Goal: Information Seeking & Learning: Learn about a topic

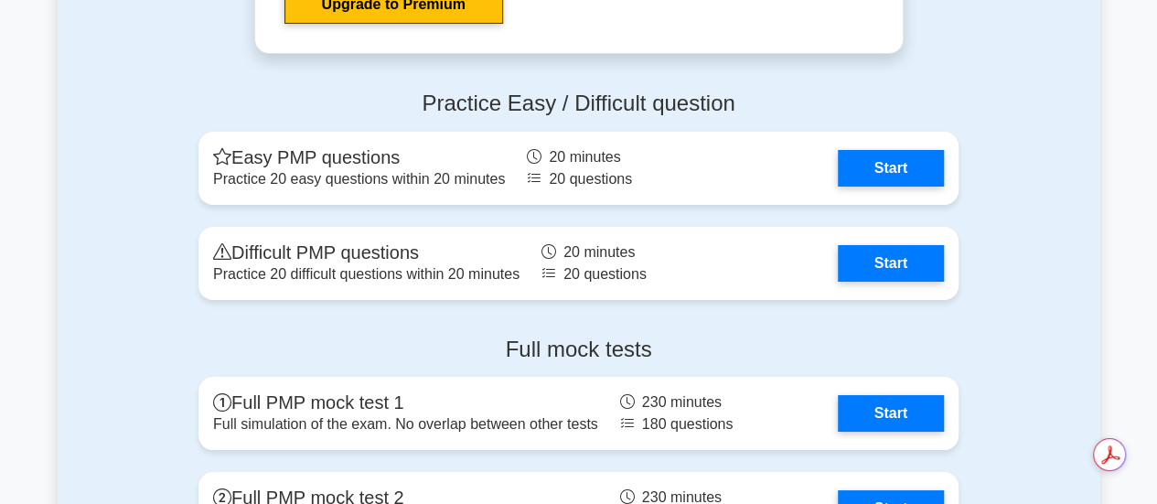
scroll to position [6659, 0]
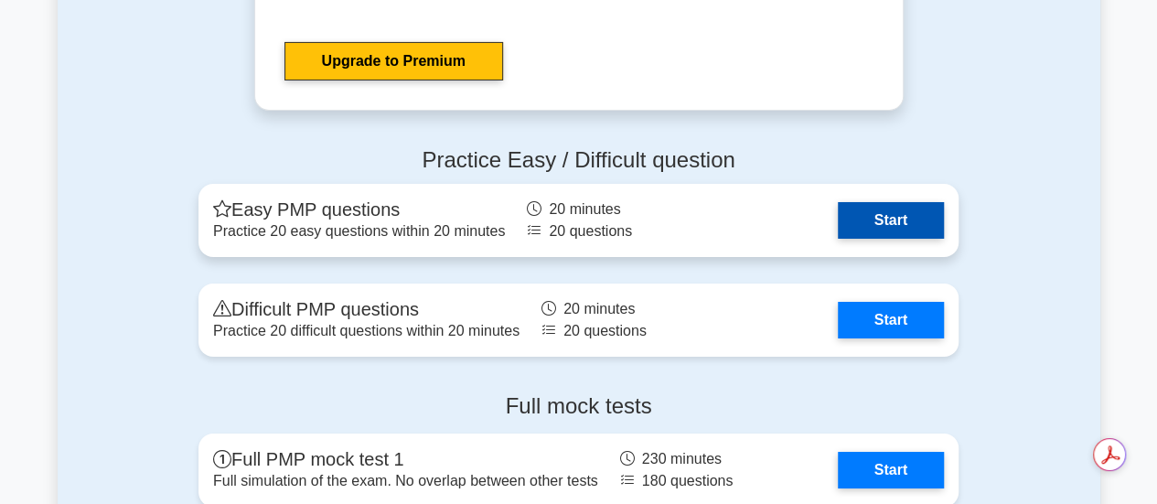
click at [895, 219] on link "Start" at bounding box center [891, 220] width 106 height 37
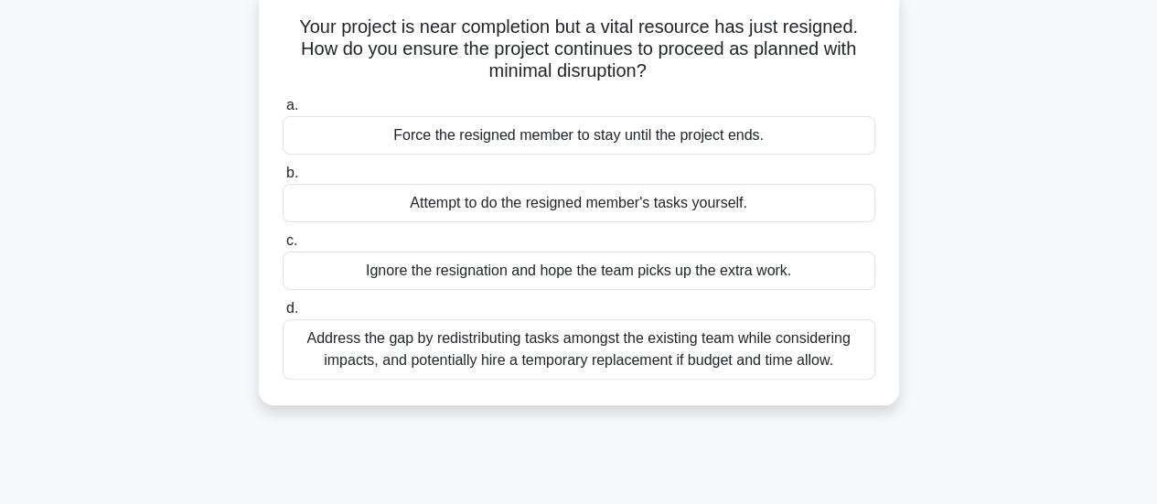
scroll to position [122, 0]
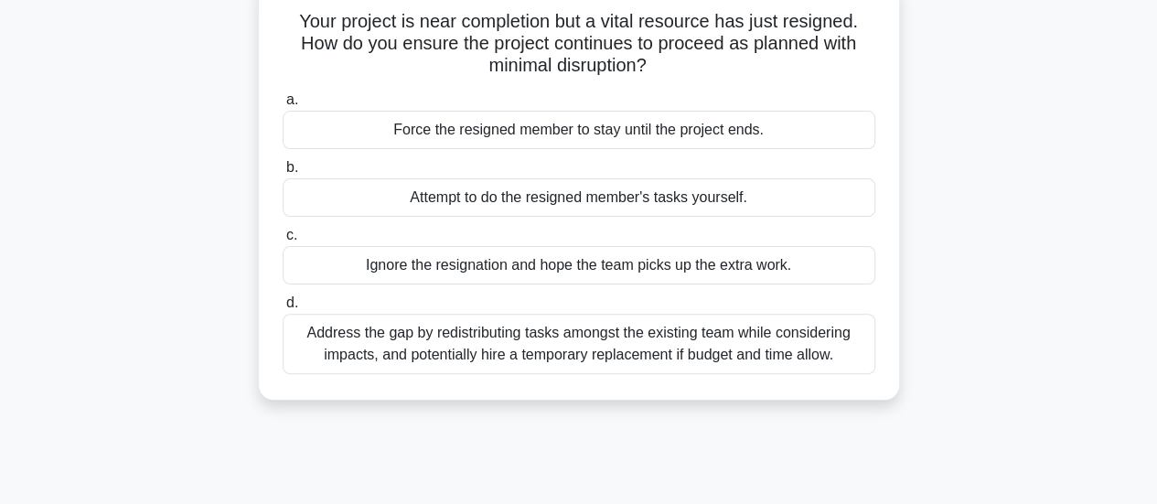
click at [763, 343] on div "Address the gap by redistributing tasks amongst the existing team while conside…" at bounding box center [579, 344] width 593 height 60
click at [283, 309] on input "d. Address the gap by redistributing tasks amongst the existing team while cons…" at bounding box center [283, 303] width 0 height 12
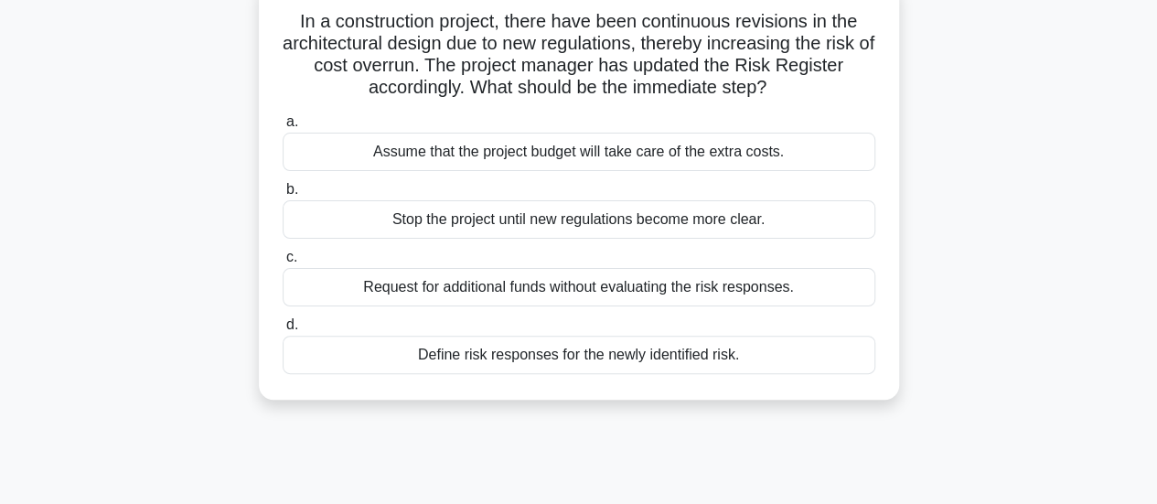
click at [751, 359] on div "Define risk responses for the newly identified risk." at bounding box center [579, 355] width 593 height 38
click at [283, 331] on input "d. Define risk responses for the newly identified risk." at bounding box center [283, 325] width 0 height 12
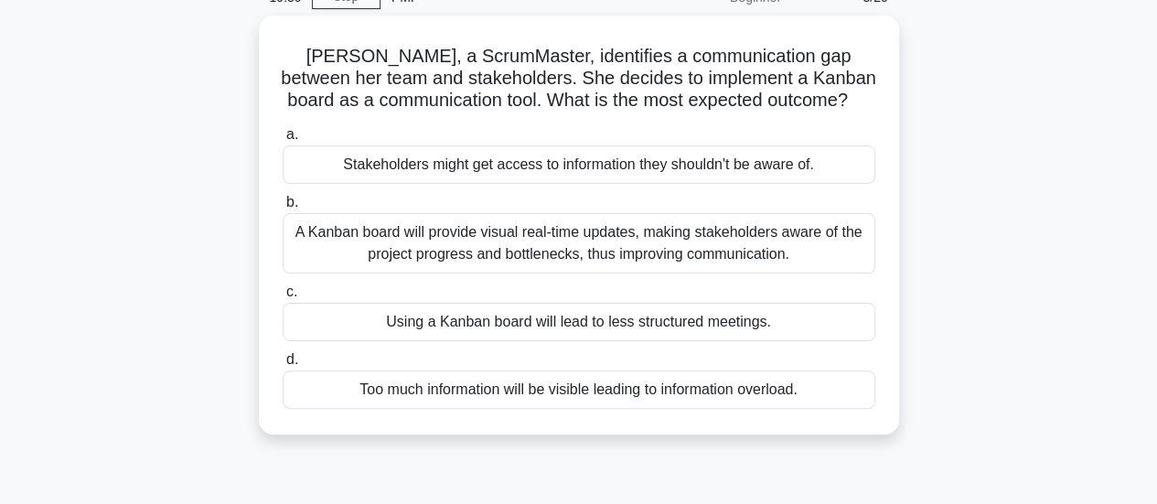
scroll to position [93, 0]
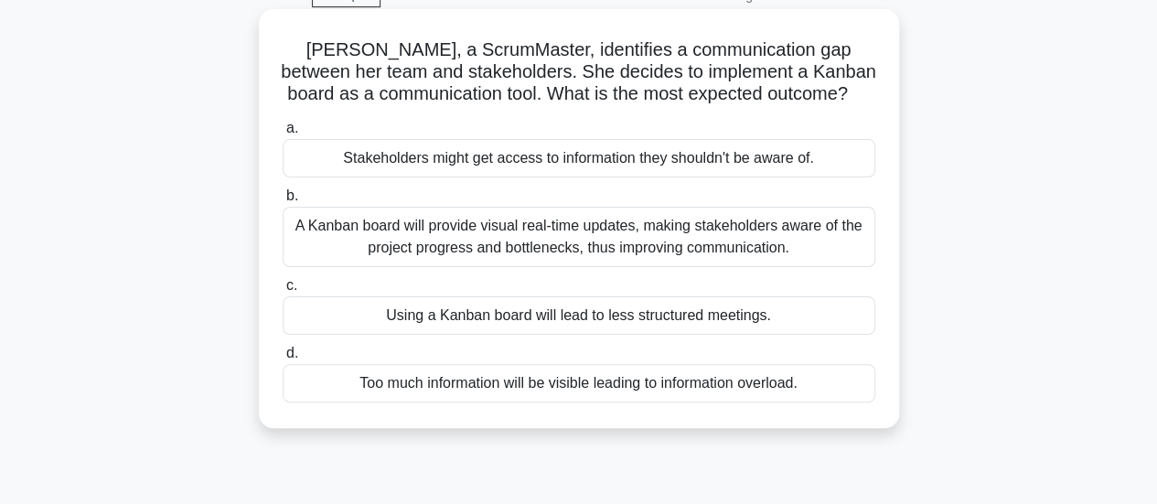
click at [804, 257] on div "A Kanban board will provide visual real-time updates, making stakeholders aware…" at bounding box center [579, 237] width 593 height 60
click at [283, 202] on input "b. A Kanban board will provide visual real-time updates, making stakeholders aw…" at bounding box center [283, 196] width 0 height 12
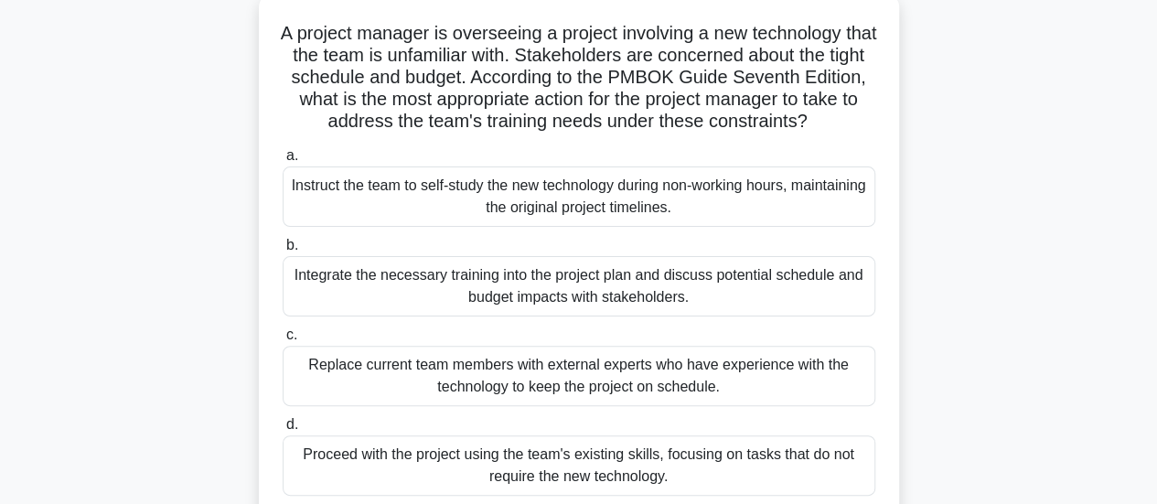
scroll to position [108, 0]
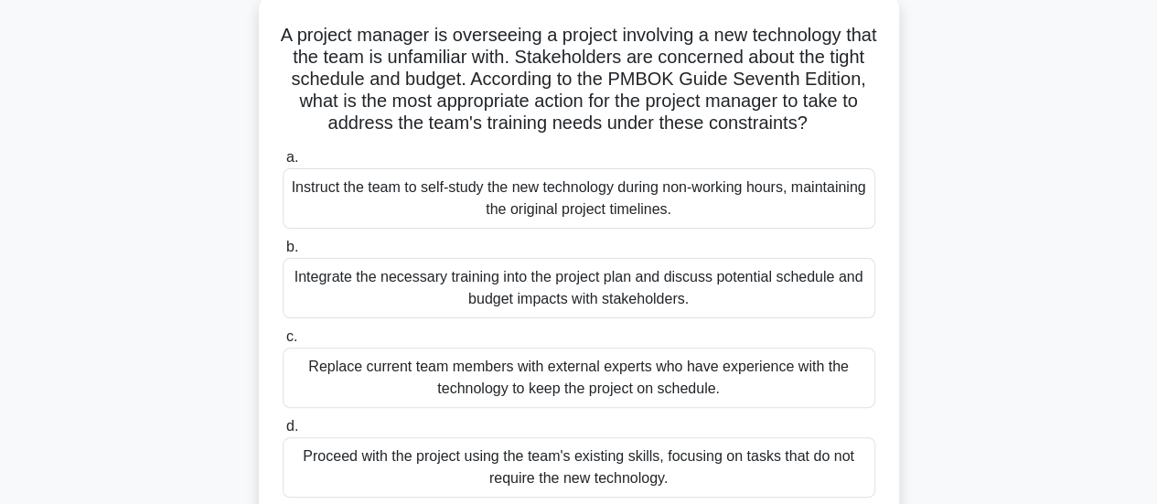
click at [825, 305] on div "Integrate the necessary training into the project plan and discuss potential sc…" at bounding box center [579, 288] width 593 height 60
click at [283, 253] on input "b. Integrate the necessary training into the project plan and discuss potential…" at bounding box center [283, 248] width 0 height 12
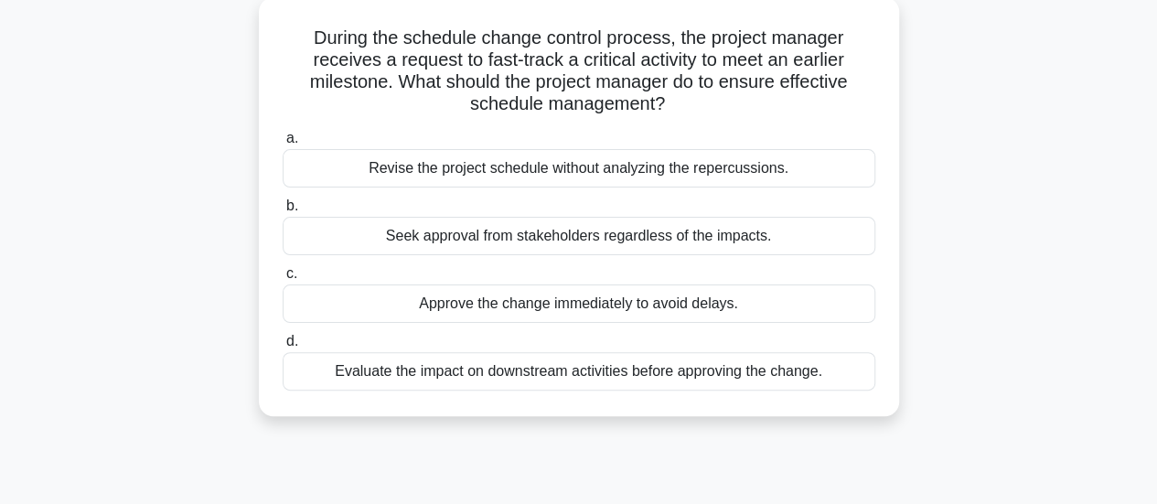
scroll to position [113, 0]
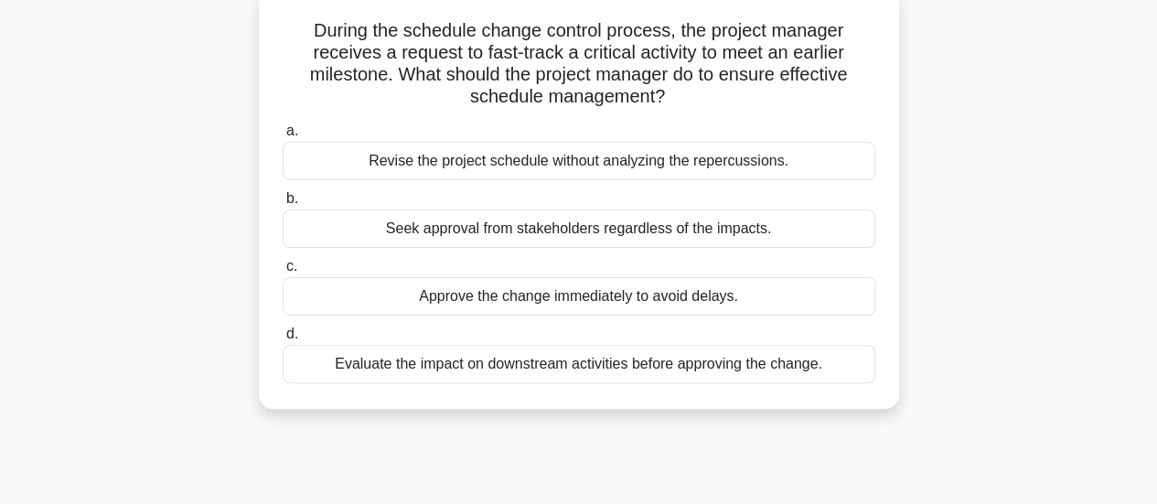
click at [845, 364] on div "Evaluate the impact on downstream activities before approving the change." at bounding box center [579, 364] width 593 height 38
click at [283, 340] on input "d. Evaluate the impact on downstream activities before approving the change." at bounding box center [283, 334] width 0 height 12
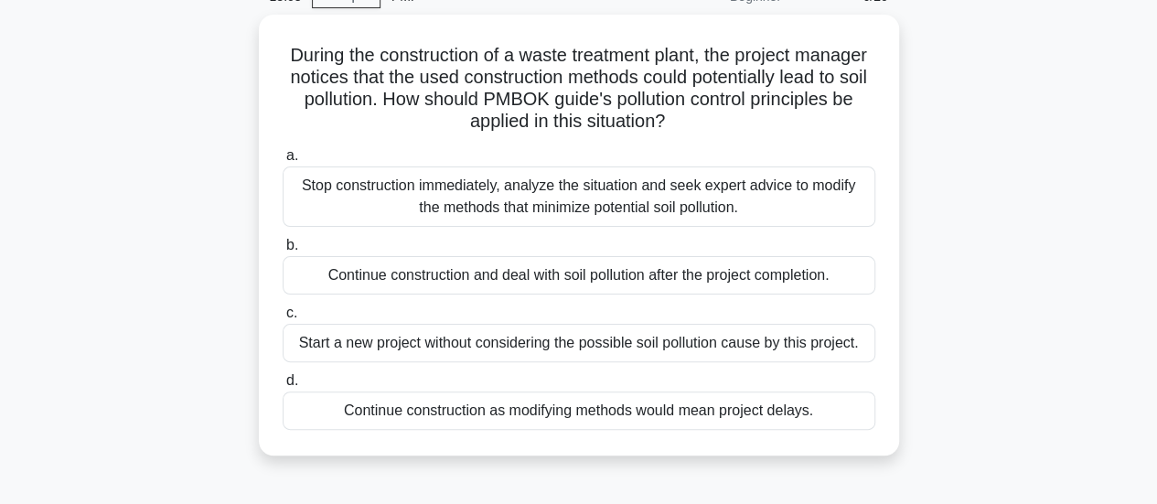
scroll to position [100, 0]
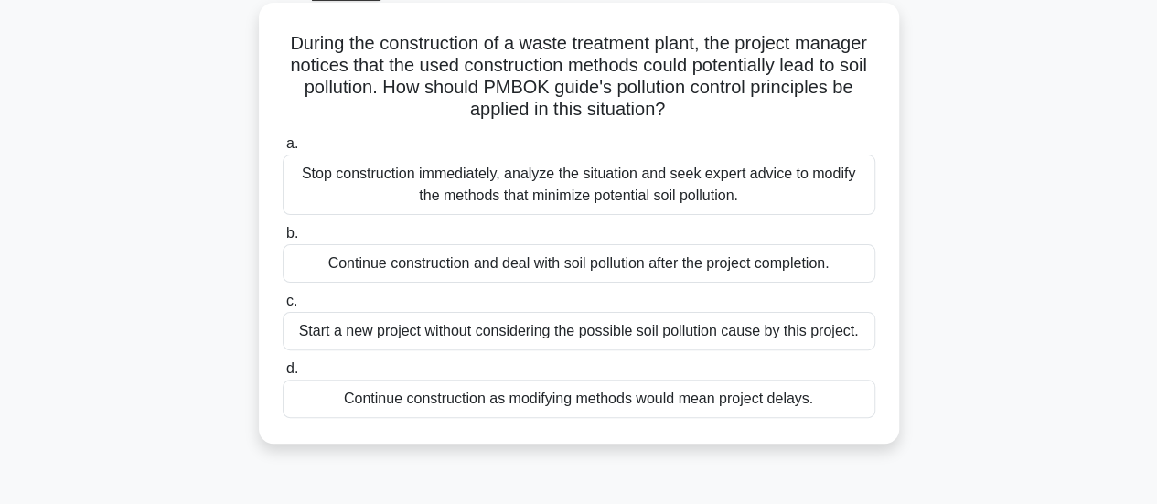
click at [723, 211] on div "Stop construction immediately, analyze the situation and seek expert advice to …" at bounding box center [579, 185] width 593 height 60
click at [283, 150] on input "a. Stop construction immediately, analyze the situation and seek expert advice …" at bounding box center [283, 144] width 0 height 12
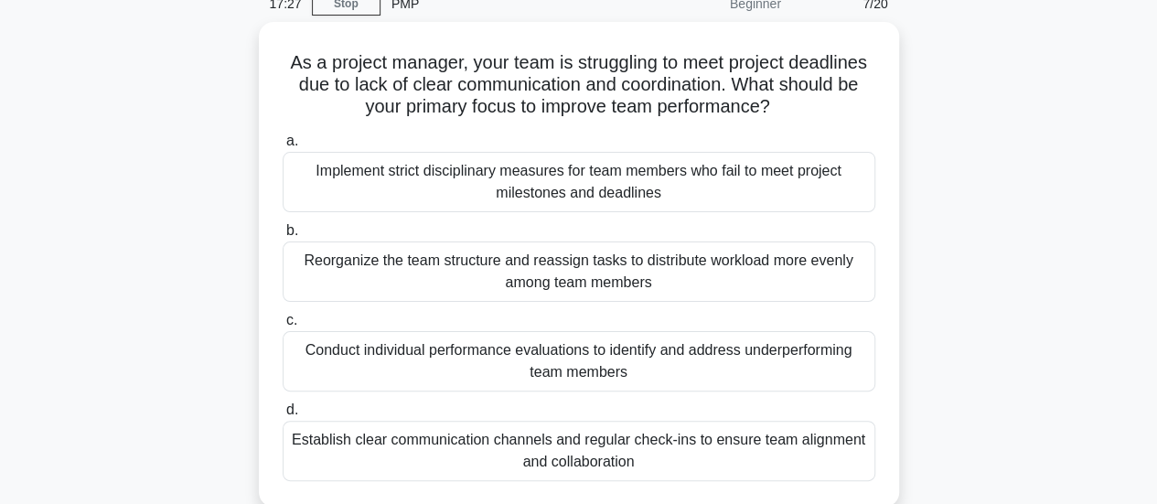
scroll to position [86, 0]
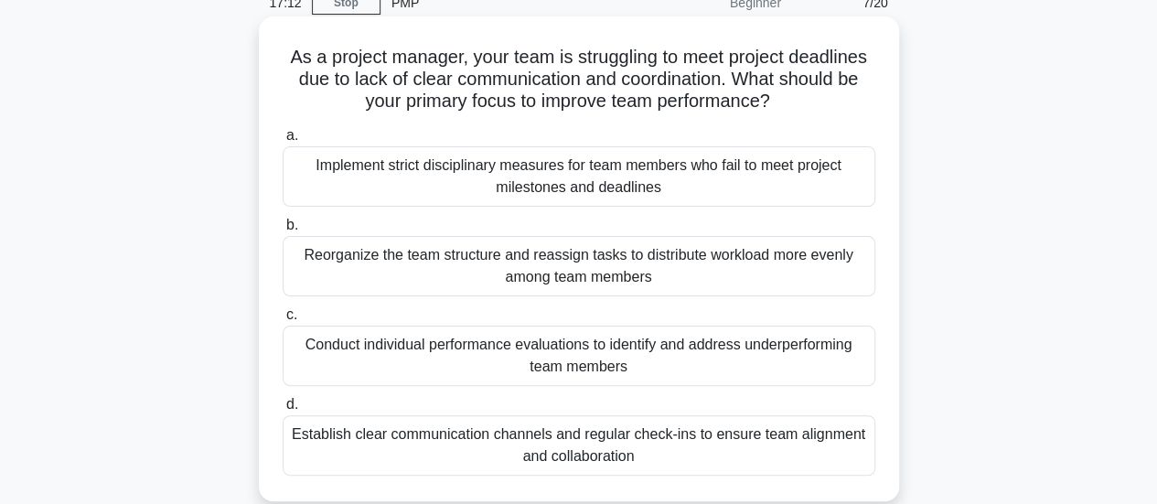
click at [762, 449] on div "Establish clear communication channels and regular check-ins to ensure team ali…" at bounding box center [579, 445] width 593 height 60
click at [283, 411] on input "d. Establish clear communication channels and regular check-ins to ensure team …" at bounding box center [283, 405] width 0 height 12
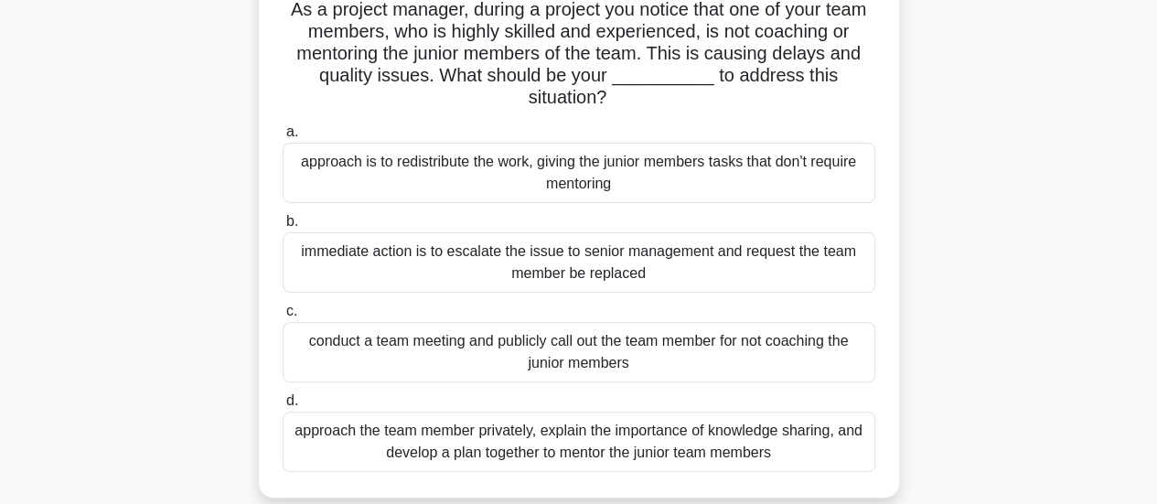
scroll to position [141, 0]
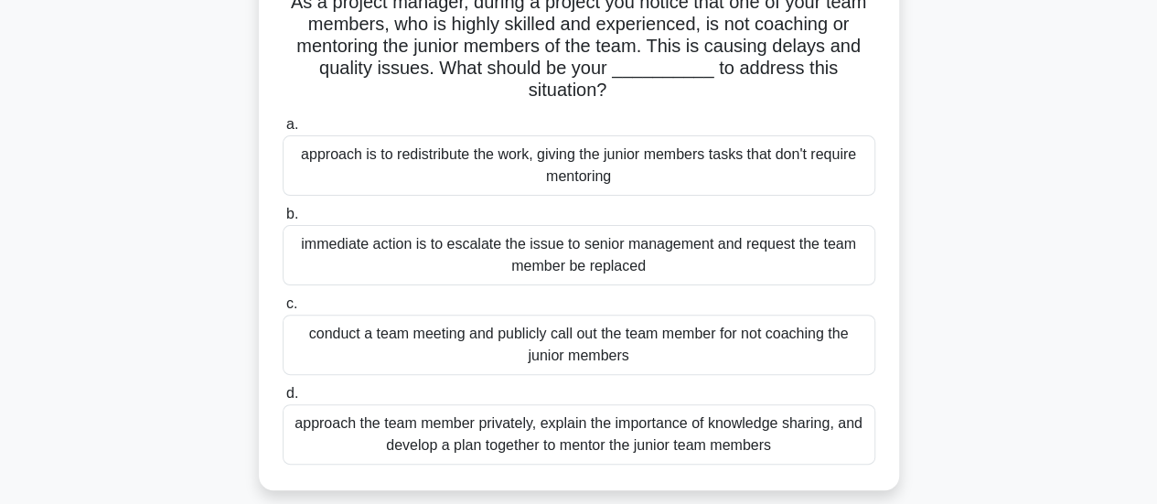
click at [823, 433] on div "approach the team member privately, explain the importance of knowledge sharing…" at bounding box center [579, 434] width 593 height 60
click at [283, 400] on input "d. approach the team member privately, explain the importance of knowledge shar…" at bounding box center [283, 394] width 0 height 12
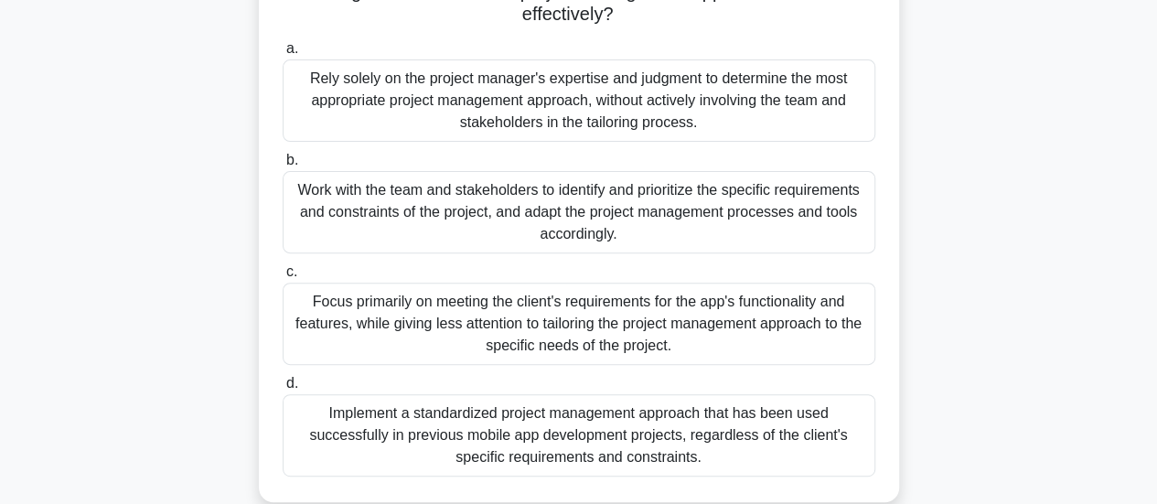
scroll to position [247, 0]
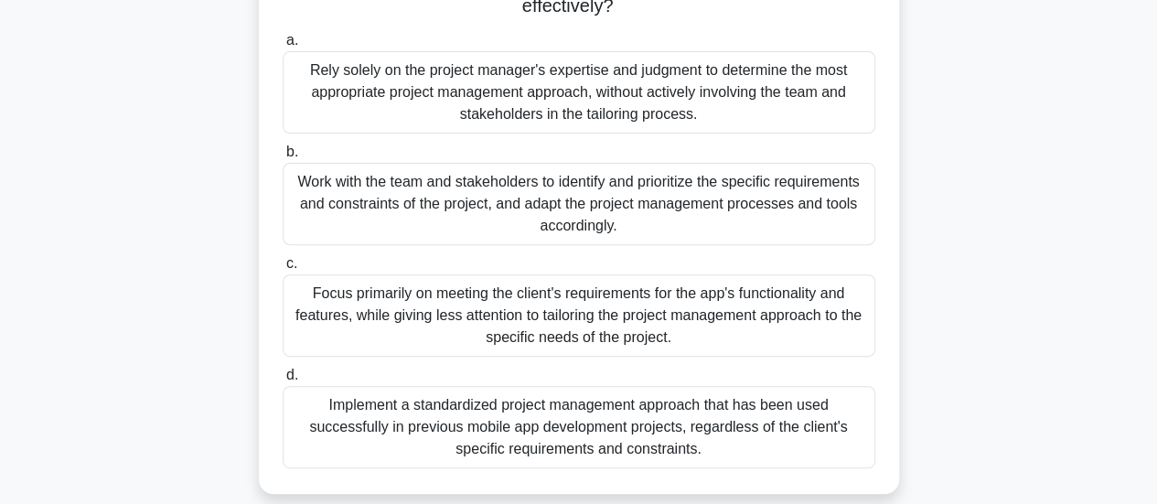
click at [719, 198] on div "Work with the team and stakeholders to identify and prioritize the specific req…" at bounding box center [579, 204] width 593 height 82
click at [283, 158] on input "b. Work with the team and stakeholders to identify and prioritize the specific …" at bounding box center [283, 152] width 0 height 12
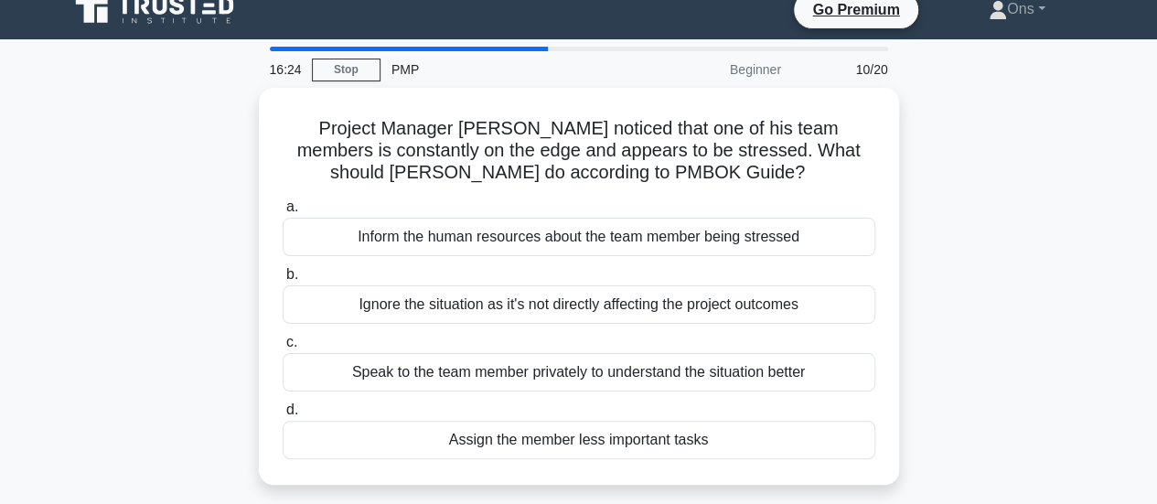
scroll to position [0, 0]
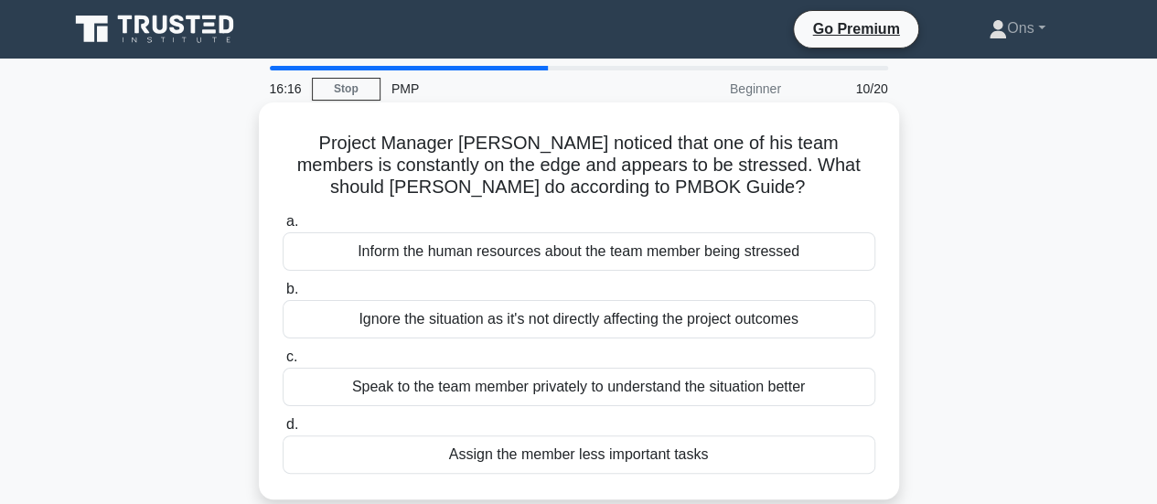
click at [725, 385] on div "Speak to the team member privately to understand the situation better" at bounding box center [579, 387] width 593 height 38
click at [283, 363] on input "c. Speak to the team member privately to understand the situation better" at bounding box center [283, 357] width 0 height 12
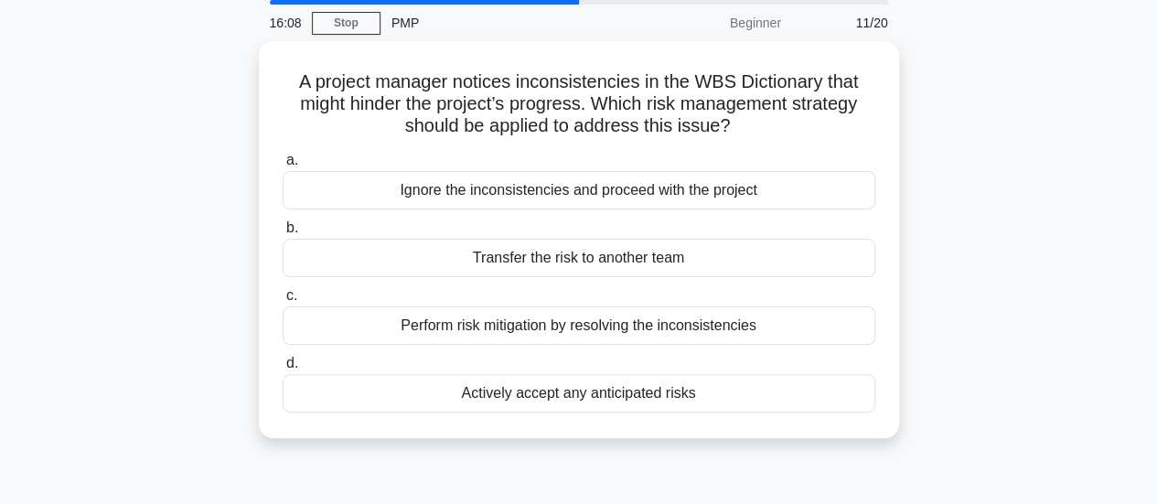
scroll to position [63, 0]
click at [864, 312] on div "Perform risk mitigation by resolving the inconsistencies" at bounding box center [579, 324] width 593 height 38
click at [283, 300] on input "c. Perform risk mitigation by resolving the inconsistencies" at bounding box center [283, 294] width 0 height 12
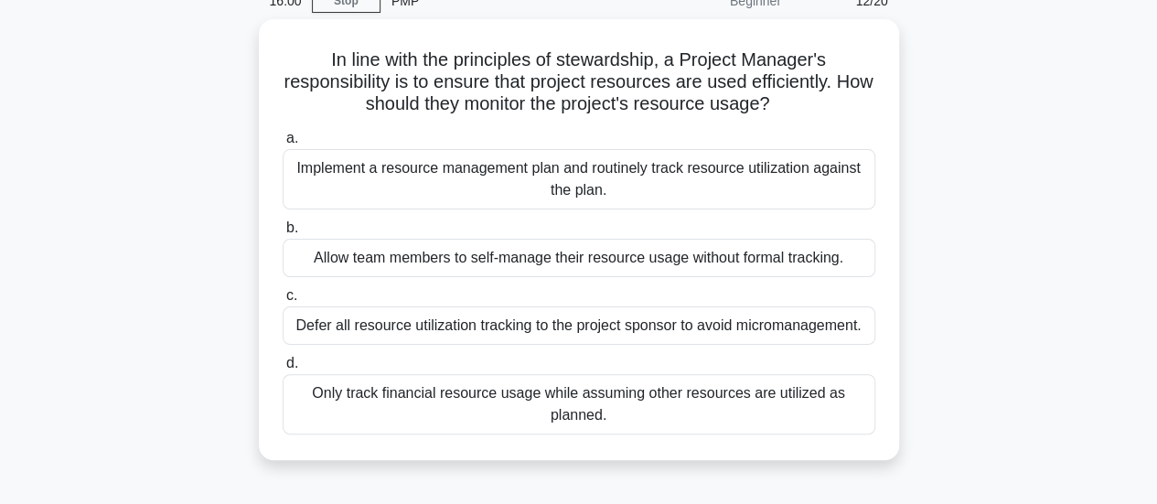
scroll to position [110, 0]
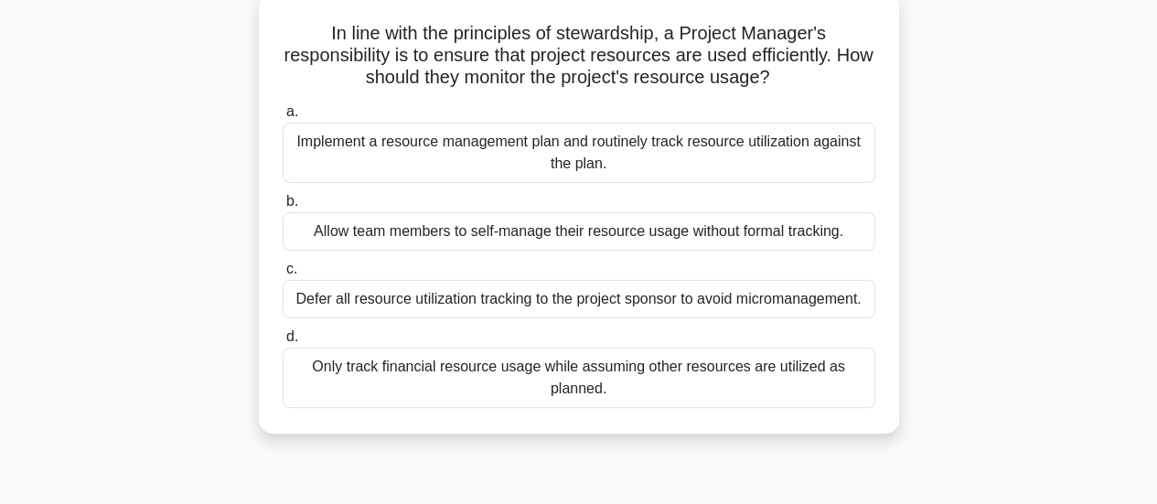
click at [725, 155] on div "Implement a resource management plan and routinely track resource utilization a…" at bounding box center [579, 153] width 593 height 60
click at [283, 118] on input "a. Implement a resource management plan and routinely track resource utilizatio…" at bounding box center [283, 112] width 0 height 12
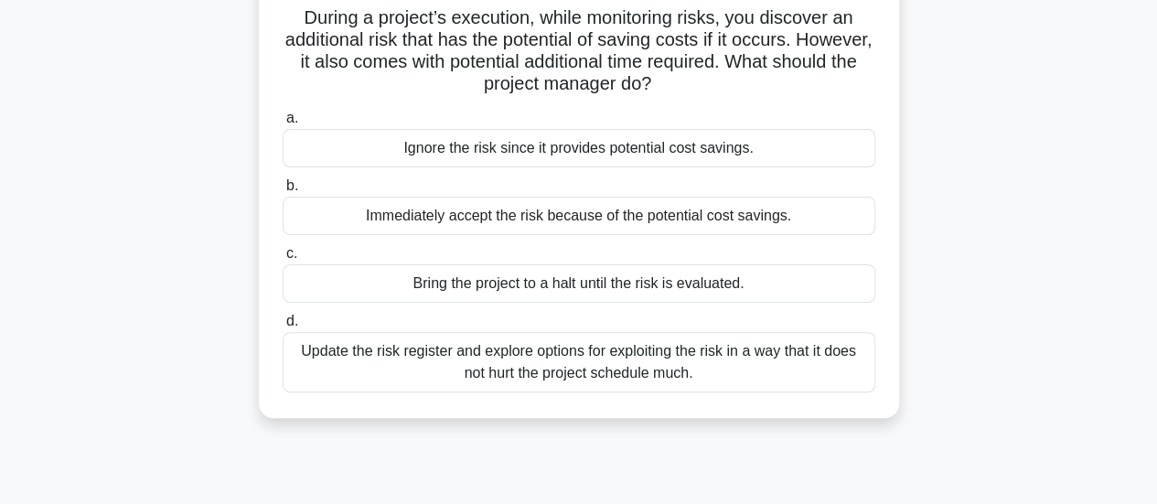
scroll to position [145, 0]
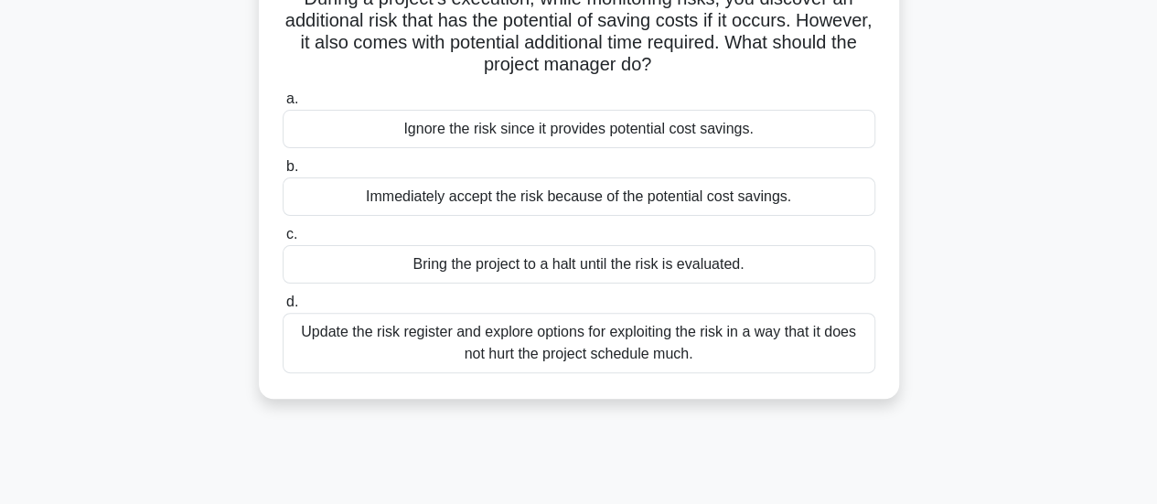
click at [750, 356] on div "Update the risk register and explore options for exploiting the risk in a way t…" at bounding box center [579, 343] width 593 height 60
click at [283, 308] on input "d. Update the risk register and explore options for exploiting the risk in a wa…" at bounding box center [283, 302] width 0 height 12
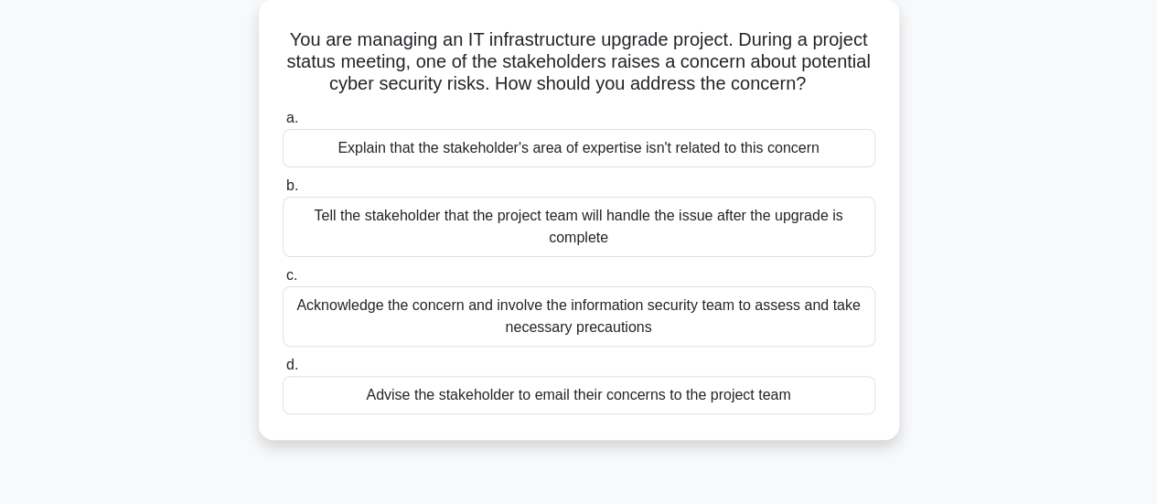
scroll to position [109, 0]
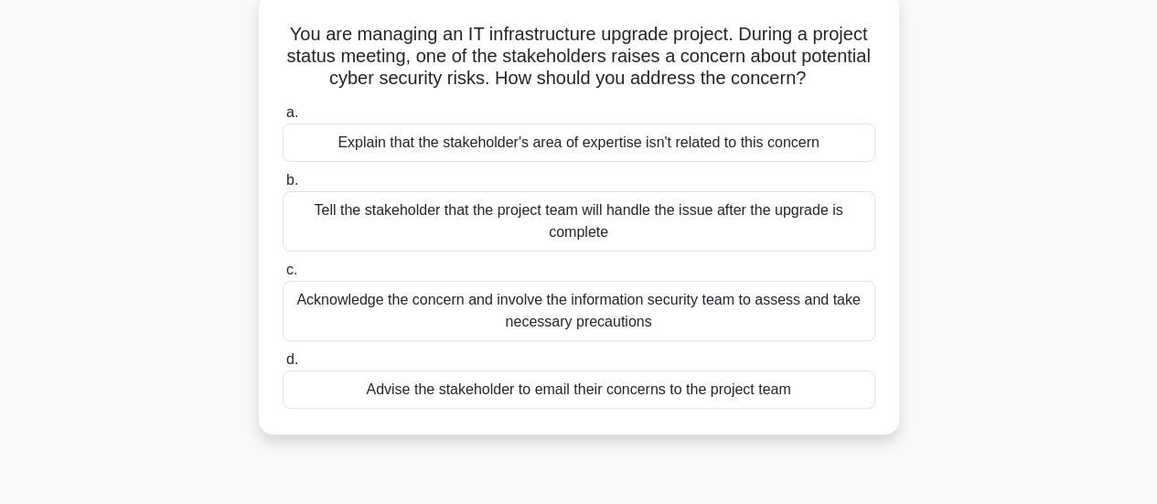
click at [818, 316] on div "Acknowledge the concern and involve the information security team to assess and…" at bounding box center [579, 311] width 593 height 60
click at [283, 276] on input "c. Acknowledge the concern and involve the information security team to assess …" at bounding box center [283, 270] width 0 height 12
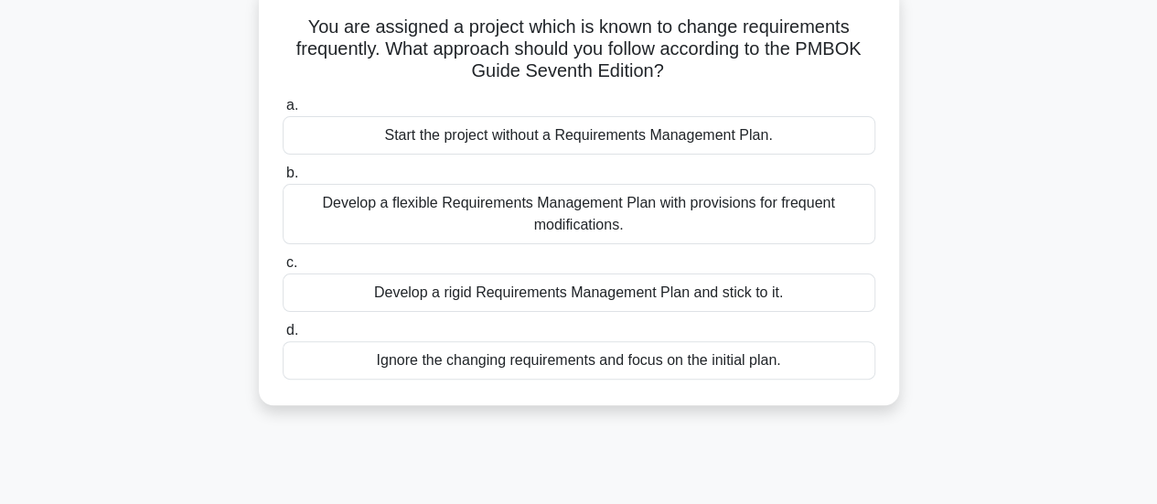
scroll to position [124, 0]
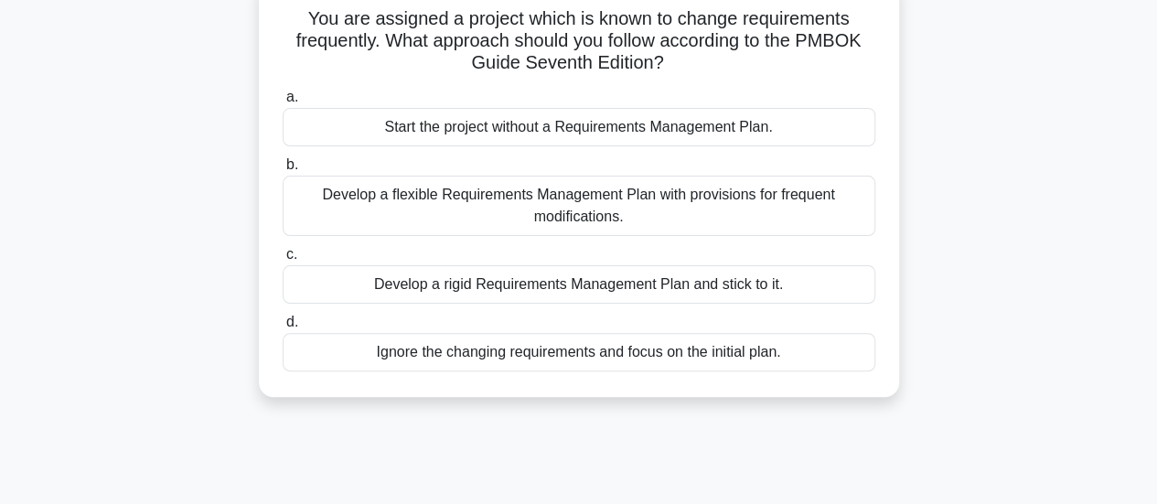
click at [785, 202] on div "Develop a flexible Requirements Management Plan with provisions for frequent mo…" at bounding box center [579, 206] width 593 height 60
click at [283, 171] on input "b. Develop a flexible Requirements Management Plan with provisions for frequent…" at bounding box center [283, 165] width 0 height 12
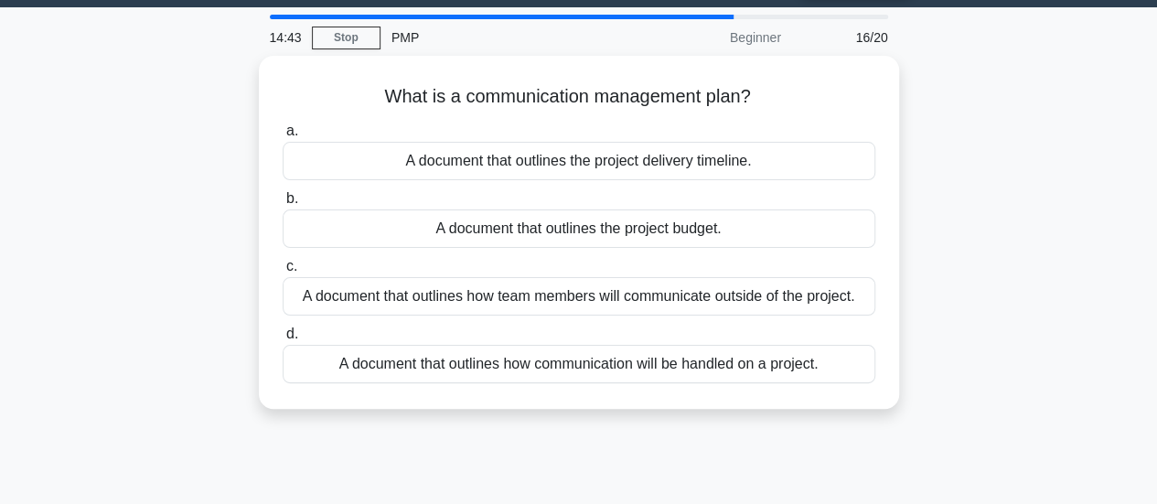
scroll to position [50, 0]
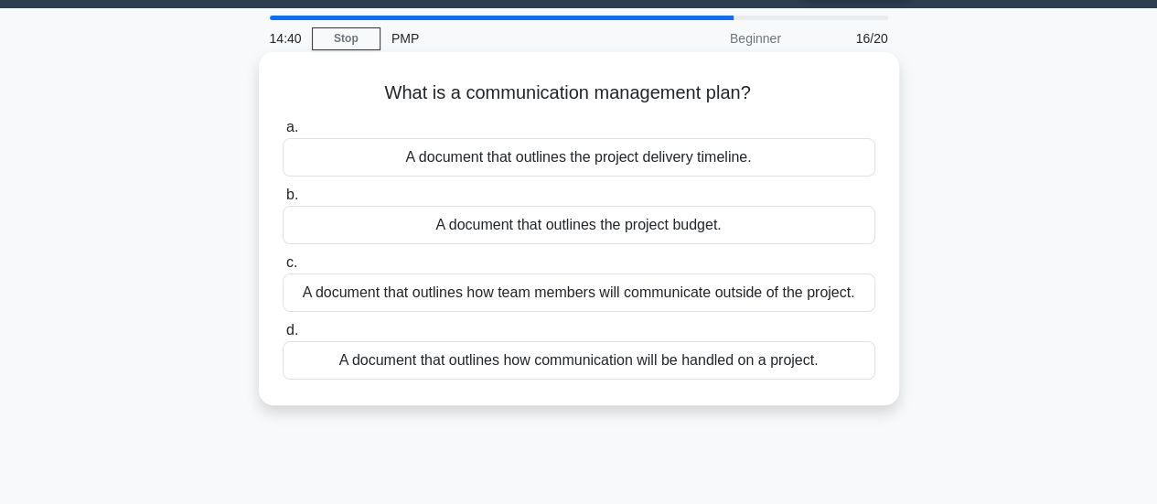
click at [844, 365] on div "A document that outlines how communication will be handled on a project." at bounding box center [579, 360] width 593 height 38
click at [283, 337] on input "d. A document that outlines how communication will be handled on a project." at bounding box center [283, 331] width 0 height 12
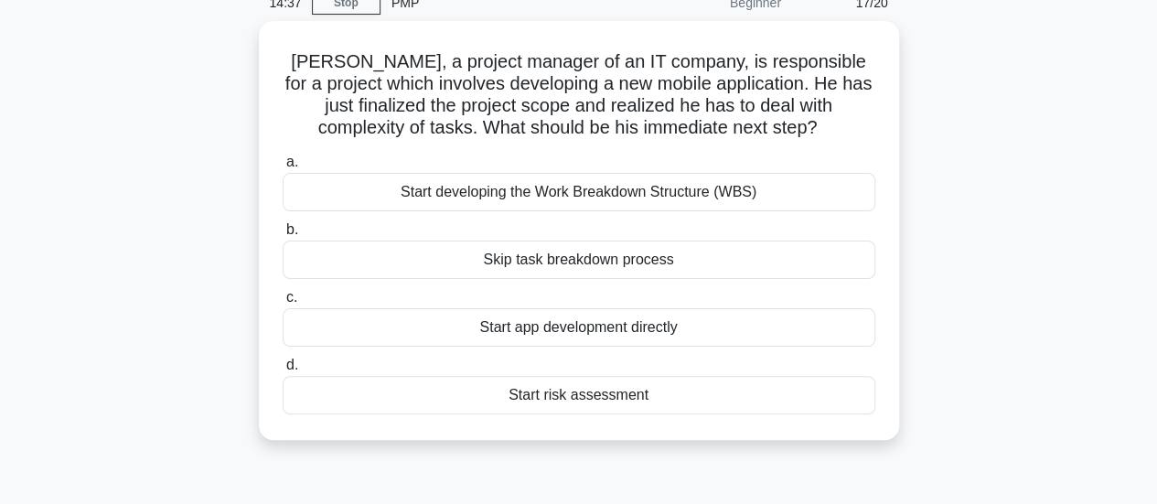
scroll to position [88, 0]
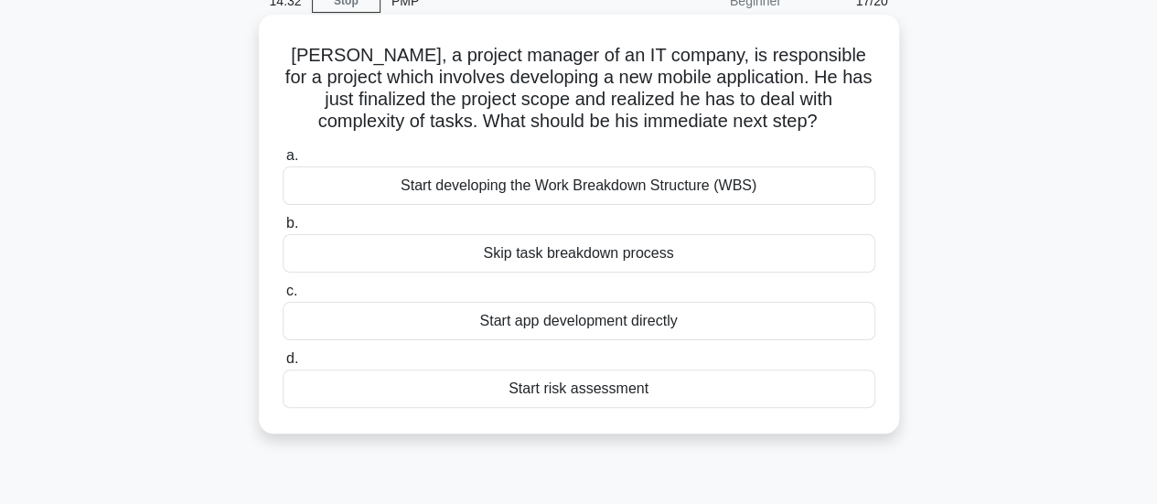
click at [757, 195] on div "Start developing the Work Breakdown Structure (WBS)" at bounding box center [579, 186] width 593 height 38
click at [283, 162] on input "a. Start developing the Work Breakdown Structure (WBS)" at bounding box center [283, 156] width 0 height 12
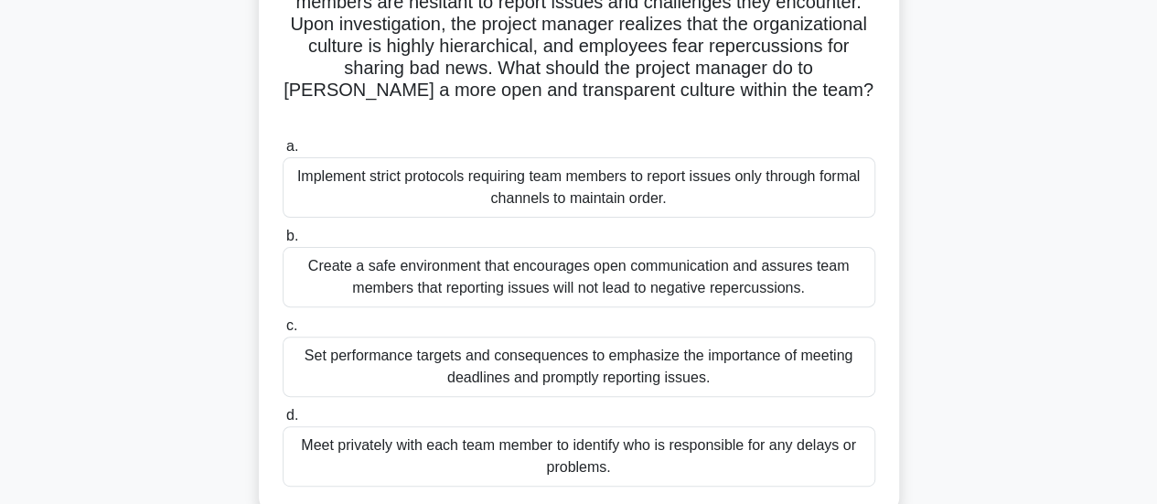
scroll to position [169, 0]
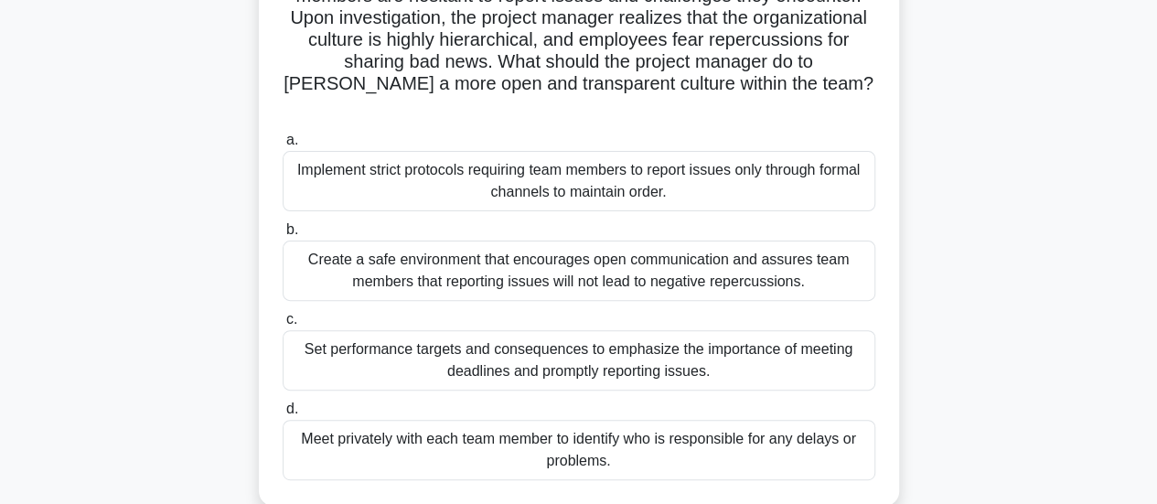
click at [818, 255] on div "Create a safe environment that encourages open communication and assures team m…" at bounding box center [579, 271] width 593 height 60
click at [283, 236] on input "b. Create a safe environment that encourages open communication and assures tea…" at bounding box center [283, 230] width 0 height 12
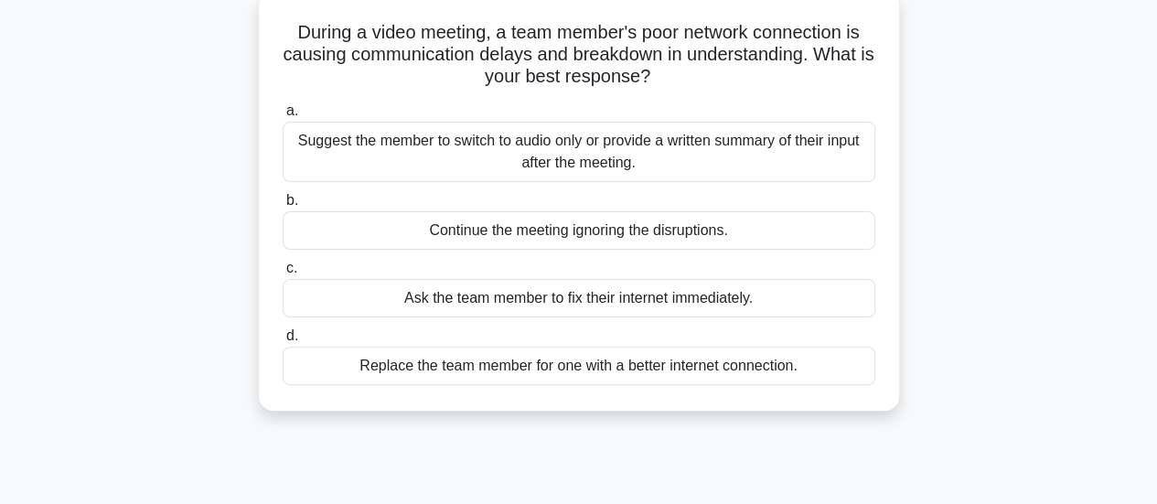
scroll to position [112, 0]
click at [822, 149] on div "Suggest the member to switch to audio only or provide a written summary of thei…" at bounding box center [579, 151] width 593 height 60
click at [283, 116] on input "a. Suggest the member to switch to audio only or provide a written summary of t…" at bounding box center [283, 110] width 0 height 12
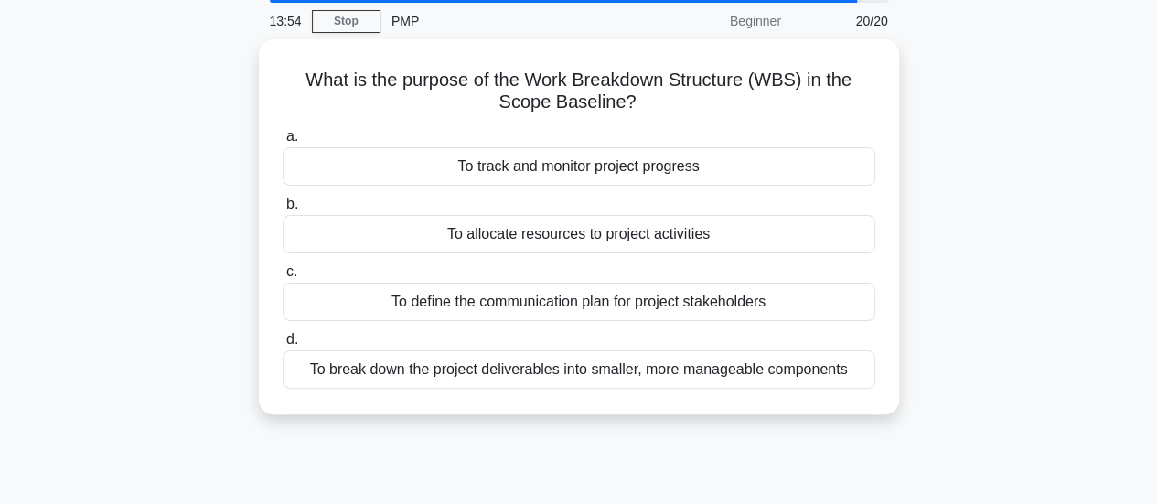
scroll to position [70, 0]
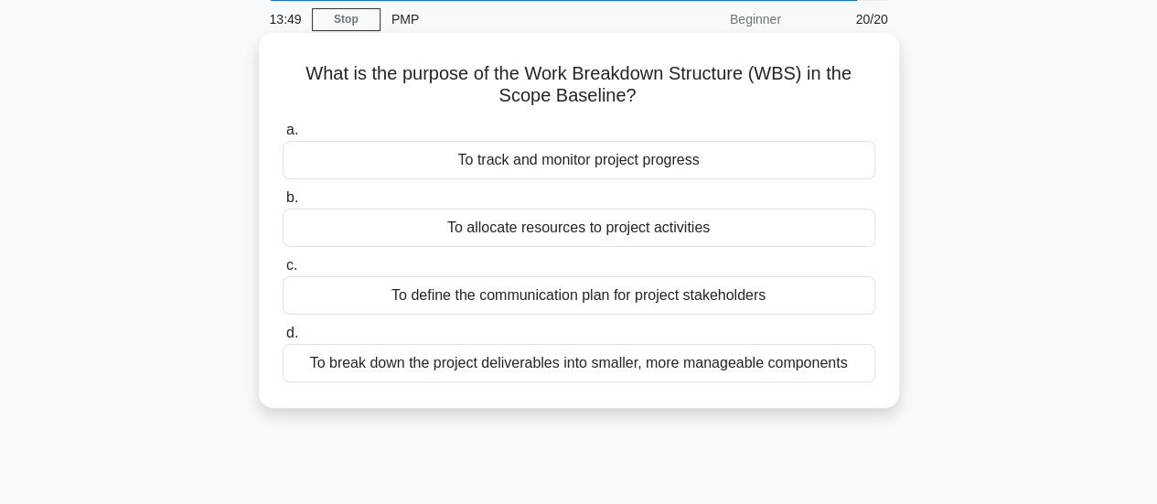
click at [746, 371] on div "To break down the project deliverables into smaller, more manageable components" at bounding box center [579, 363] width 593 height 38
click at [283, 339] on input "d. To break down the project deliverables into smaller, more manageable compone…" at bounding box center [283, 334] width 0 height 12
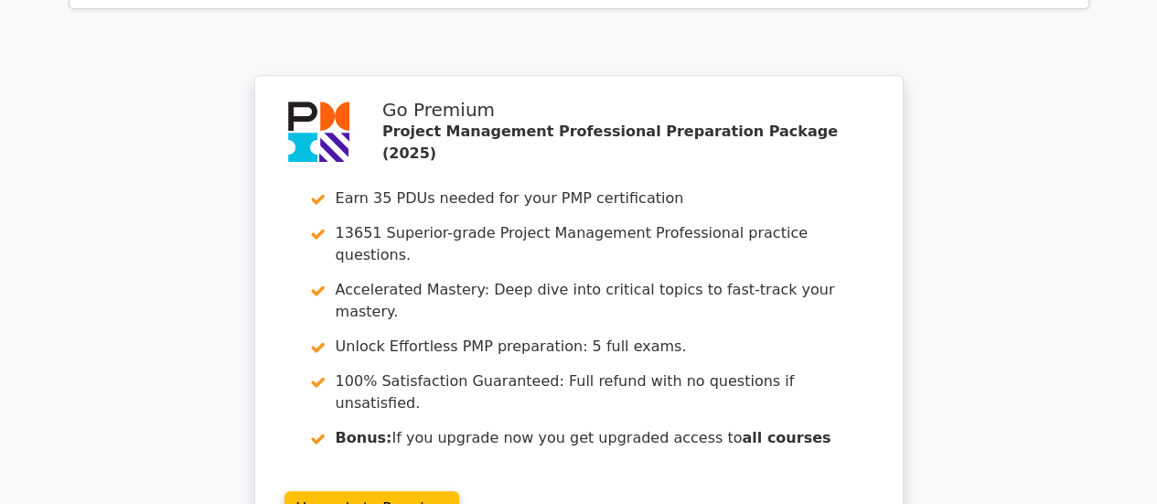
scroll to position [3894, 0]
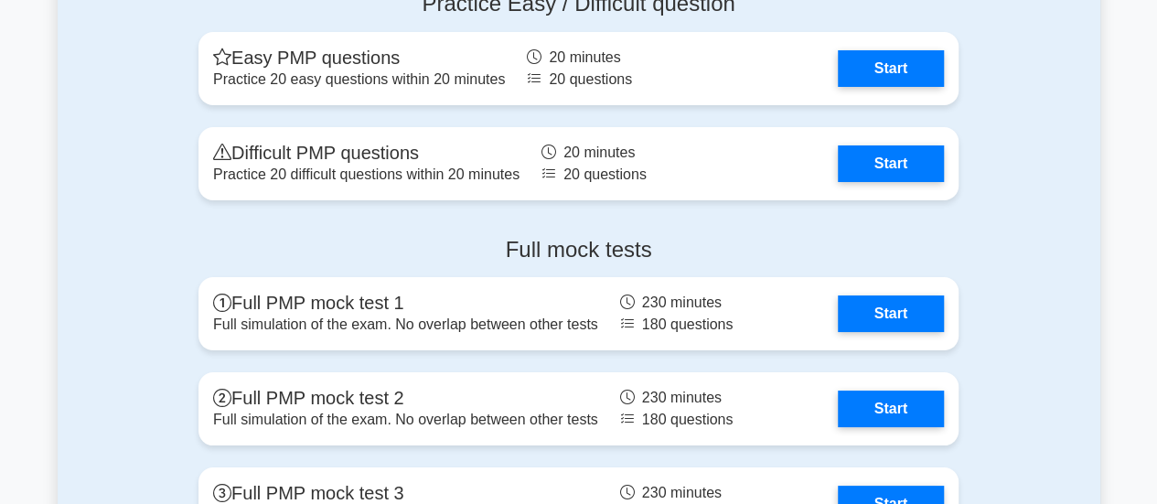
scroll to position [6811, 0]
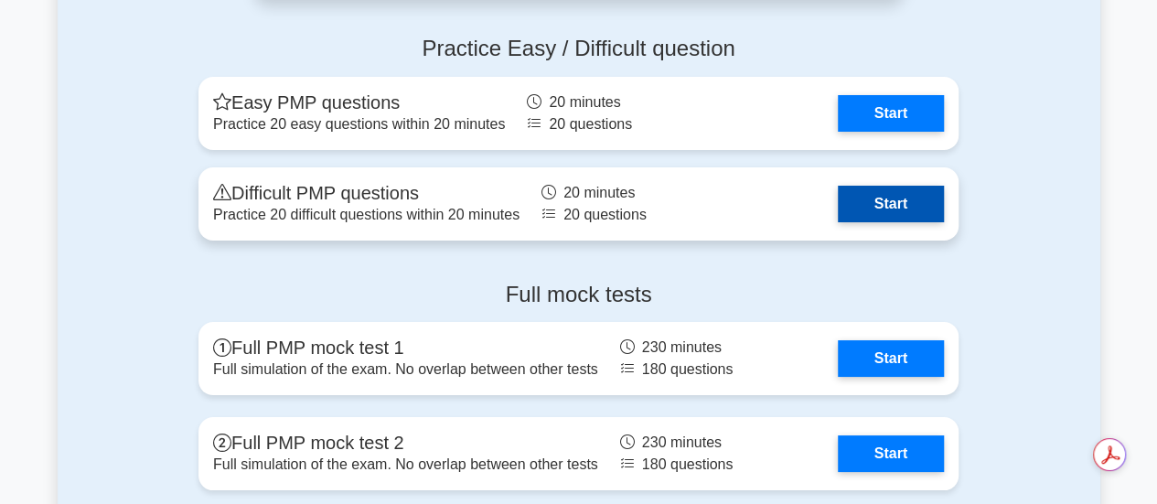
click at [868, 210] on link "Start" at bounding box center [891, 204] width 106 height 37
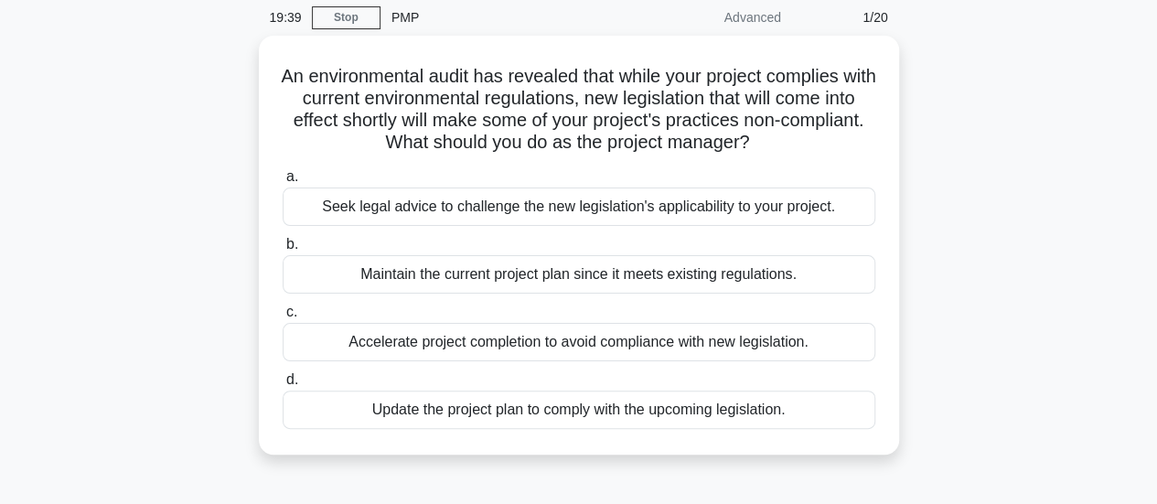
scroll to position [89, 0]
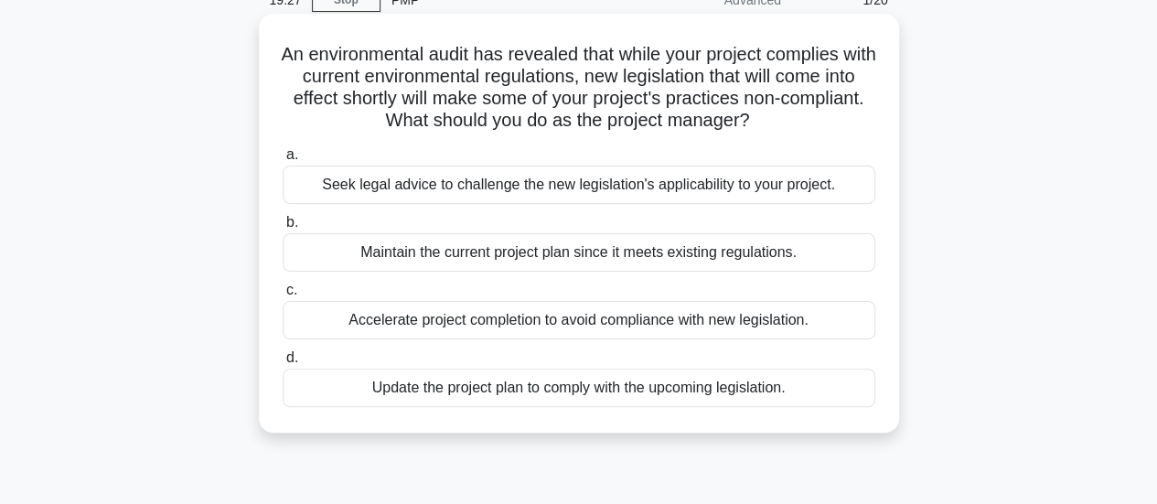
click at [801, 399] on div "Update the project plan to comply with the upcoming legislation." at bounding box center [579, 388] width 593 height 38
click at [283, 364] on input "d. Update the project plan to comply with the upcoming legislation." at bounding box center [283, 358] width 0 height 12
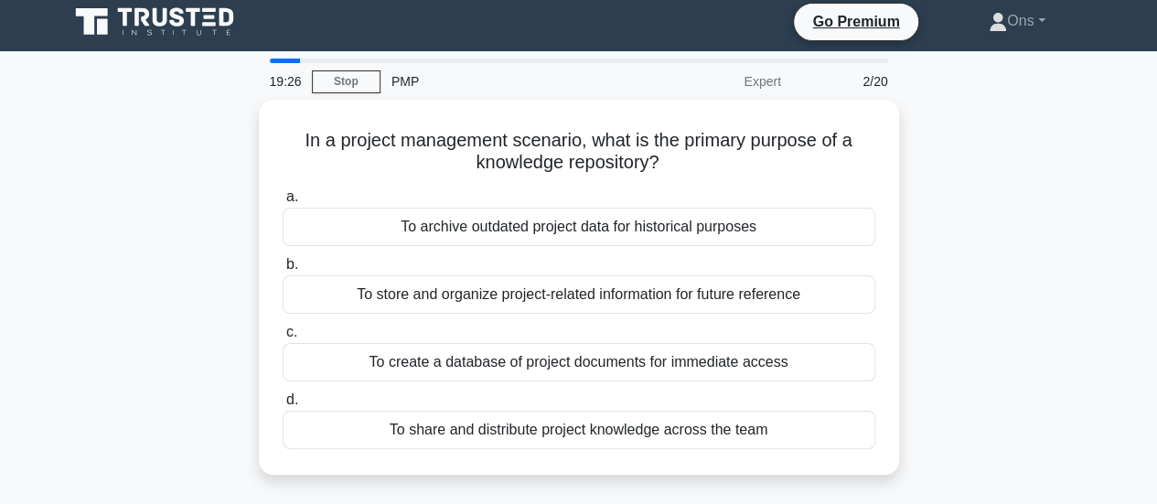
scroll to position [0, 0]
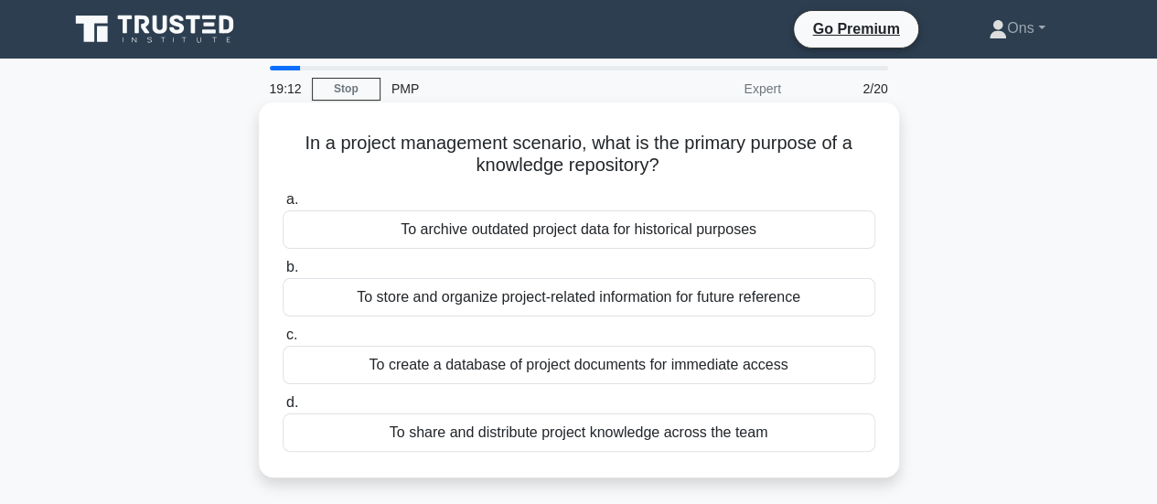
click at [791, 440] on div "To share and distribute project knowledge across the team" at bounding box center [579, 433] width 593 height 38
click at [283, 409] on input "d. To share and distribute project knowledge across the team" at bounding box center [283, 403] width 0 height 12
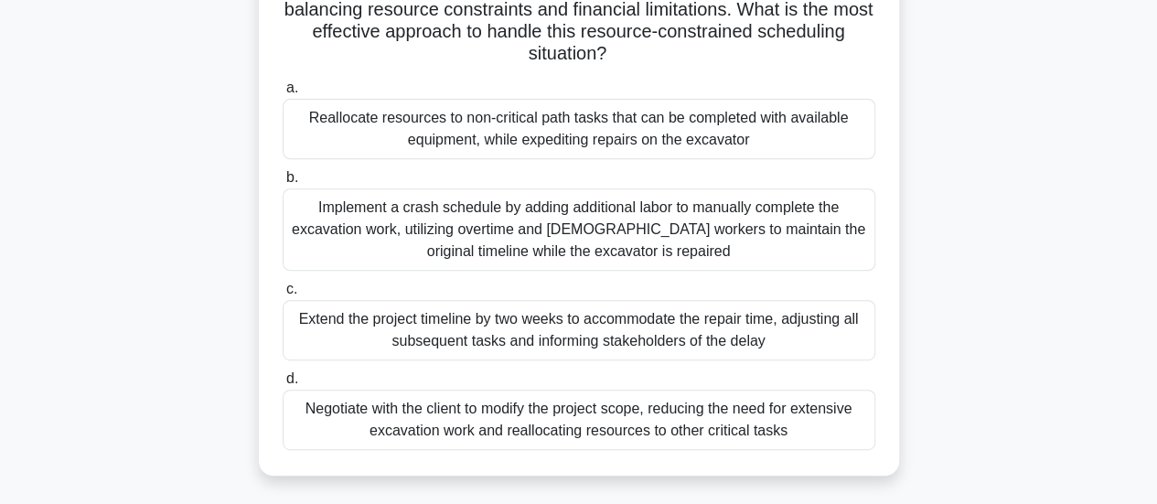
scroll to position [300, 0]
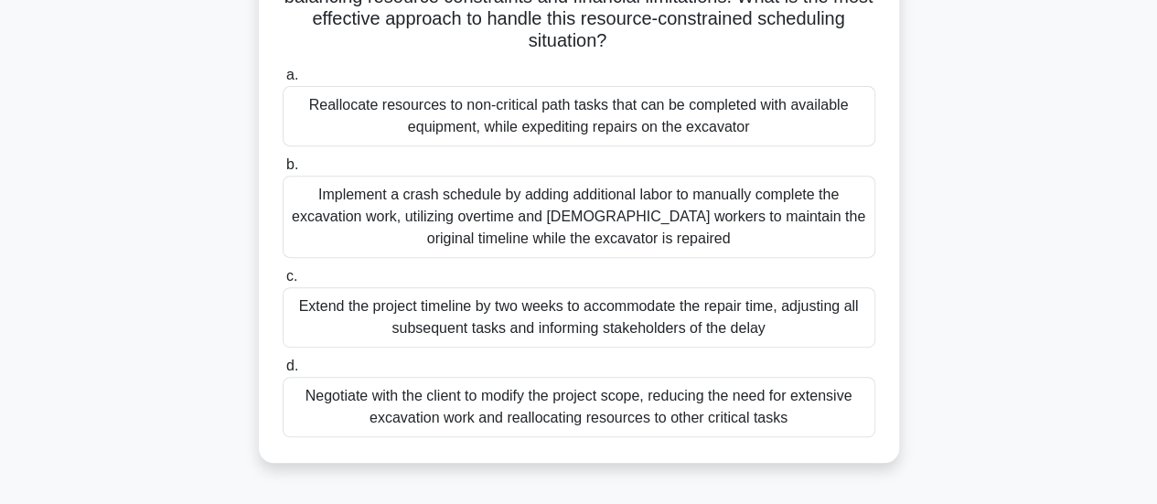
click at [735, 128] on div "Reallocate resources to non-critical path tasks that can be completed with avai…" at bounding box center [579, 116] width 593 height 60
click at [283, 81] on input "a. Reallocate resources to non-critical path tasks that can be completed with a…" at bounding box center [283, 76] width 0 height 12
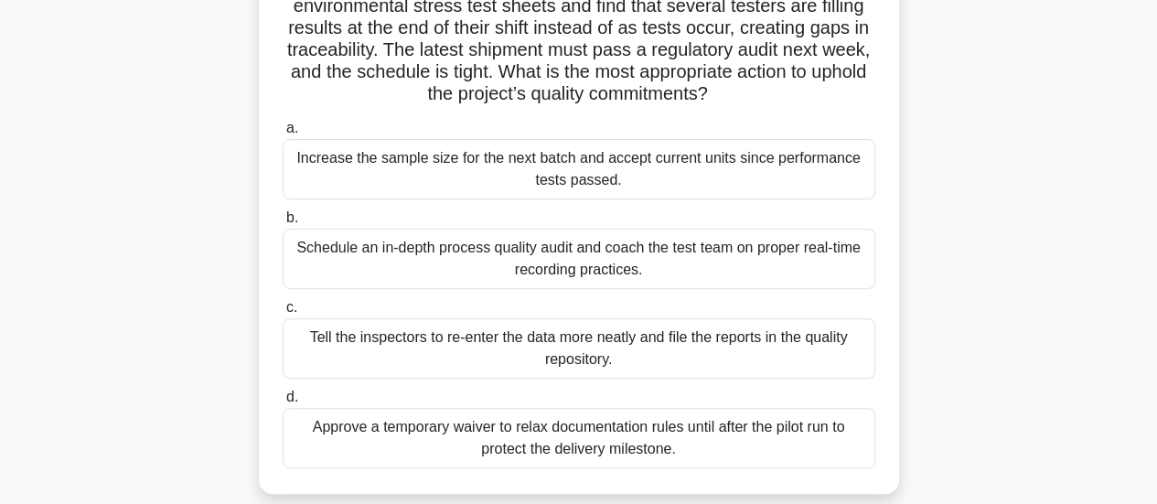
scroll to position [165, 0]
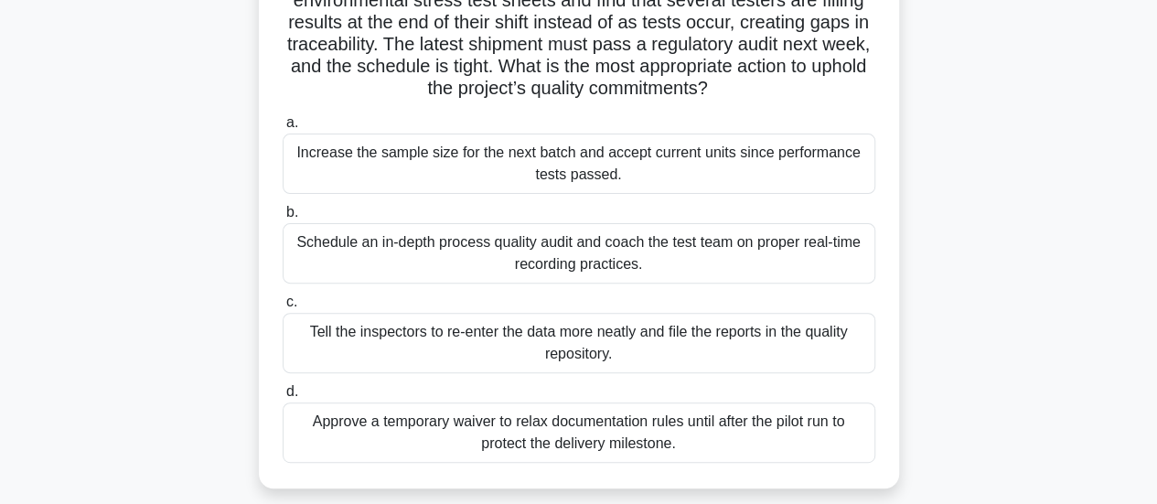
click at [832, 233] on div "Schedule an in-depth process quality audit and coach the test team on proper re…" at bounding box center [579, 253] width 593 height 60
click at [283, 219] on input "b. Schedule an in-depth process quality audit and coach the test team on proper…" at bounding box center [283, 213] width 0 height 12
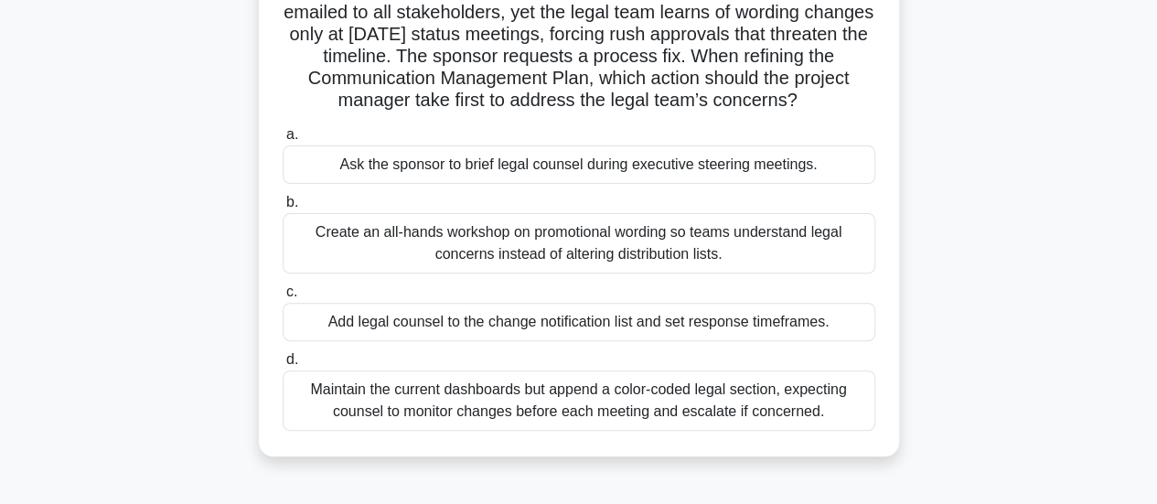
scroll to position [180, 0]
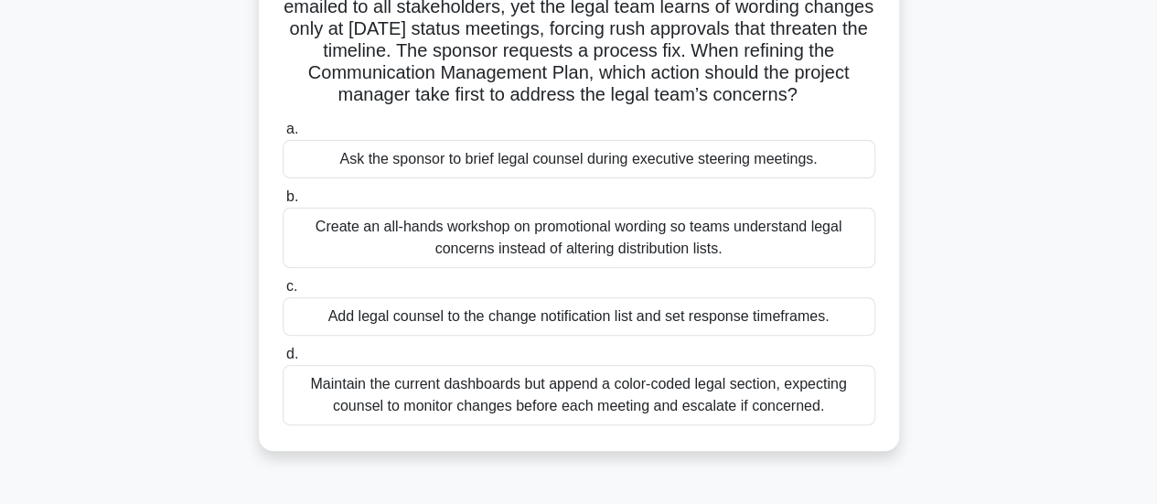
click at [765, 314] on div "Add legal counsel to the change notification list and set response timeframes." at bounding box center [579, 316] width 593 height 38
click at [283, 293] on input "c. Add legal counsel to the change notification list and set response timeframe…" at bounding box center [283, 287] width 0 height 12
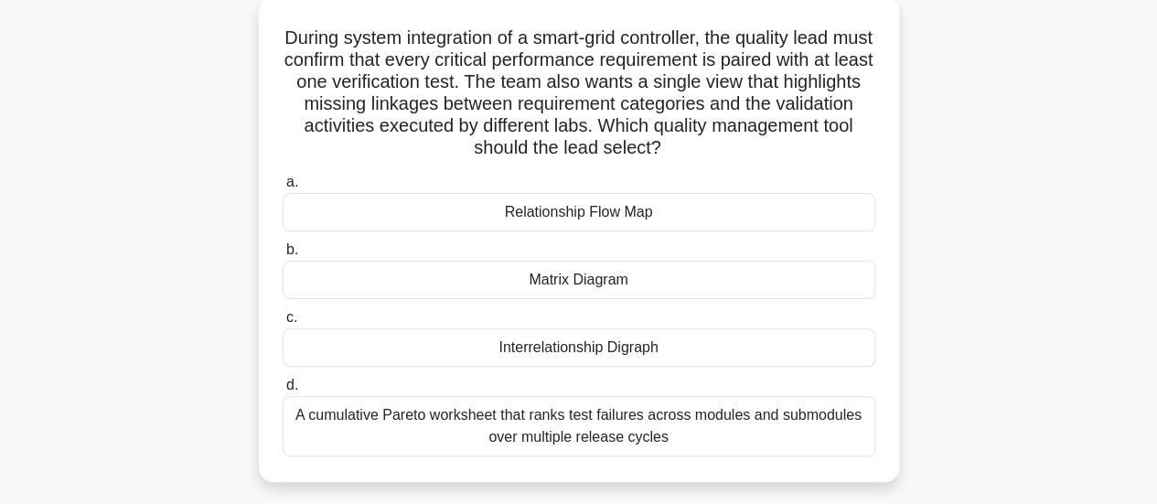
scroll to position [93, 0]
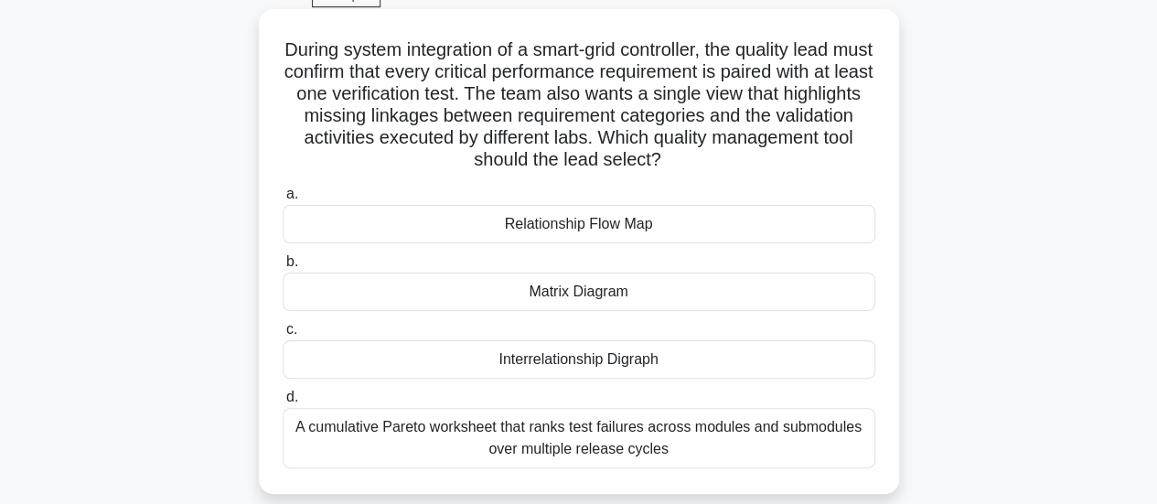
click at [823, 371] on div "Interrelationship Digraph" at bounding box center [579, 359] width 593 height 38
click at [283, 336] on input "c. Interrelationship Digraph" at bounding box center [283, 330] width 0 height 12
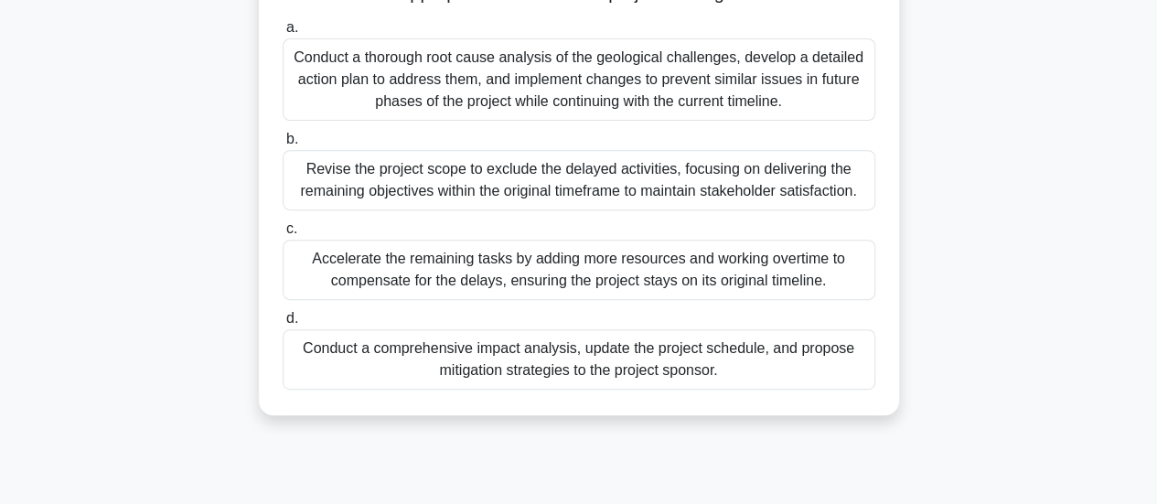
scroll to position [287, 0]
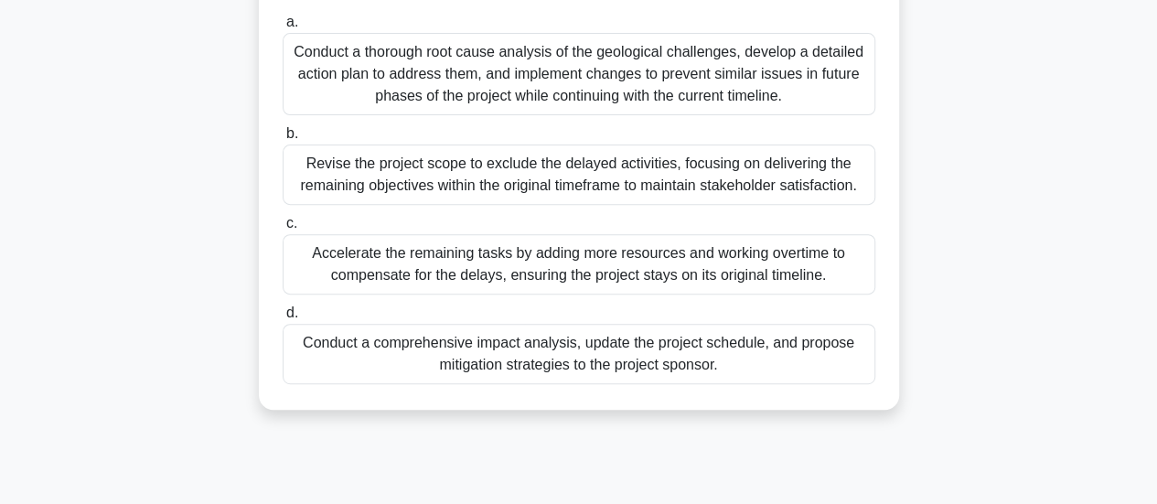
click at [767, 374] on div "Conduct a comprehensive impact analysis, update the project schedule, and propo…" at bounding box center [579, 354] width 593 height 60
click at [283, 319] on input "d. Conduct a comprehensive impact analysis, update the project schedule, and pr…" at bounding box center [283, 313] width 0 height 12
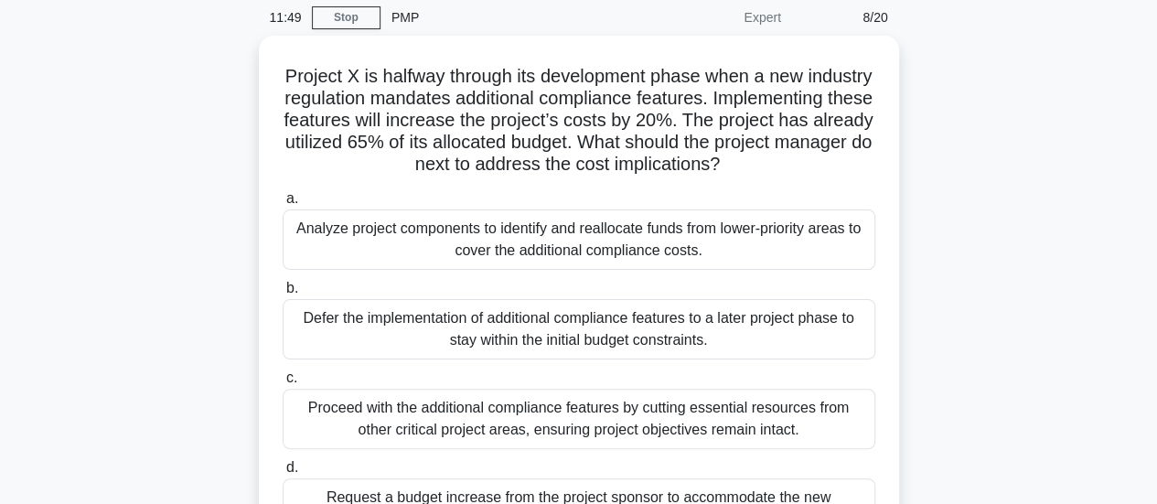
scroll to position [65, 0]
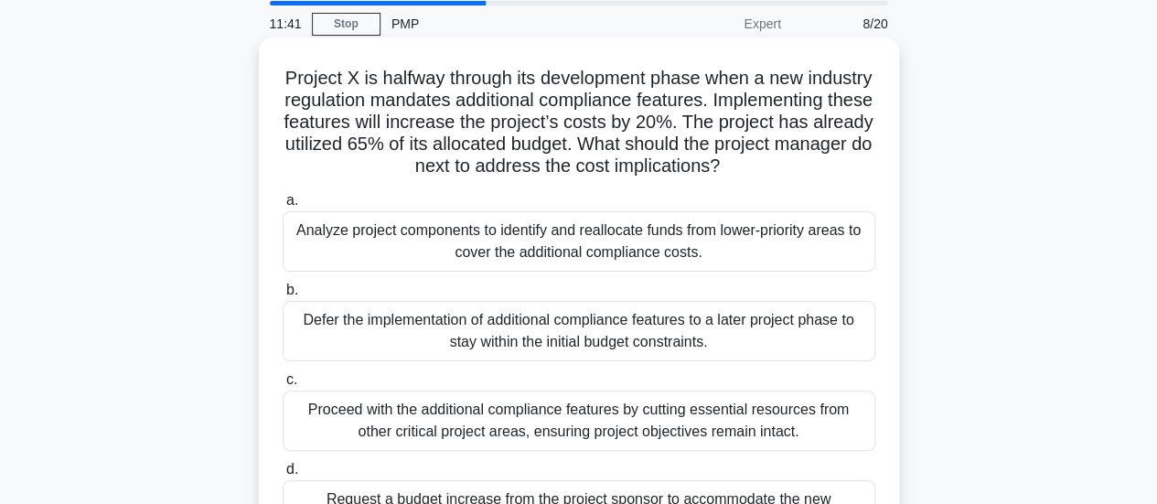
click at [701, 272] on div "Analyze project components to identify and reallocate funds from lower-priority…" at bounding box center [579, 241] width 593 height 60
click at [283, 207] on input "a. Analyze project components to identify and reallocate funds from lower-prior…" at bounding box center [283, 201] width 0 height 12
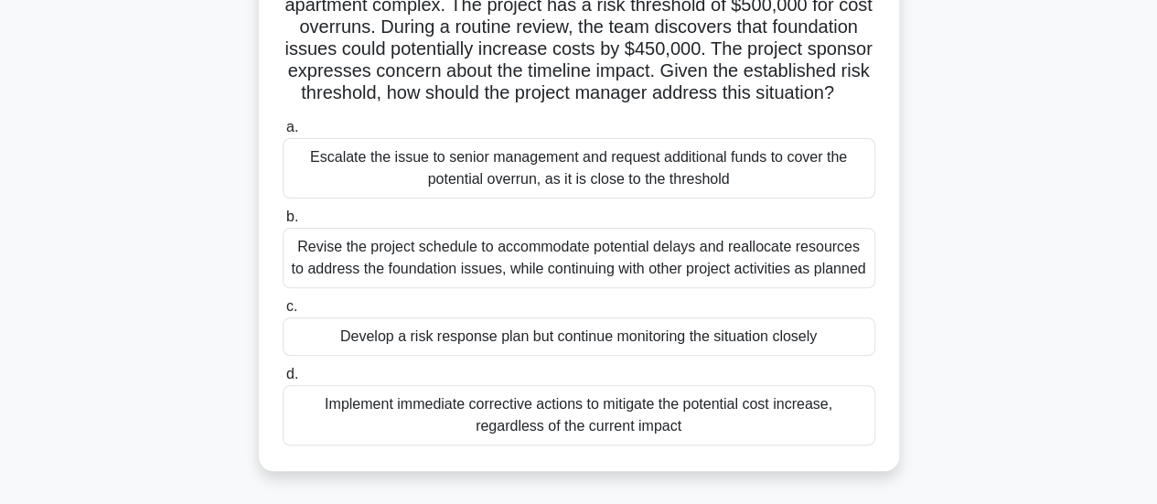
scroll to position [167, 0]
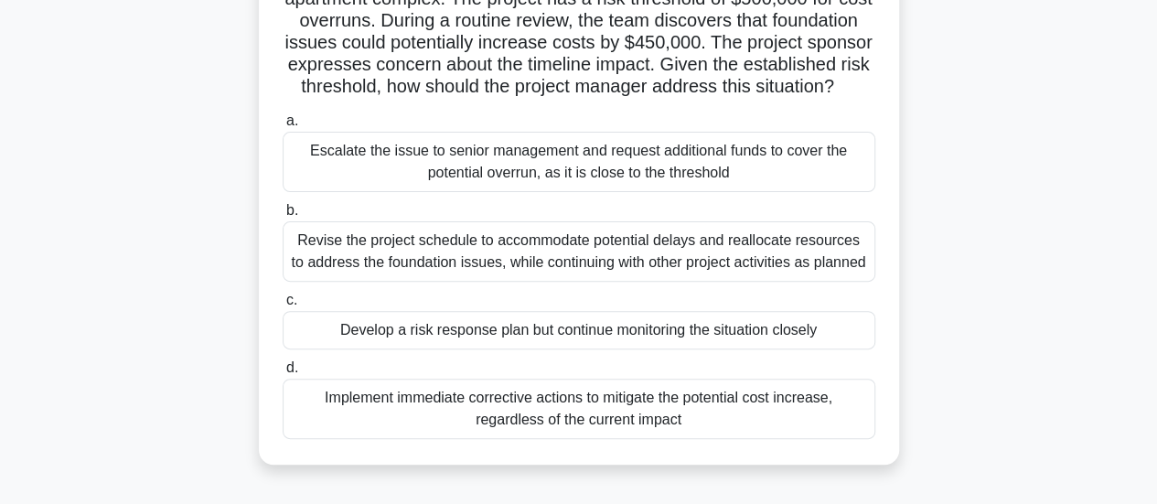
click at [811, 342] on div "Develop a risk response plan but continue monitoring the situation closely" at bounding box center [579, 330] width 593 height 38
click at [283, 306] on input "c. Develop a risk response plan but continue monitoring the situation closely" at bounding box center [283, 301] width 0 height 12
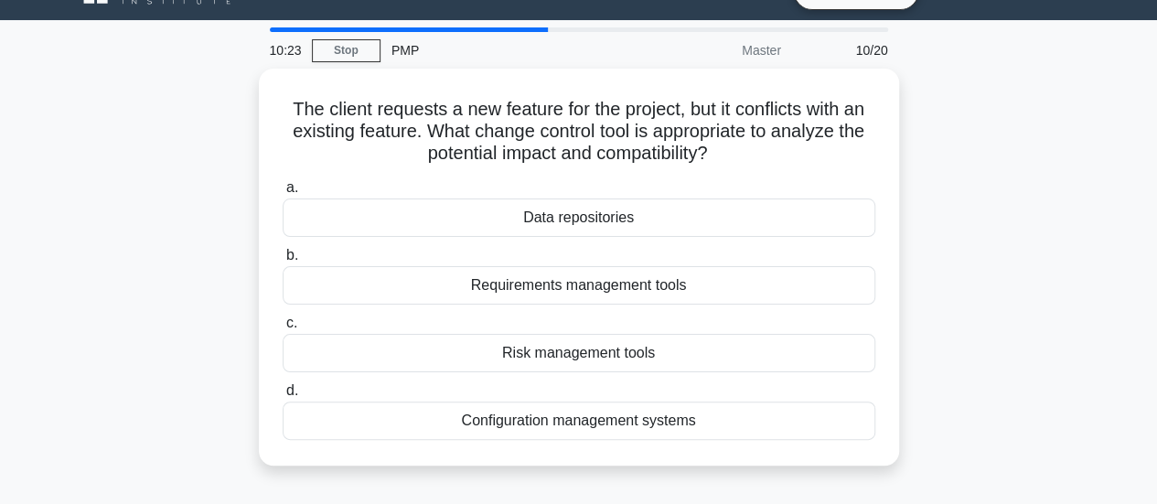
scroll to position [37, 0]
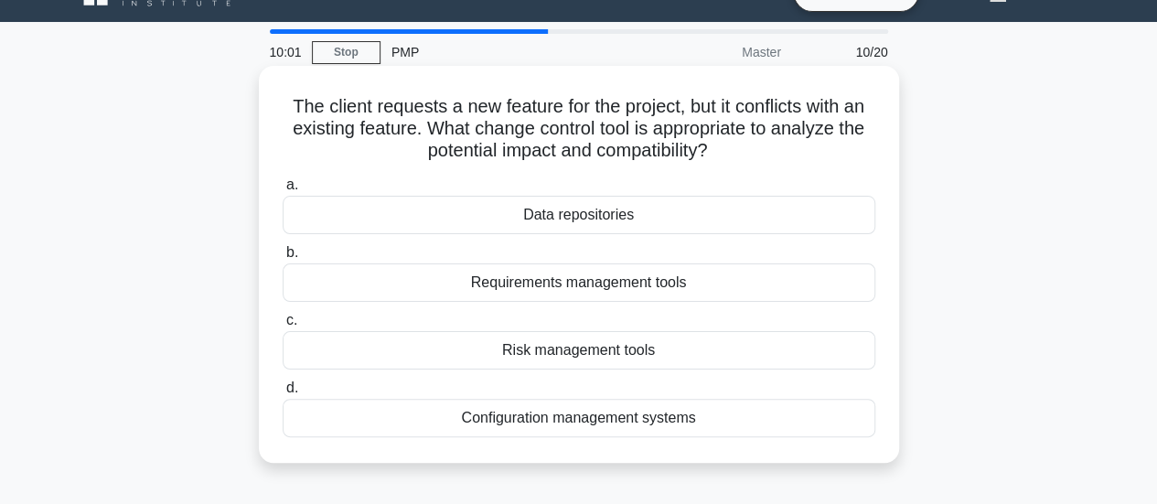
click at [684, 278] on div "Requirements management tools" at bounding box center [579, 282] width 593 height 38
click at [283, 259] on input "b. Requirements management tools" at bounding box center [283, 253] width 0 height 12
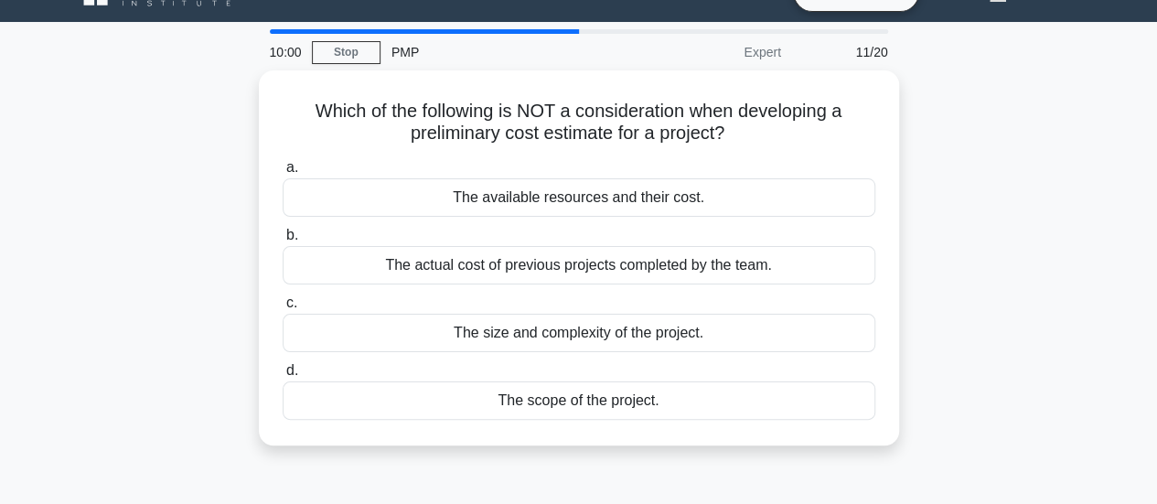
scroll to position [0, 0]
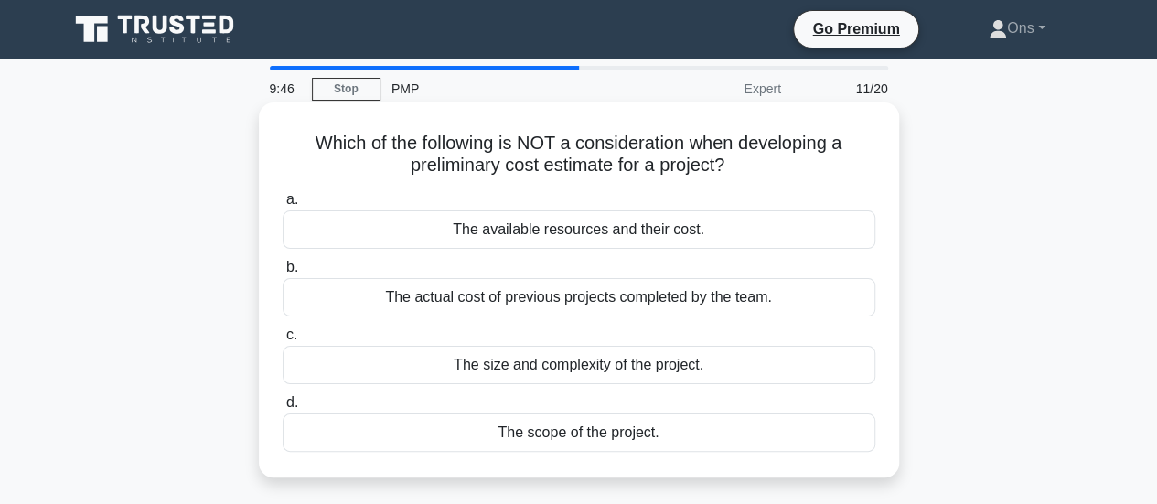
click at [731, 291] on div "The actual cost of previous projects completed by the team." at bounding box center [579, 297] width 593 height 38
click at [283, 274] on input "b. The actual cost of previous projects completed by the team." at bounding box center [283, 268] width 0 height 12
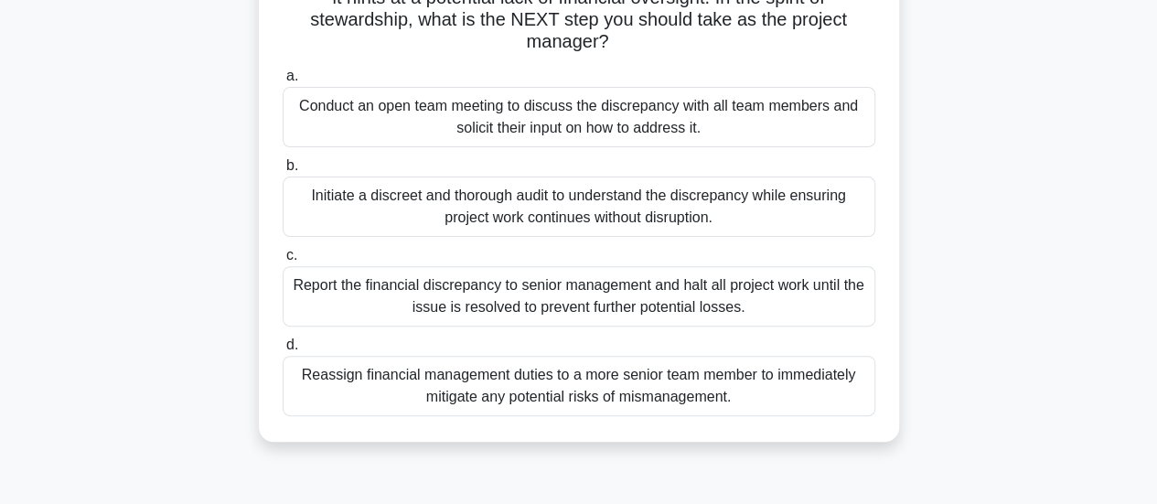
scroll to position [198, 0]
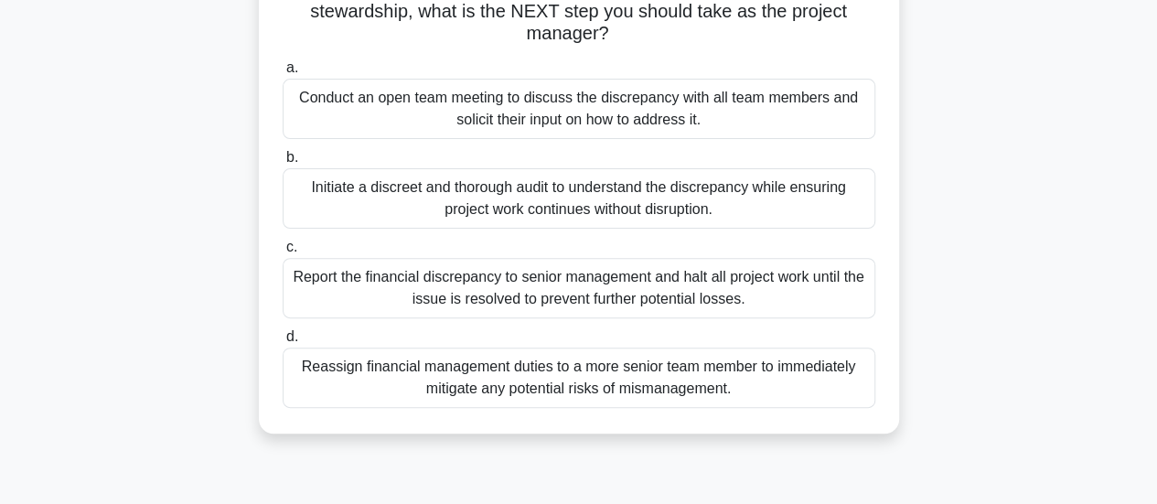
click at [812, 108] on div "Conduct an open team meeting to discuss the discrepancy with all team members a…" at bounding box center [579, 109] width 593 height 60
click at [283, 74] on input "a. Conduct an open team meeting to discuss the discrepancy with all team member…" at bounding box center [283, 68] width 0 height 12
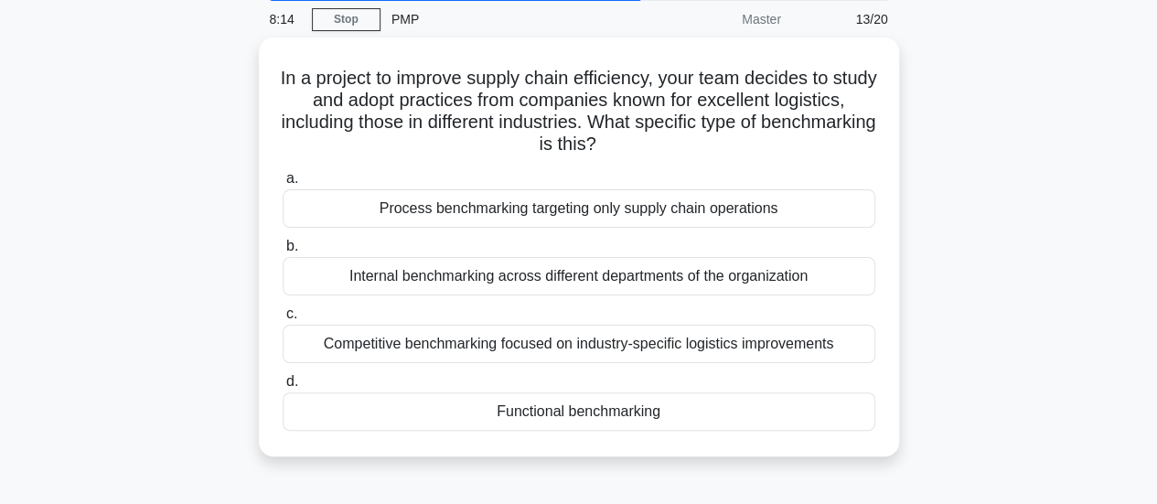
scroll to position [70, 0]
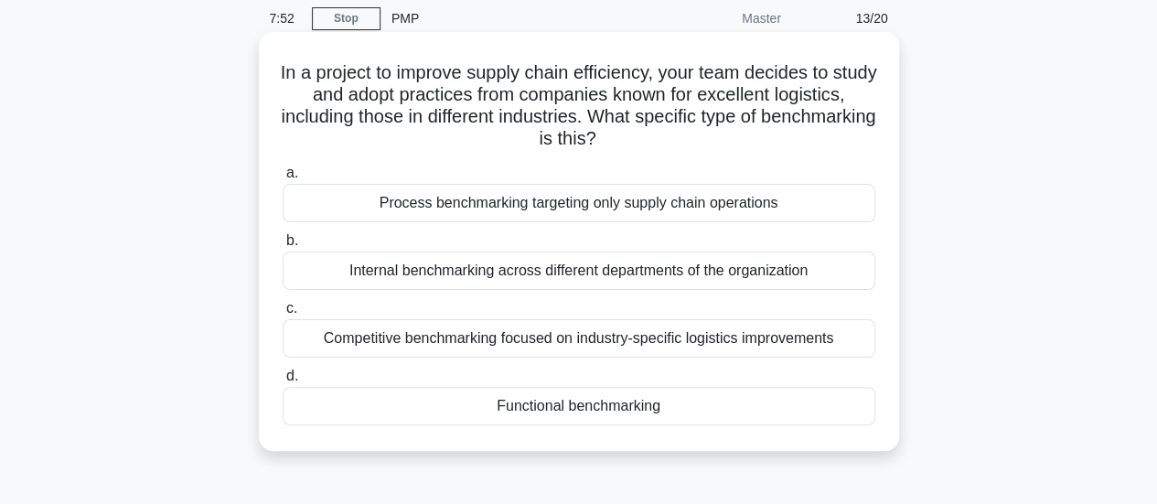
click at [796, 199] on div "Process benchmarking targeting only supply chain operations" at bounding box center [579, 203] width 593 height 38
click at [283, 179] on input "a. Process benchmarking targeting only supply chain operations" at bounding box center [283, 173] width 0 height 12
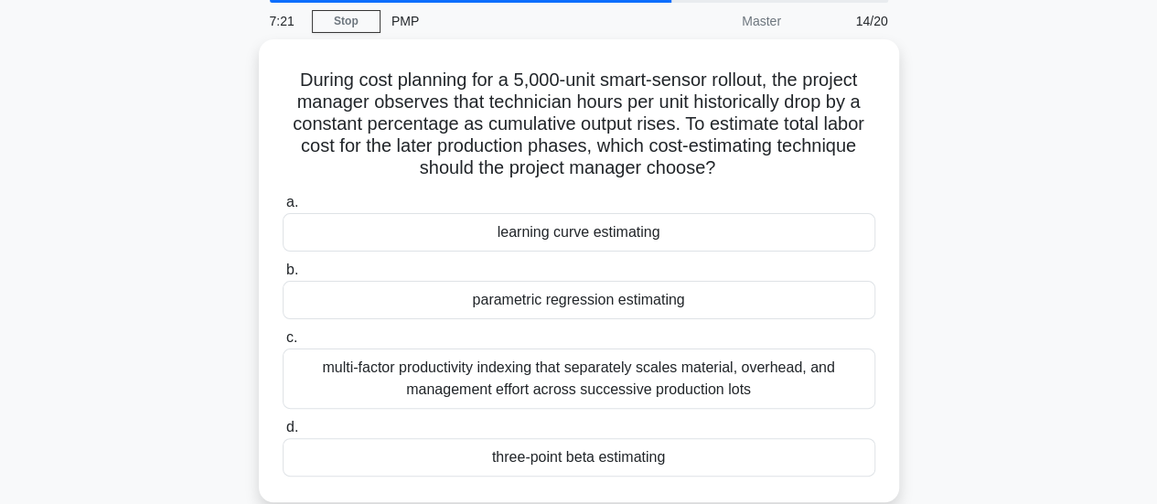
scroll to position [76, 0]
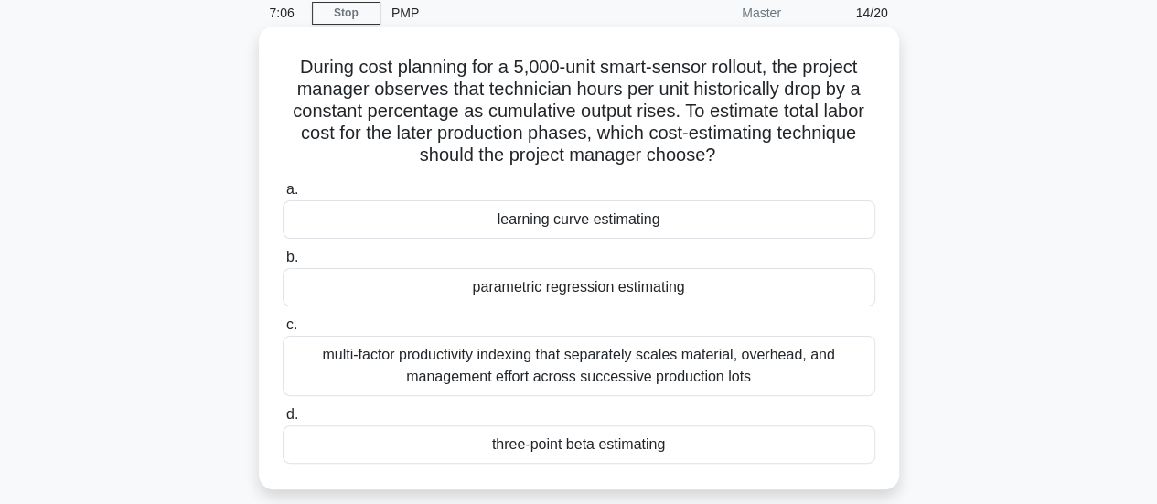
click at [790, 281] on div "parametric regression estimating" at bounding box center [579, 287] width 593 height 38
click at [283, 263] on input "b. parametric regression estimating" at bounding box center [283, 258] width 0 height 12
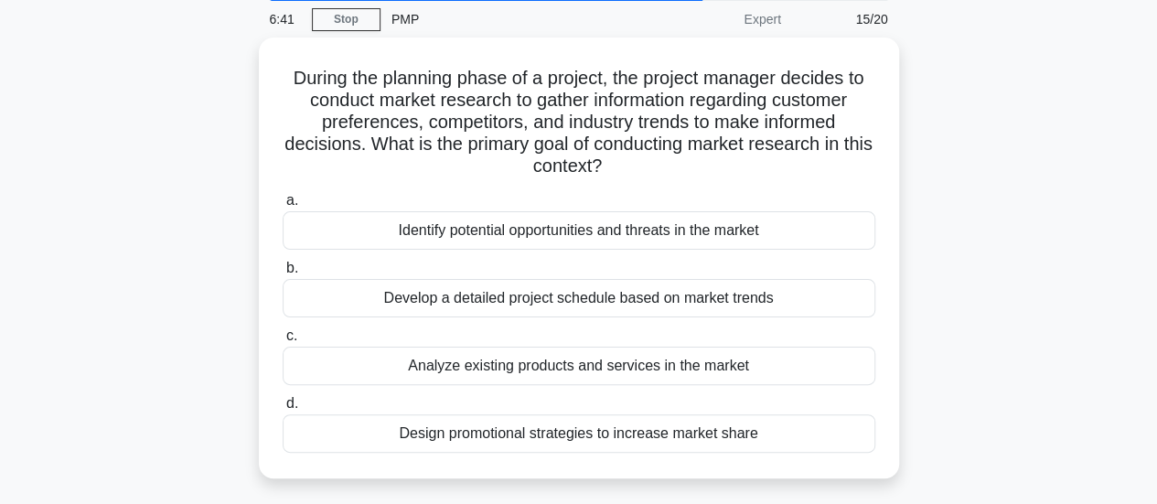
scroll to position [67, 0]
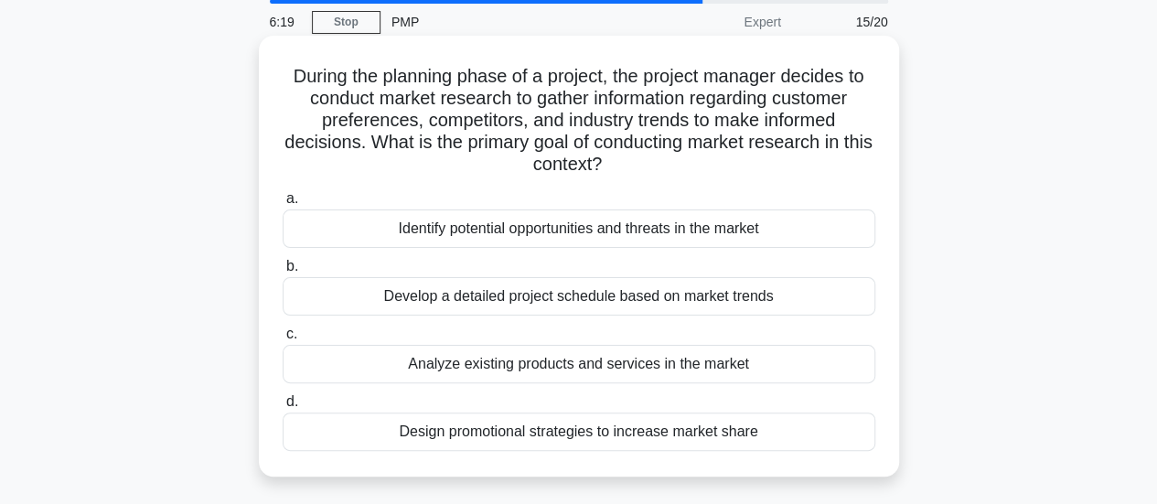
click at [820, 228] on div "Identify potential opportunities and threats in the market" at bounding box center [579, 229] width 593 height 38
click at [283, 205] on input "a. Identify potential opportunities and threats in the market" at bounding box center [283, 199] width 0 height 12
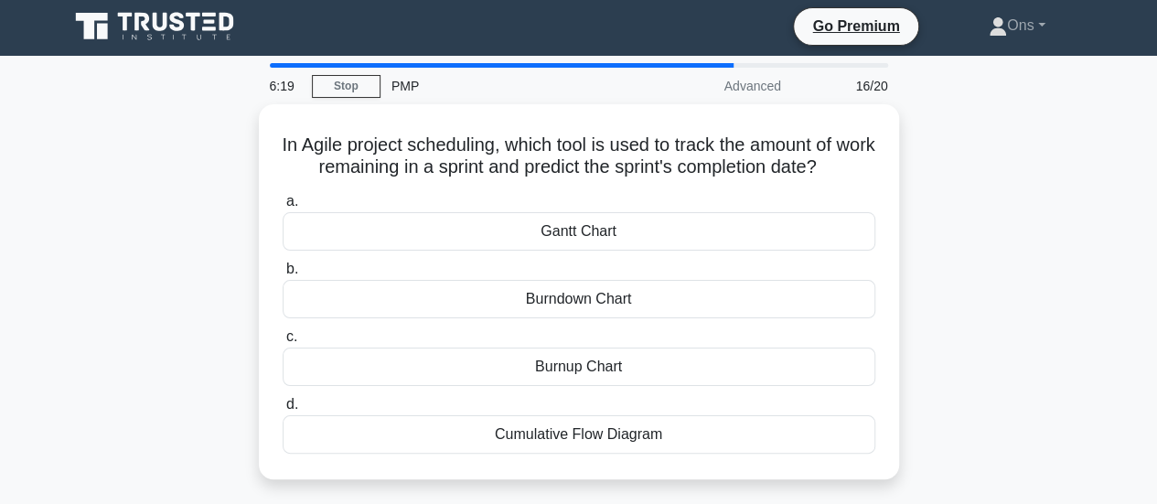
scroll to position [0, 0]
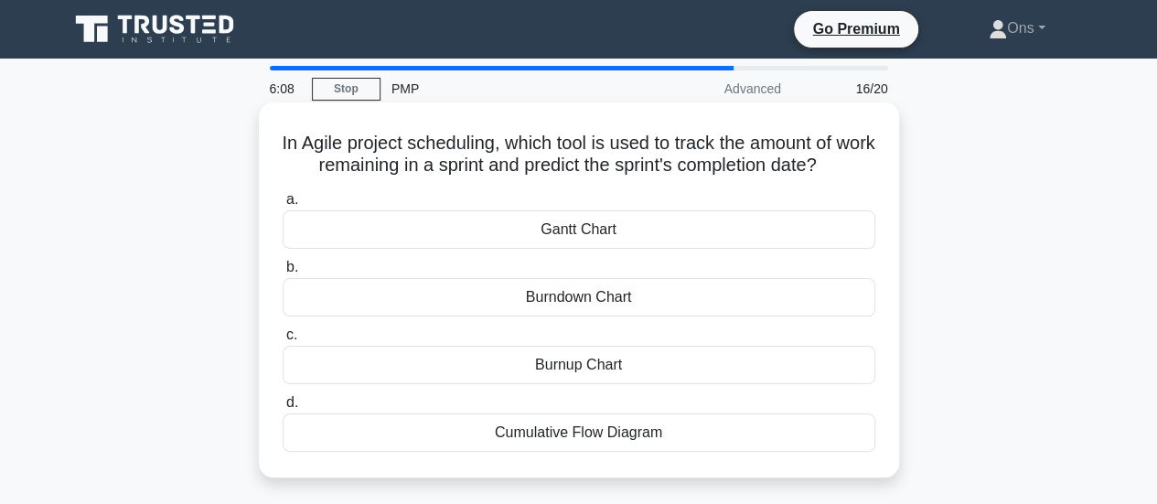
click at [810, 297] on div "Burndown Chart" at bounding box center [579, 297] width 593 height 38
click at [283, 274] on input "b. Burndown Chart" at bounding box center [283, 268] width 0 height 12
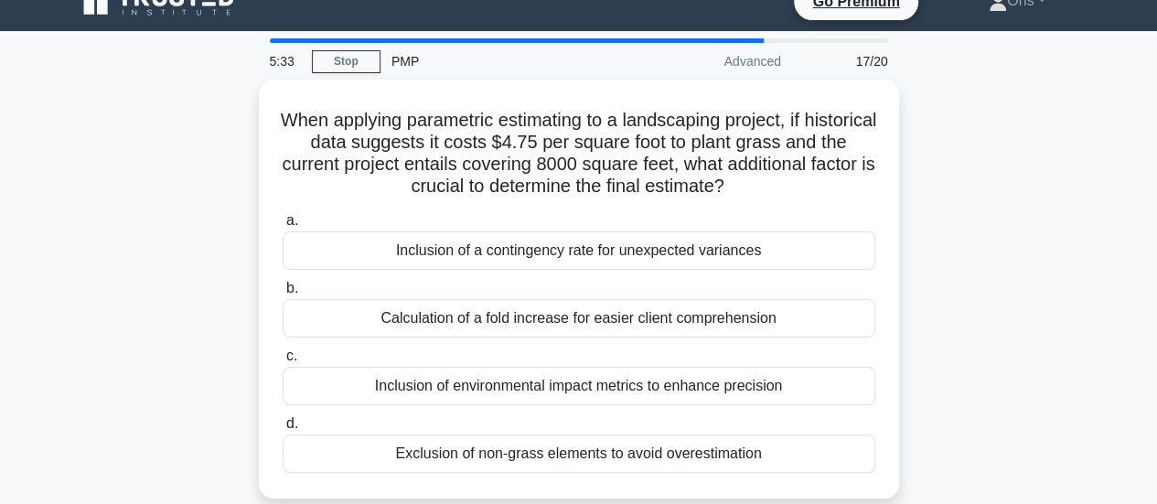
scroll to position [23, 0]
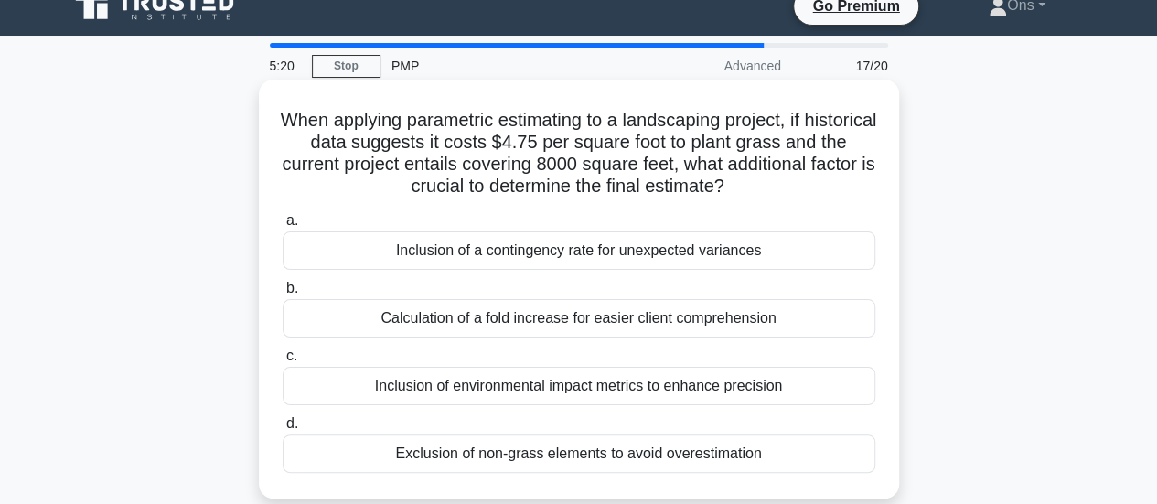
click at [675, 457] on div "Exclusion of non-grass elements to avoid overestimation" at bounding box center [579, 454] width 593 height 38
click at [283, 430] on input "d. Exclusion of non-grass elements to avoid overestimation" at bounding box center [283, 424] width 0 height 12
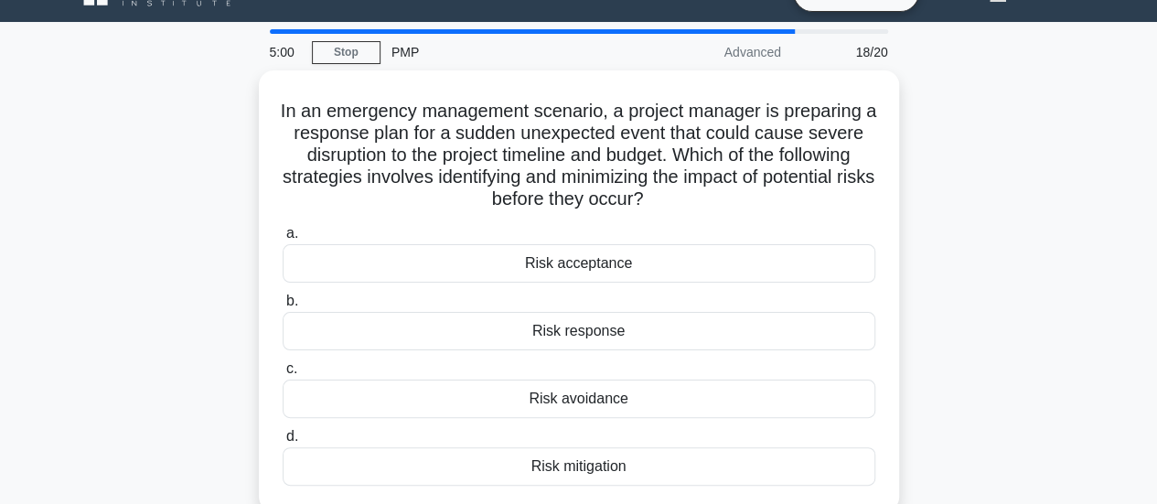
scroll to position [55, 0]
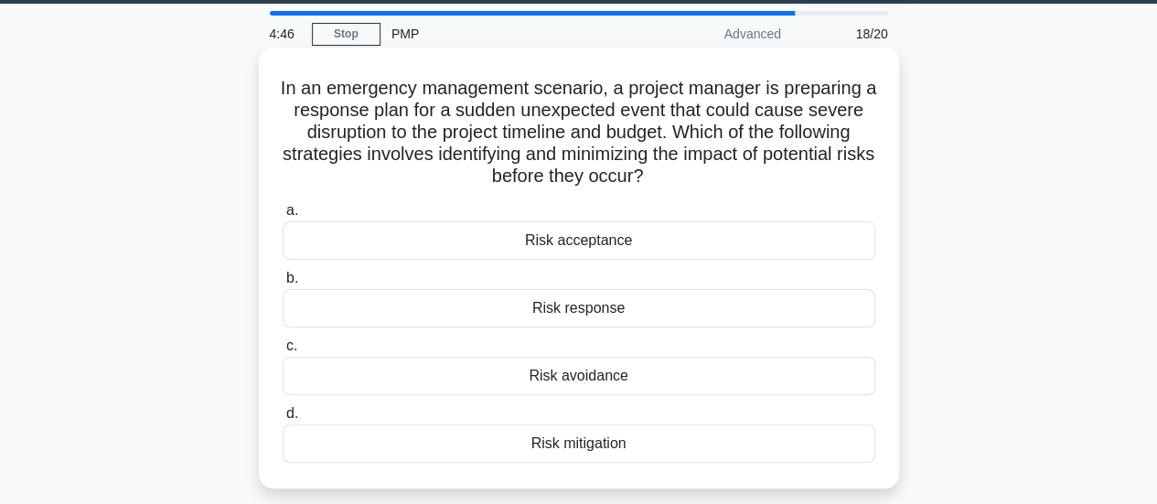
click at [737, 446] on div "Risk mitigation" at bounding box center [579, 444] width 593 height 38
click at [283, 420] on input "d. Risk mitigation" at bounding box center [283, 414] width 0 height 12
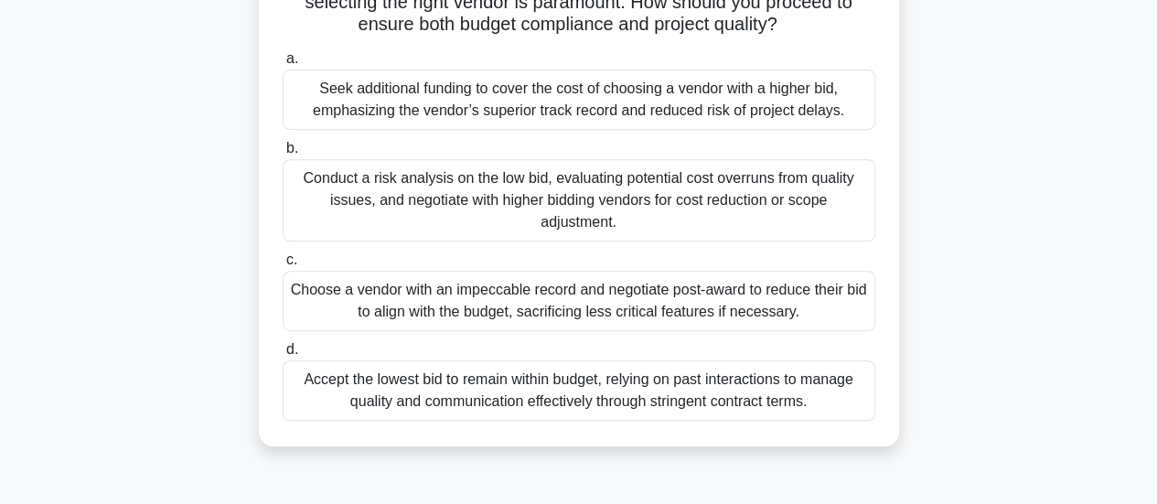
scroll to position [360, 0]
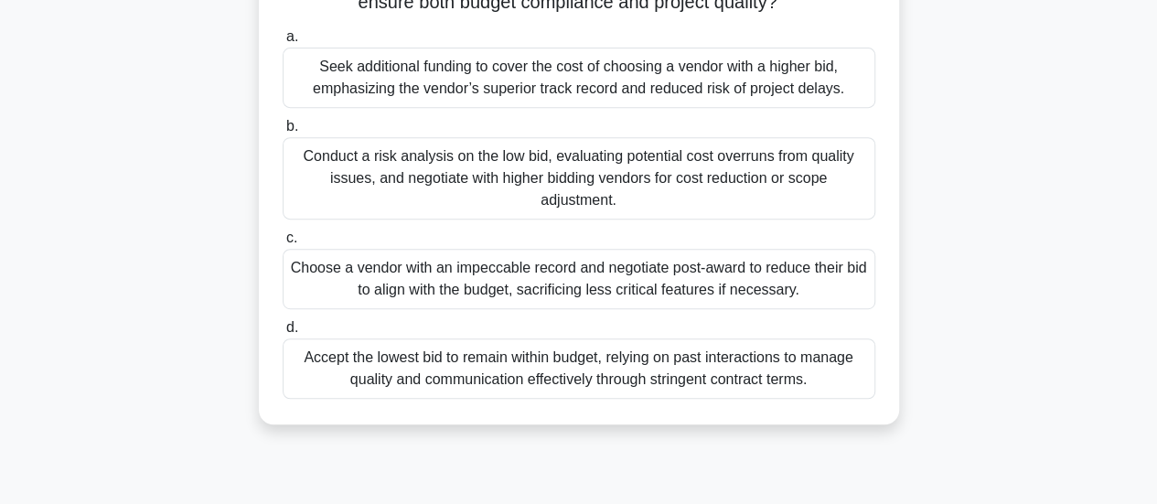
click at [794, 199] on div "Conduct a risk analysis on the low bid, evaluating potential cost overruns from…" at bounding box center [579, 178] width 593 height 82
click at [283, 133] on input "b. Conduct a risk analysis on the low bid, evaluating potential cost overruns f…" at bounding box center [283, 127] width 0 height 12
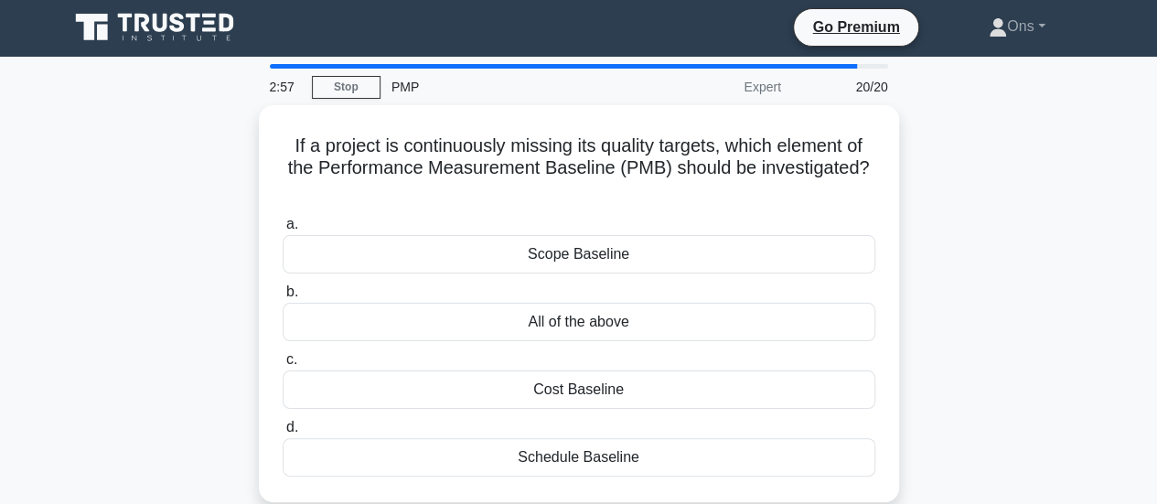
scroll to position [0, 0]
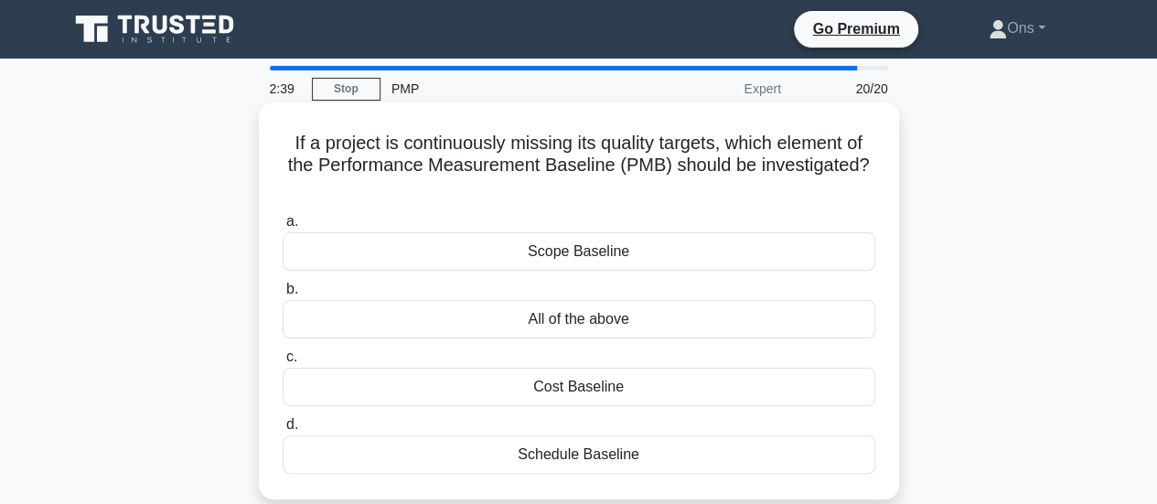
click at [769, 325] on div "All of the above" at bounding box center [579, 319] width 593 height 38
click at [283, 296] on input "b. All of the above" at bounding box center [283, 290] width 0 height 12
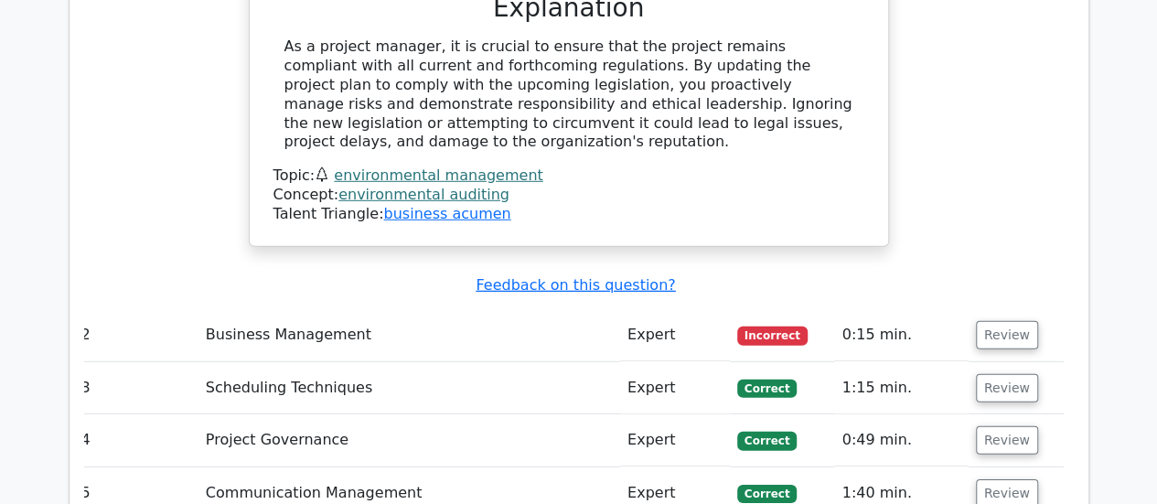
scroll to position [2578, 0]
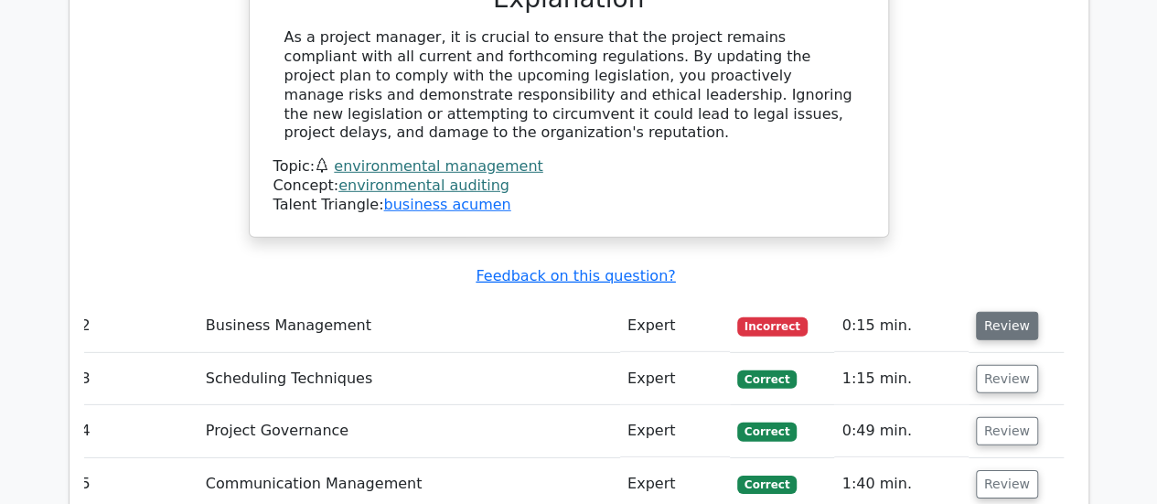
click at [1010, 312] on button "Review" at bounding box center [1007, 326] width 62 height 28
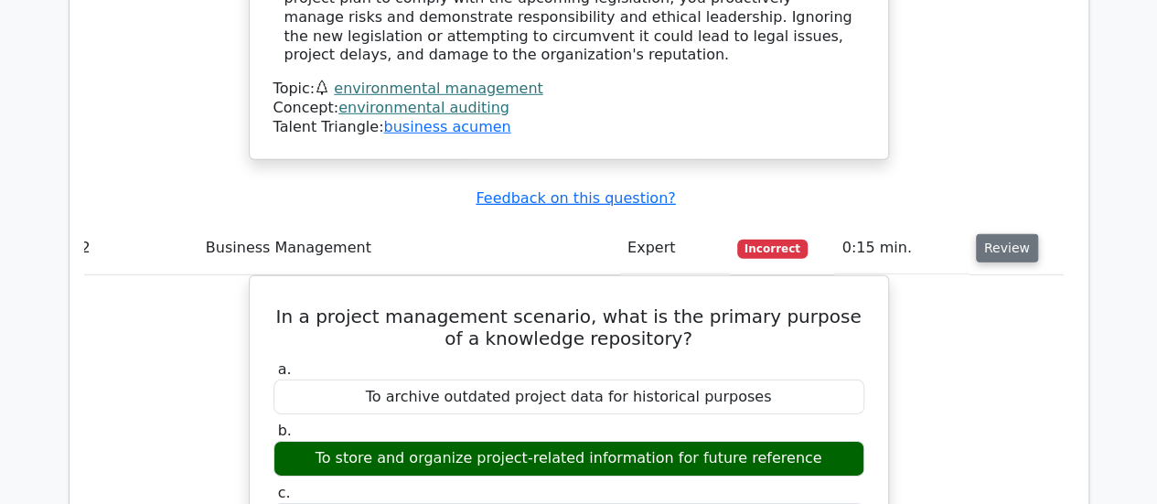
scroll to position [2659, 0]
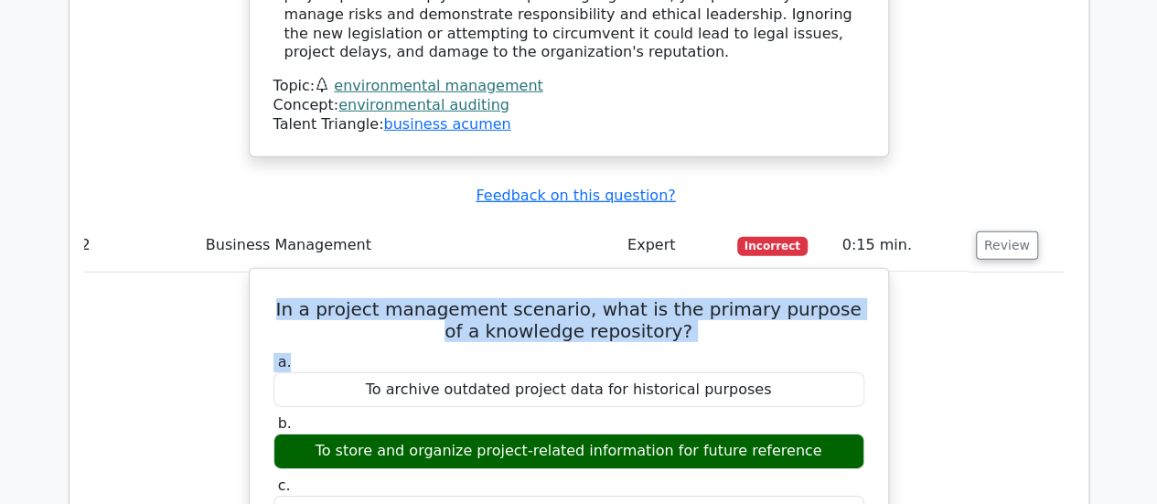
drag, startPoint x: 676, startPoint y: 215, endPoint x: 282, endPoint y: 164, distance: 397.6
click at [282, 298] on h5 "In a project management scenario, what is the primary purpose of a knowledge re…" at bounding box center [569, 320] width 595 height 44
drag, startPoint x: 285, startPoint y: 169, endPoint x: 675, endPoint y: 199, distance: 390.8
click at [675, 298] on h5 "In a project management scenario, what is the primary purpose of a knowledge re…" at bounding box center [569, 320] width 595 height 44
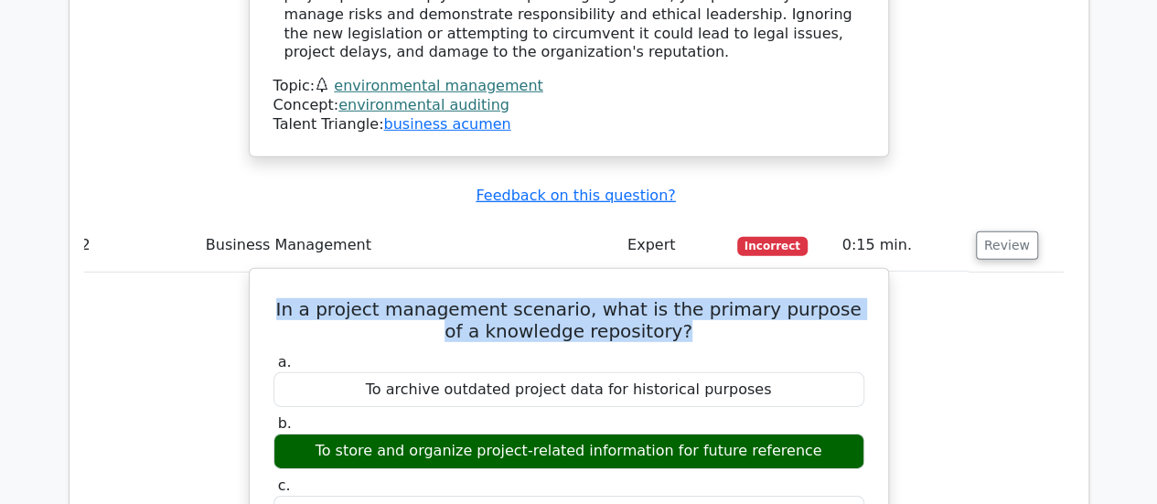
copy h5 "In a project management scenario, what is the primary purpose of a knowledge re…"
drag, startPoint x: 333, startPoint y: 314, endPoint x: 820, endPoint y: 313, distance: 486.7
click at [820, 434] on div "To store and organize project-related information for future reference" at bounding box center [569, 452] width 591 height 36
copy div "To store and organize project-related information for future reference"
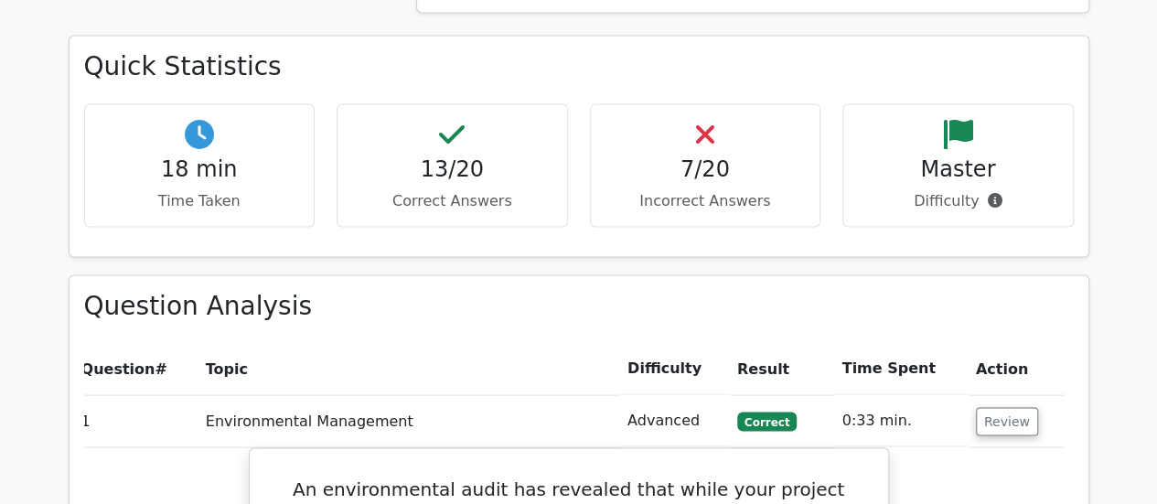
click at [161, 342] on th "Question #" at bounding box center [136, 368] width 124 height 52
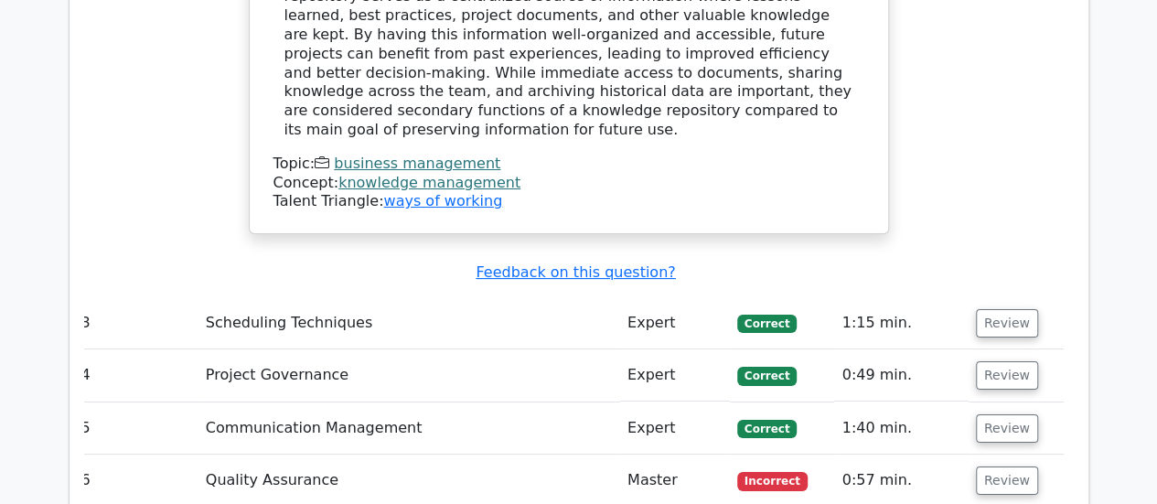
scroll to position [3378, 0]
click at [995, 309] on button "Review" at bounding box center [1007, 323] width 62 height 28
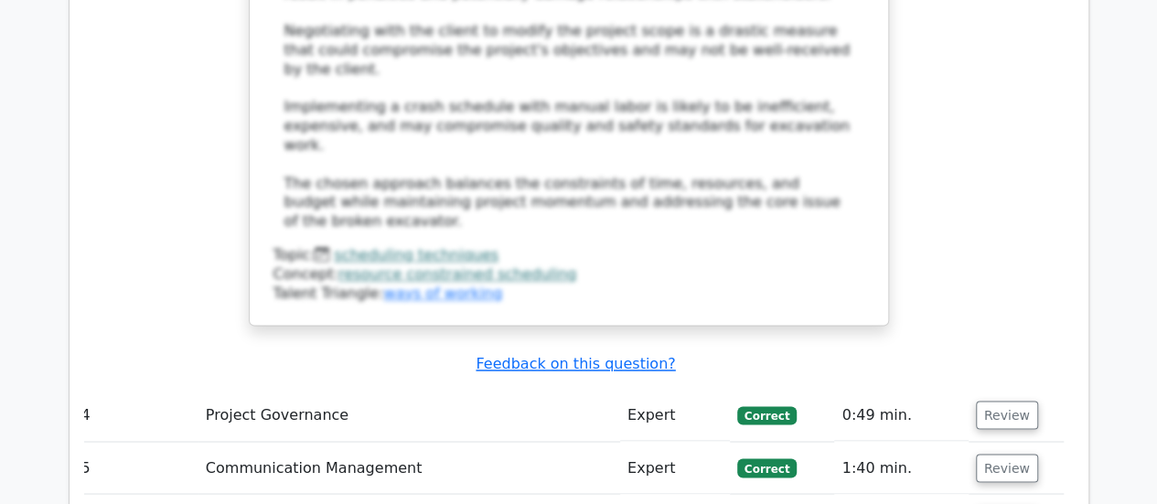
scroll to position [4790, 0]
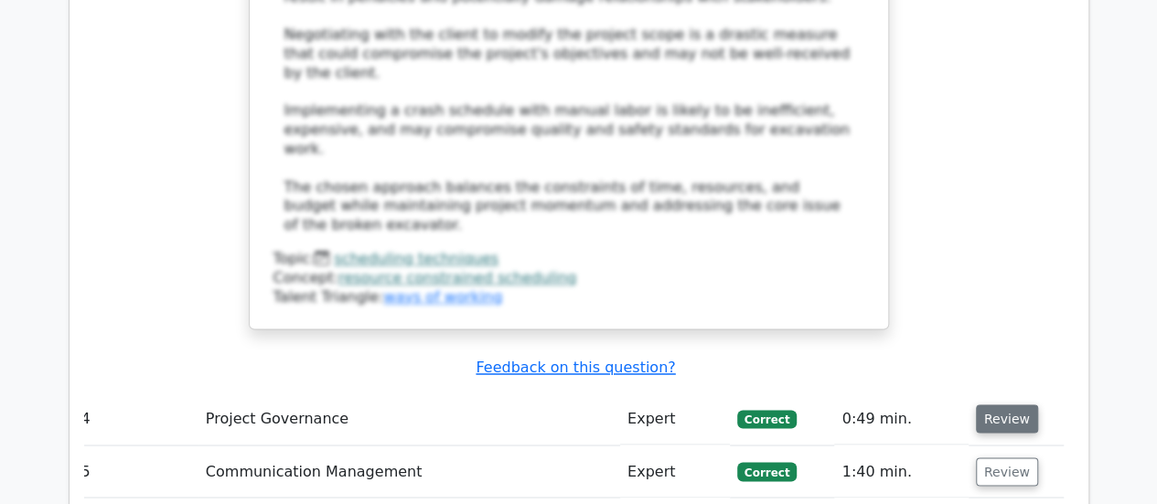
click at [1013, 404] on button "Review" at bounding box center [1007, 418] width 62 height 28
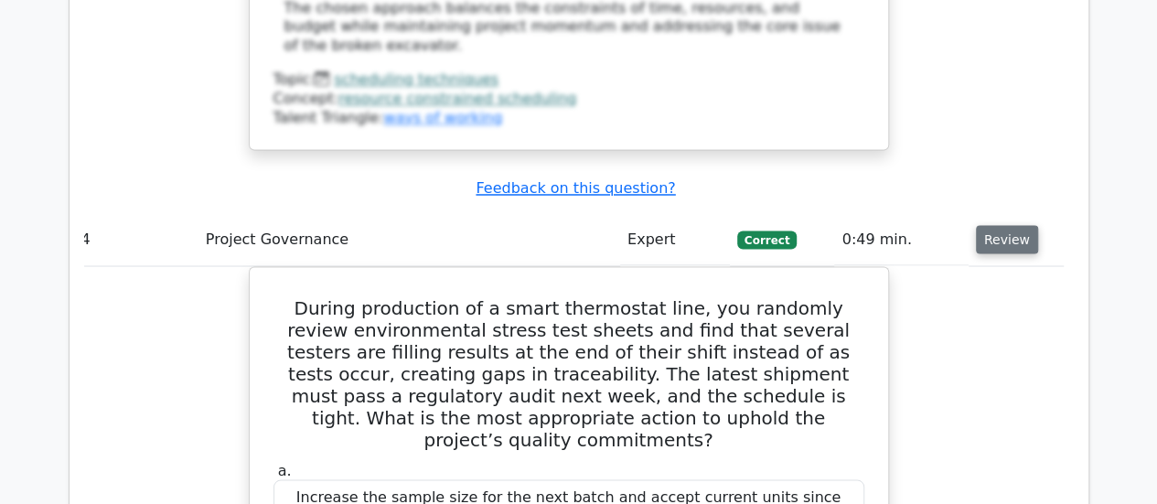
scroll to position [4973, 0]
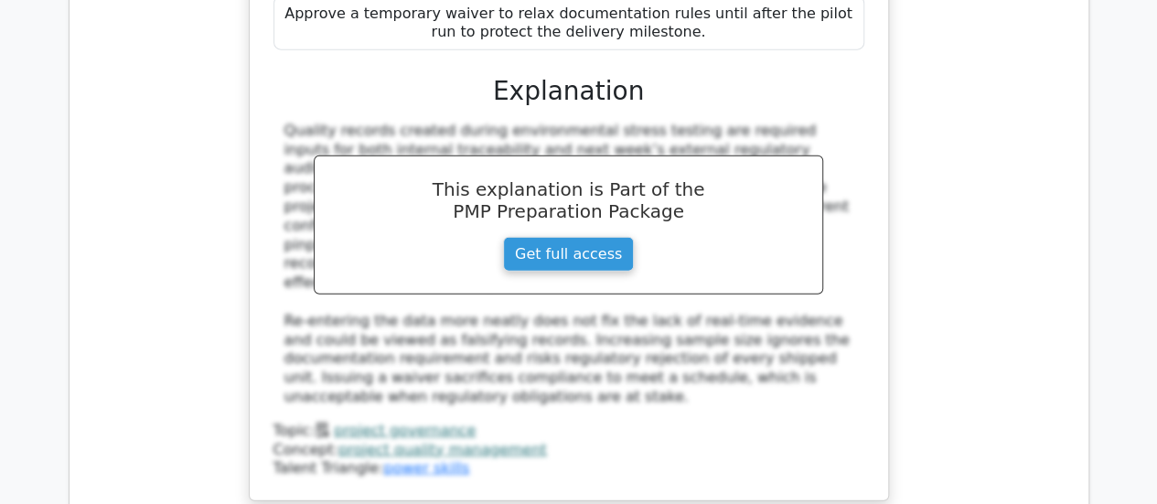
scroll to position [5725, 0]
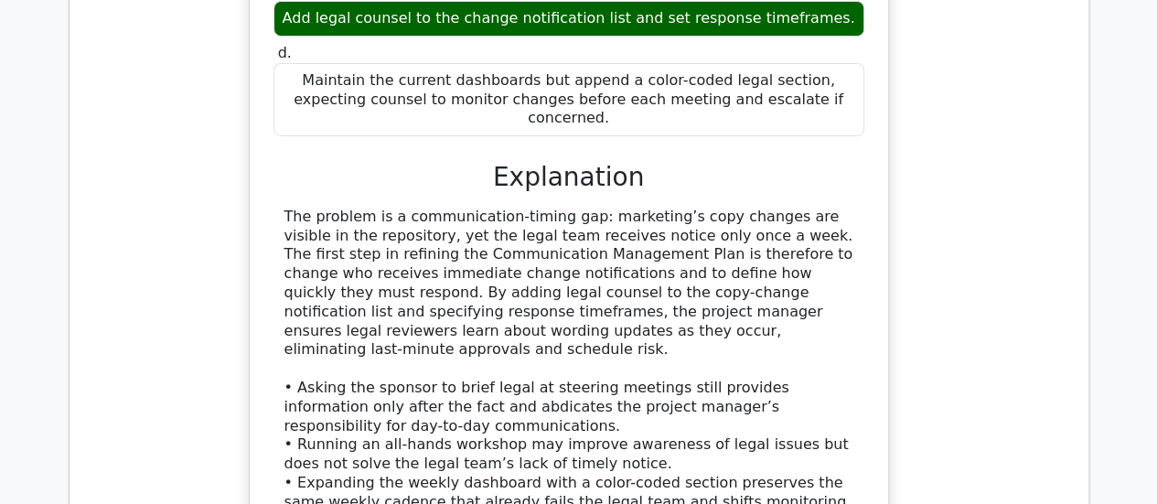
scroll to position [6693, 0]
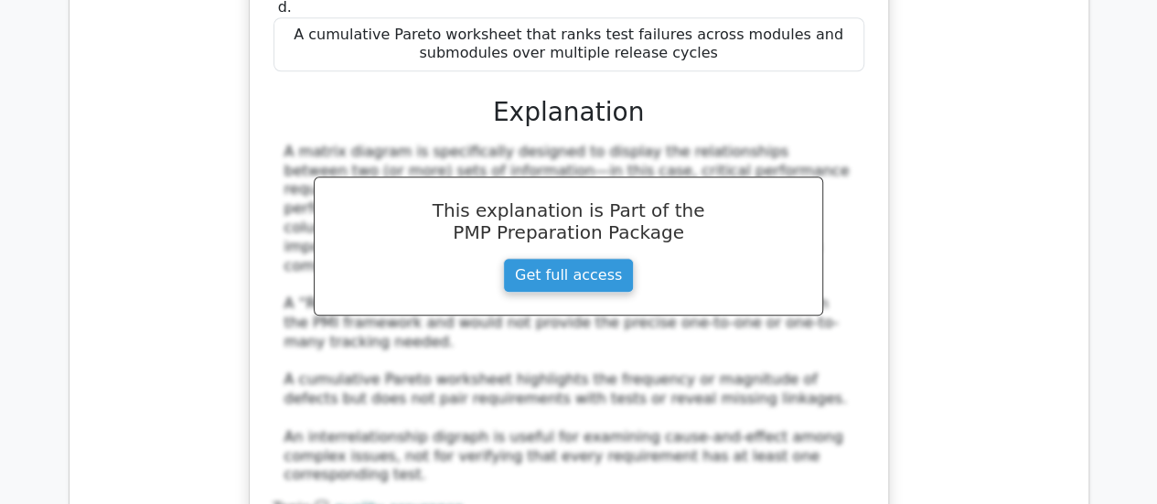
scroll to position [7826, 0]
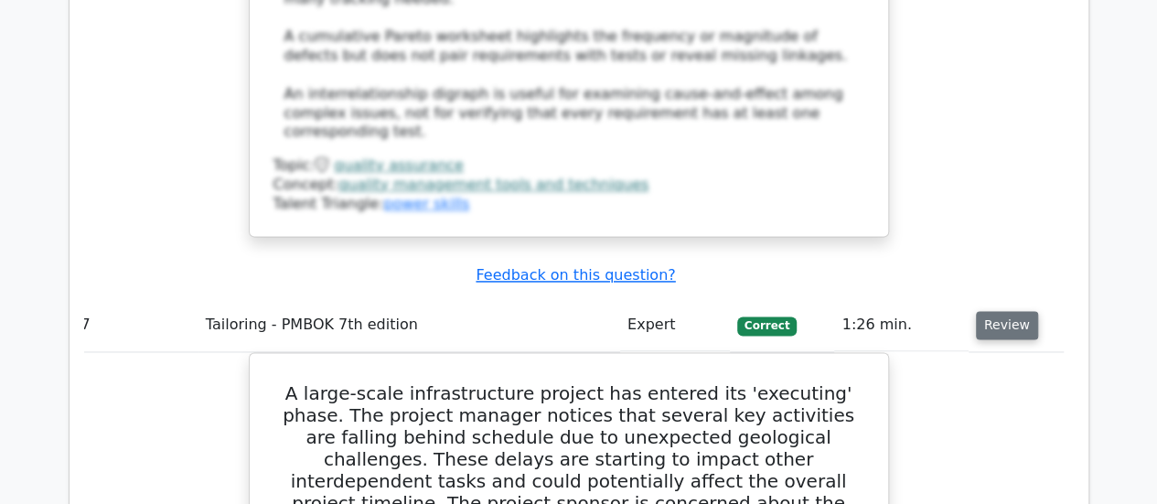
scroll to position [8198, 0]
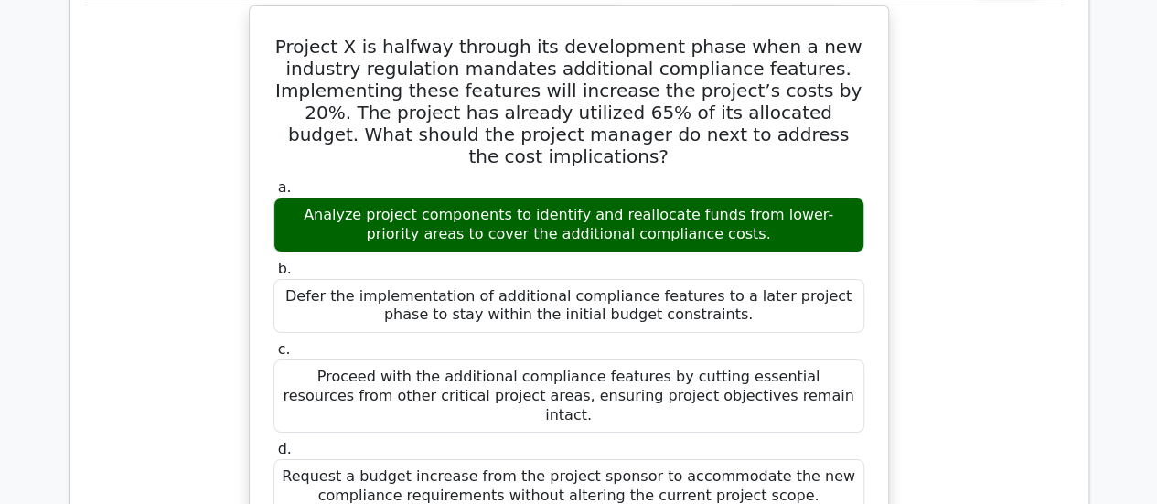
scroll to position [10121, 0]
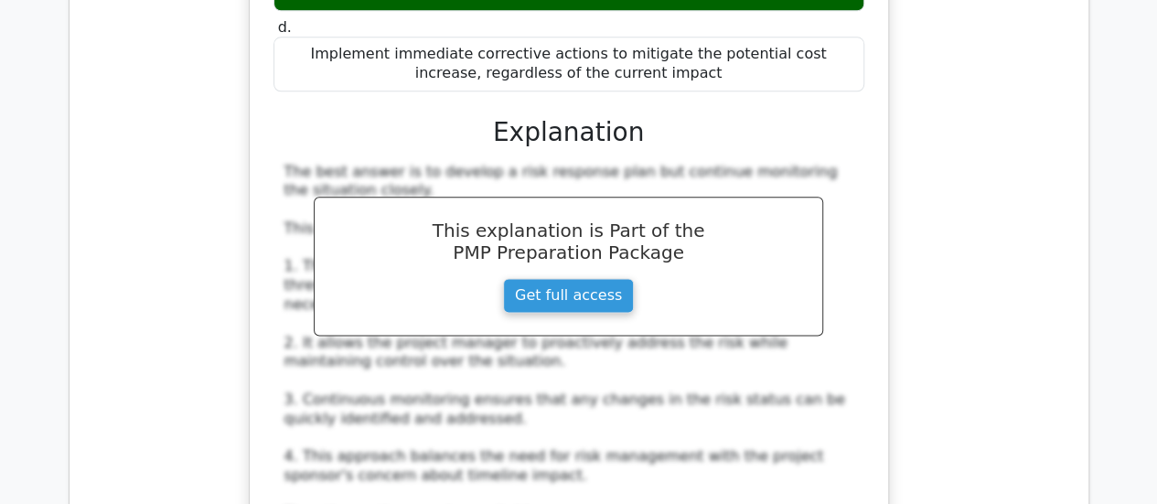
scroll to position [11489, 0]
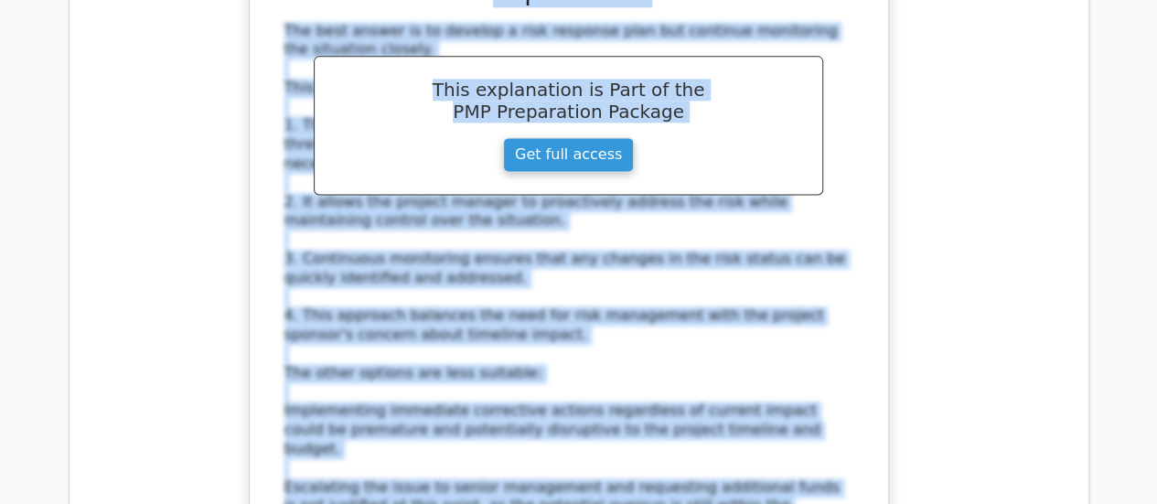
scroll to position [0, 0]
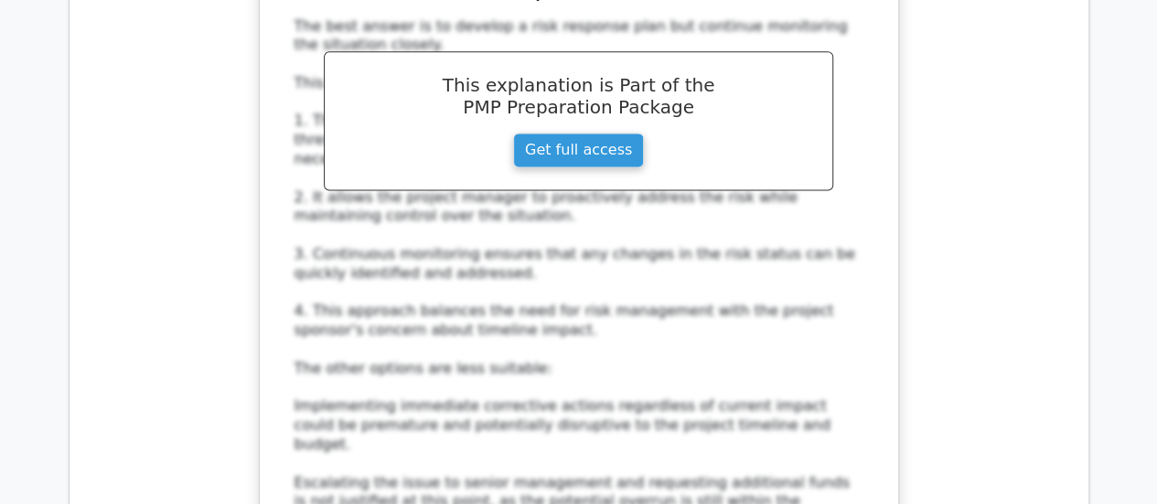
drag, startPoint x: 712, startPoint y: 191, endPoint x: 276, endPoint y: 147, distance: 437.7
copy h5 "The client requests a new feature for the project, but it conflicts with an exi…"
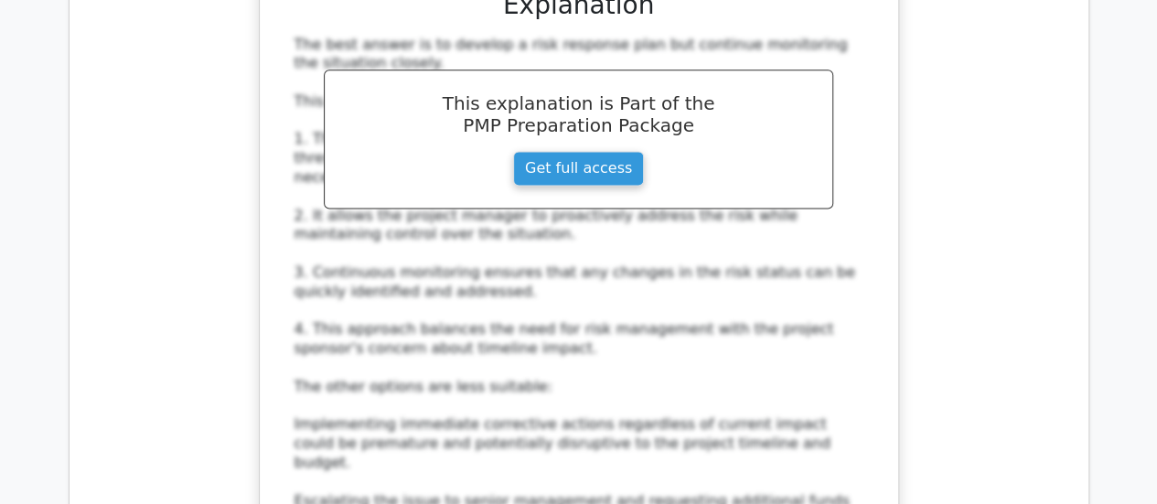
scroll to position [11614, 0]
drag, startPoint x: 456, startPoint y: 444, endPoint x: 710, endPoint y: 449, distance: 254.4
copy div "Configuration management systems"
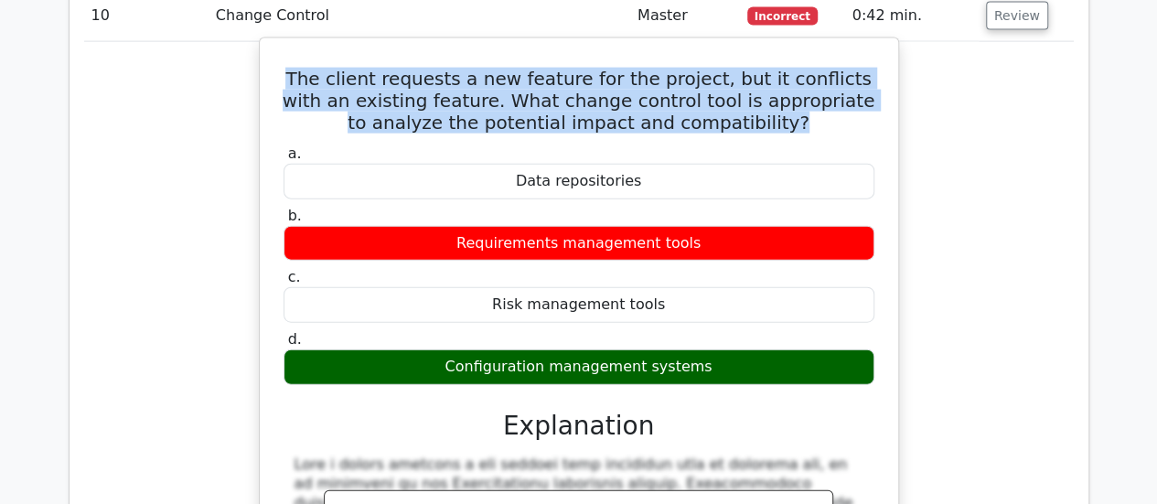
scroll to position [12455, 0]
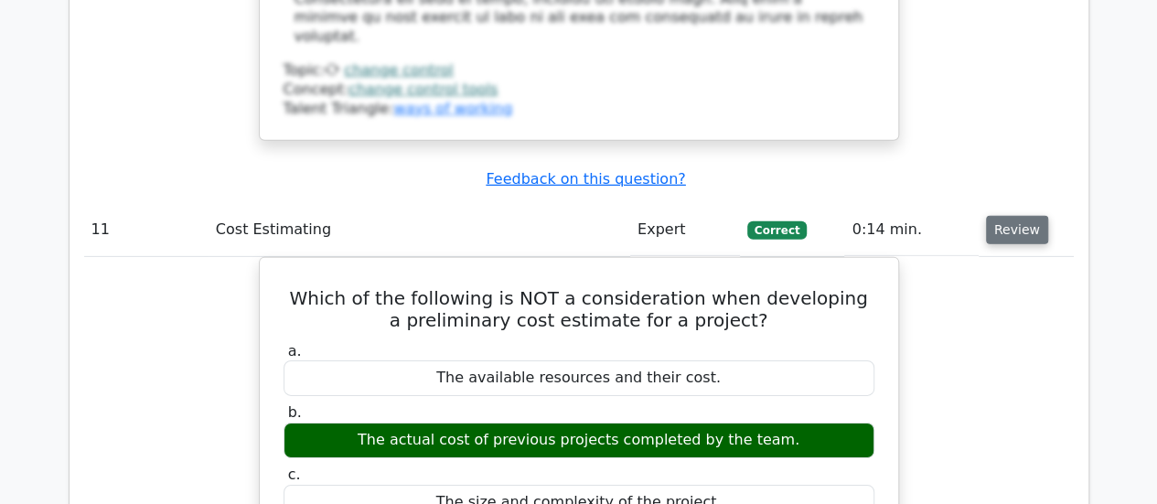
scroll to position [13176, 0]
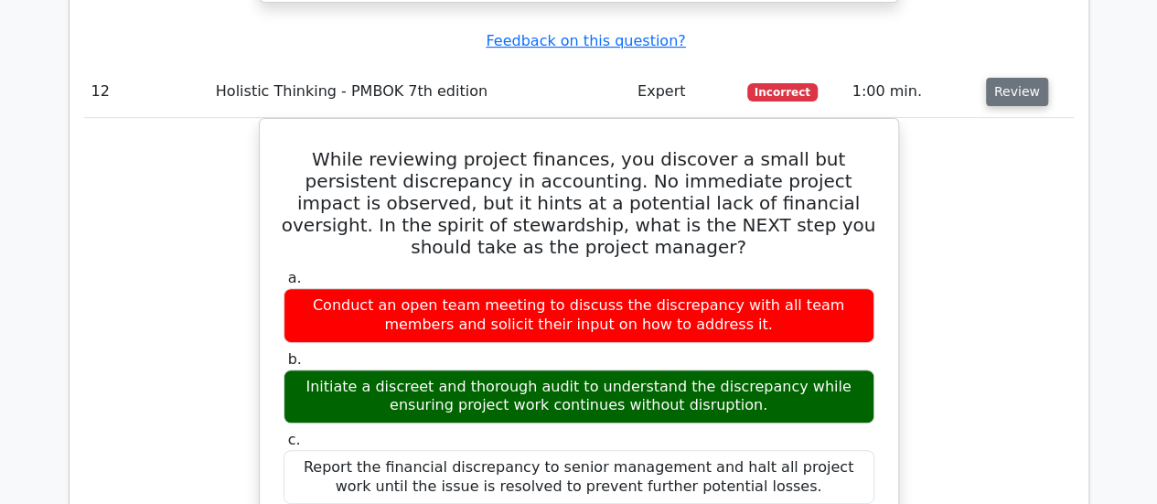
scroll to position [14124, 0]
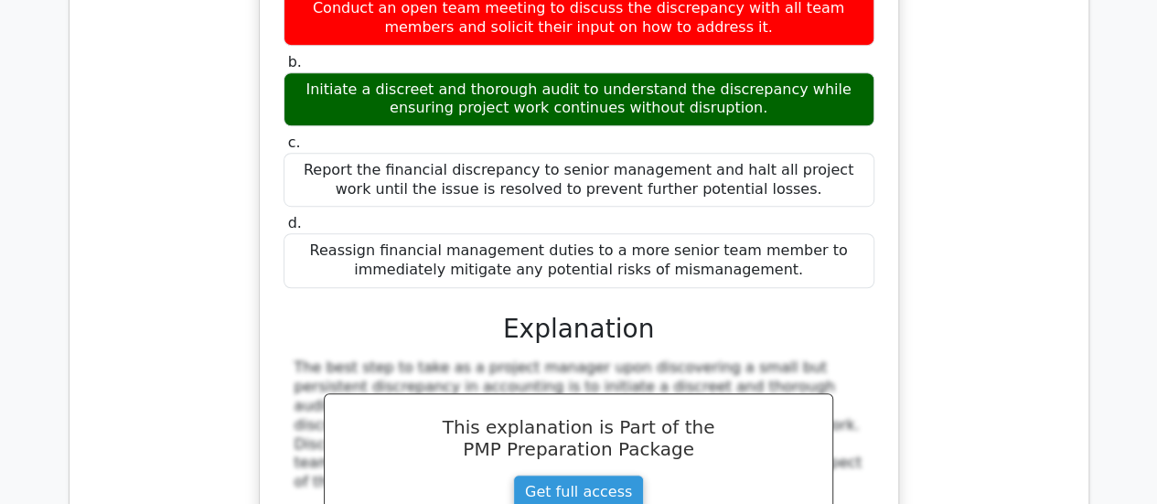
scroll to position [14416, 0]
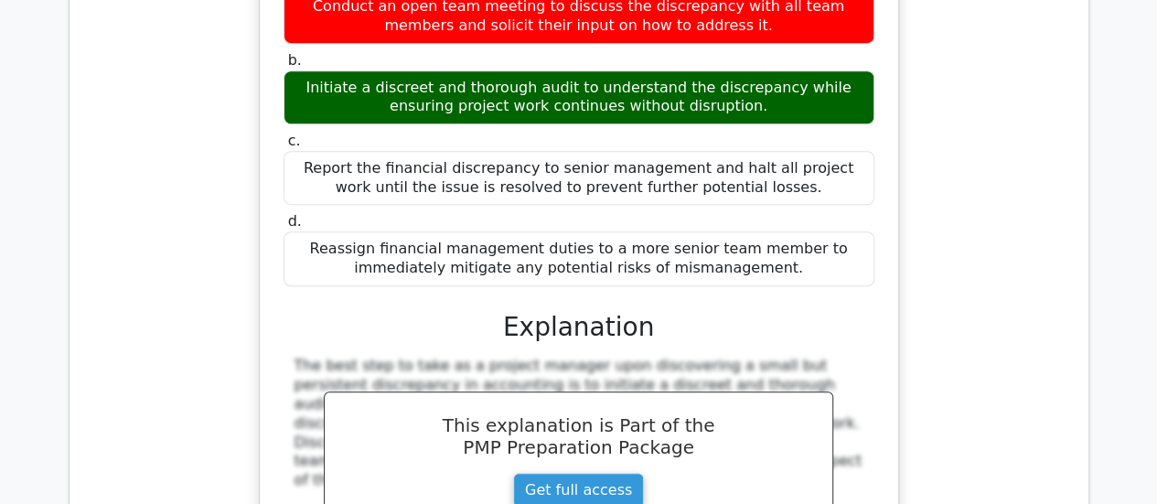
drag, startPoint x: 675, startPoint y: 148, endPoint x: 290, endPoint y: 79, distance: 391.4
copy h5 "In a project to improve supply chain efficiency, your team decides to study and…"
drag, startPoint x: 667, startPoint y: 380, endPoint x: 489, endPoint y: 372, distance: 177.6
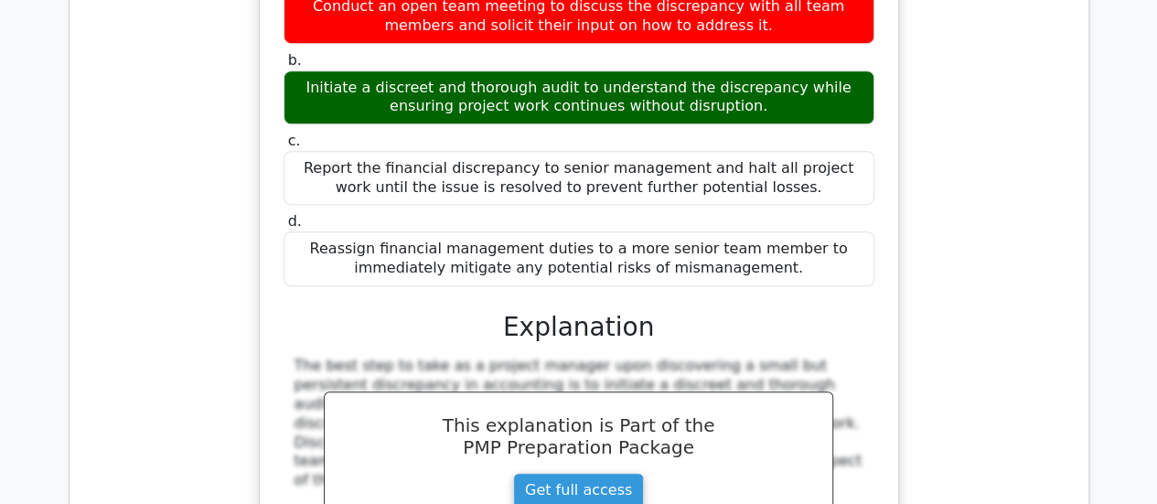
copy div "Functional benchmarking"
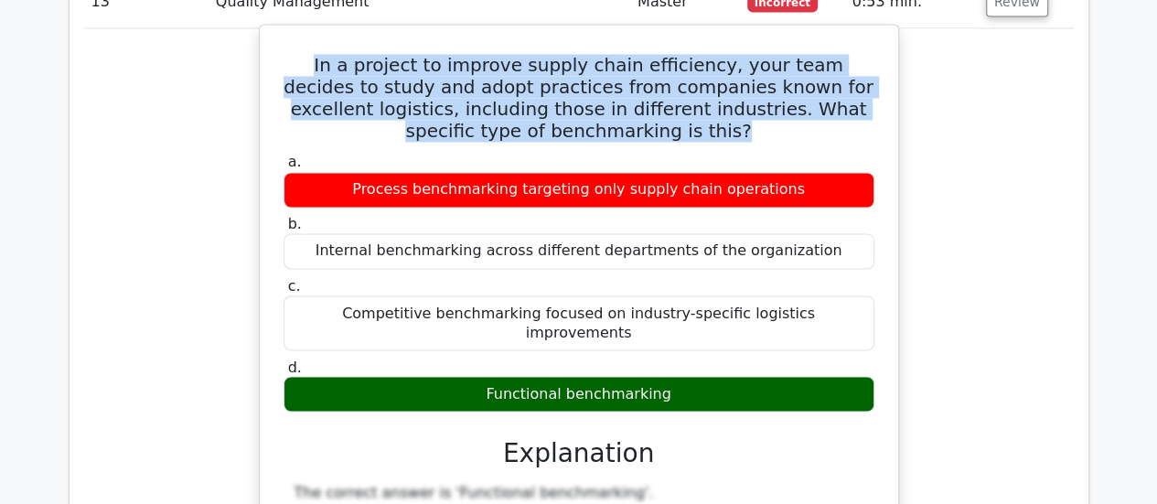
scroll to position [15335, 0]
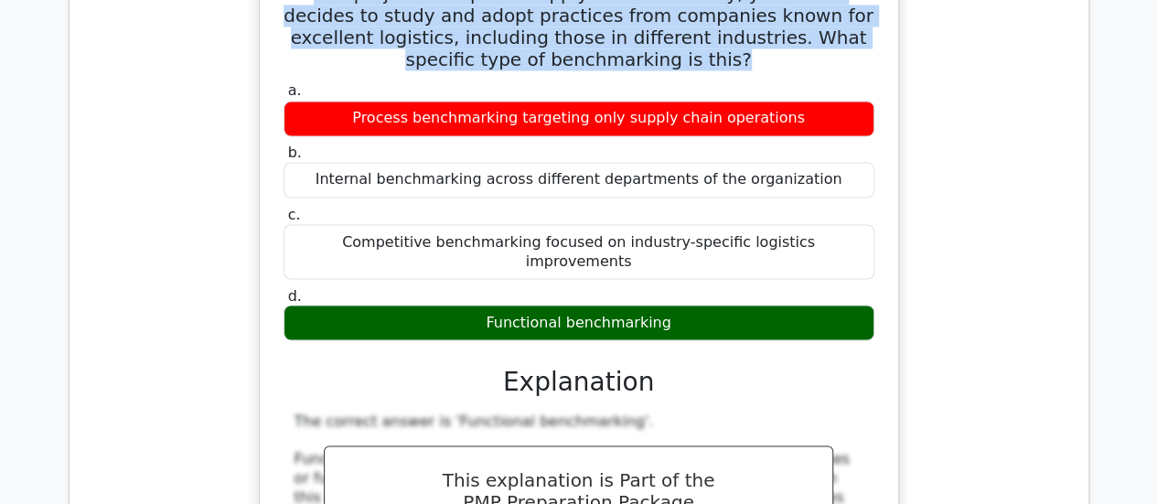
scroll to position [15420, 0]
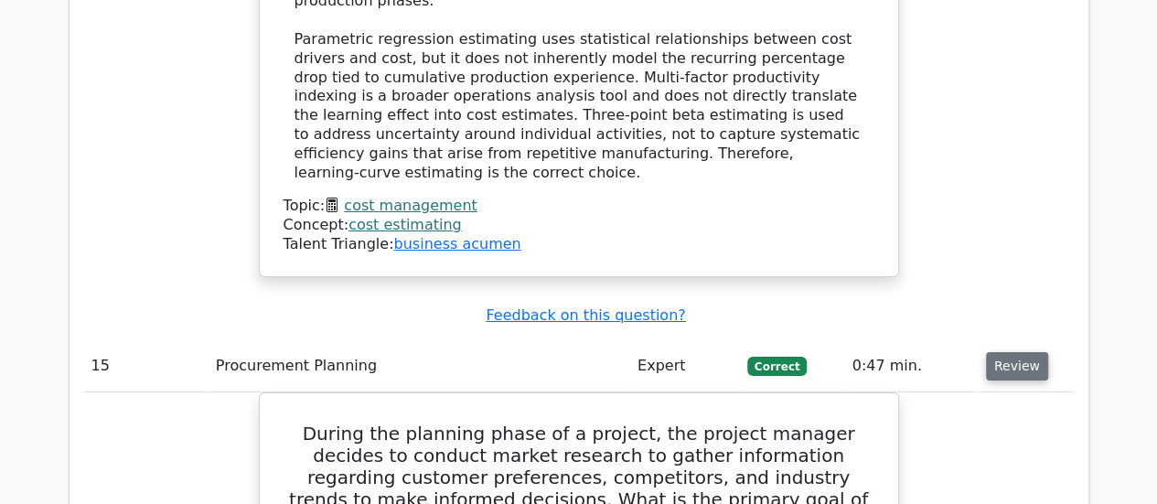
scroll to position [17074, 0]
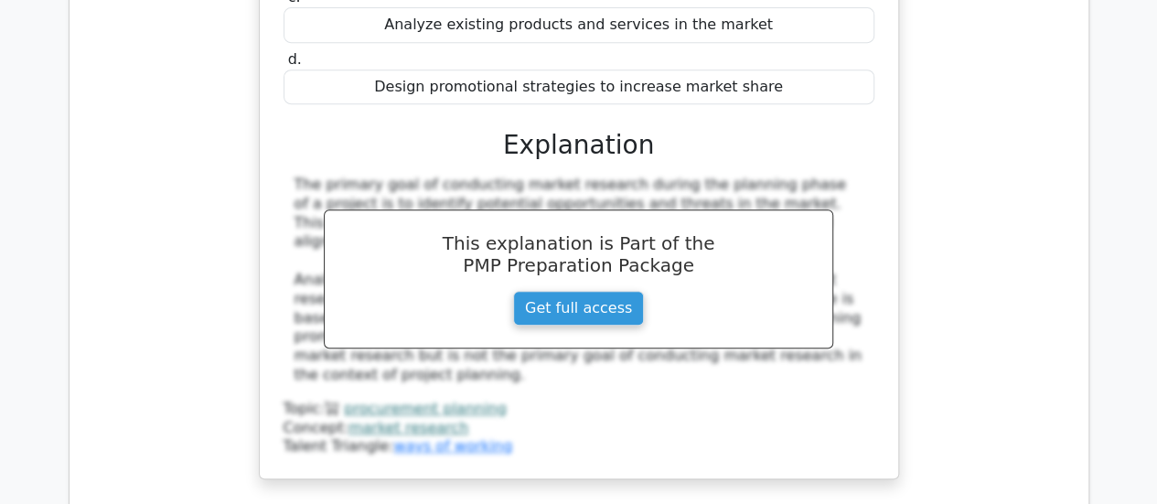
scroll to position [17811, 0]
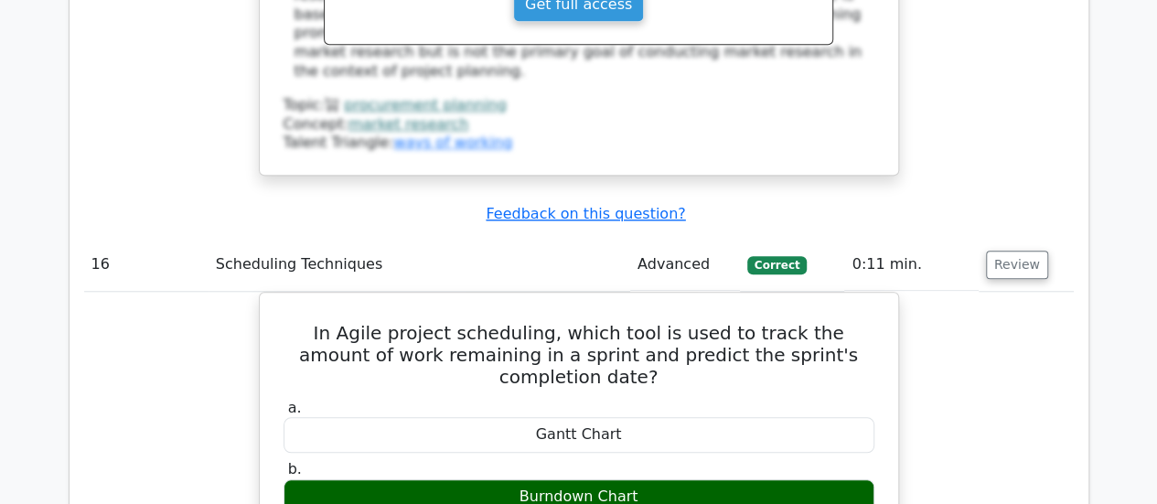
scroll to position [18073, 0]
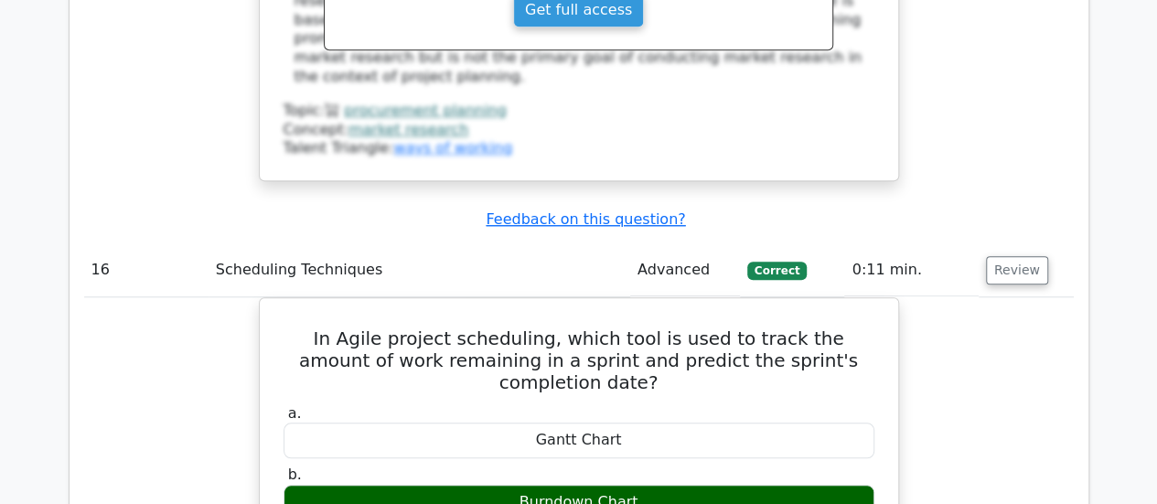
drag, startPoint x: 844, startPoint y: 164, endPoint x: 300, endPoint y: 77, distance: 550.4
drag, startPoint x: 306, startPoint y: 78, endPoint x: 817, endPoint y: 142, distance: 515.4
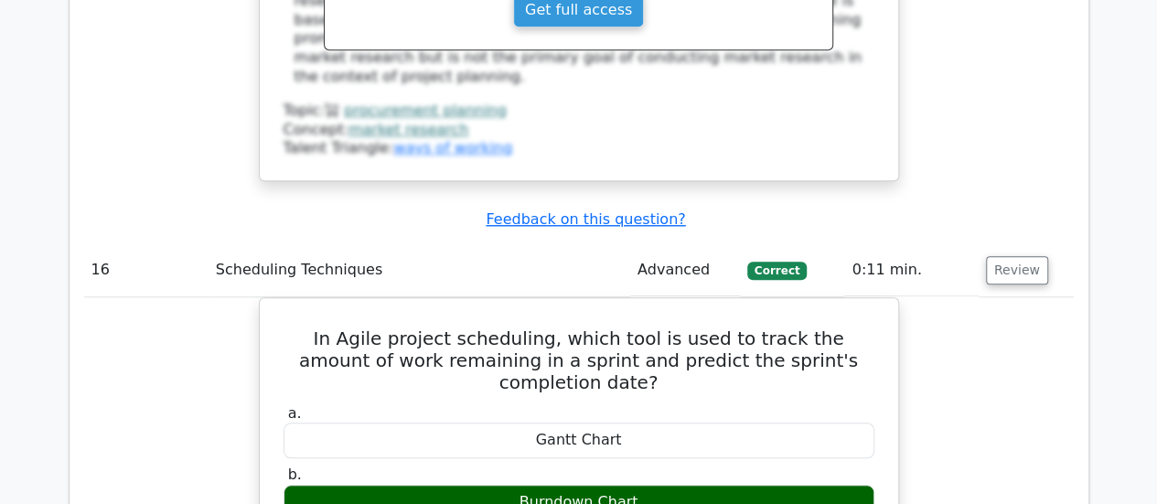
copy h5 "When applying parametric estimating to a landscaping project, if historical dat…"
drag, startPoint x: 772, startPoint y: 208, endPoint x: 379, endPoint y: 211, distance: 393.4
copy div "Inclusion of a contingency rate for unexpected variances"
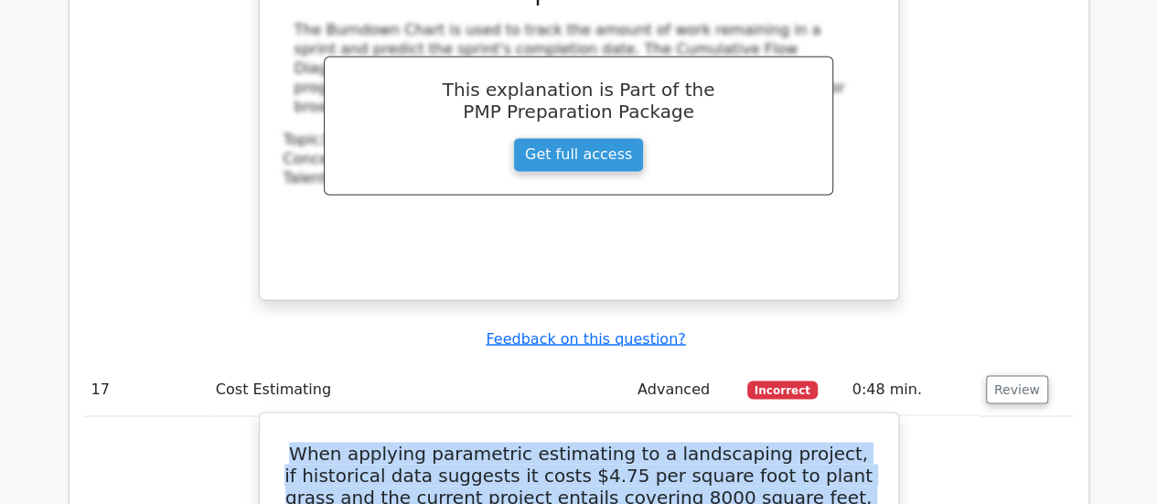
scroll to position [18770, 0]
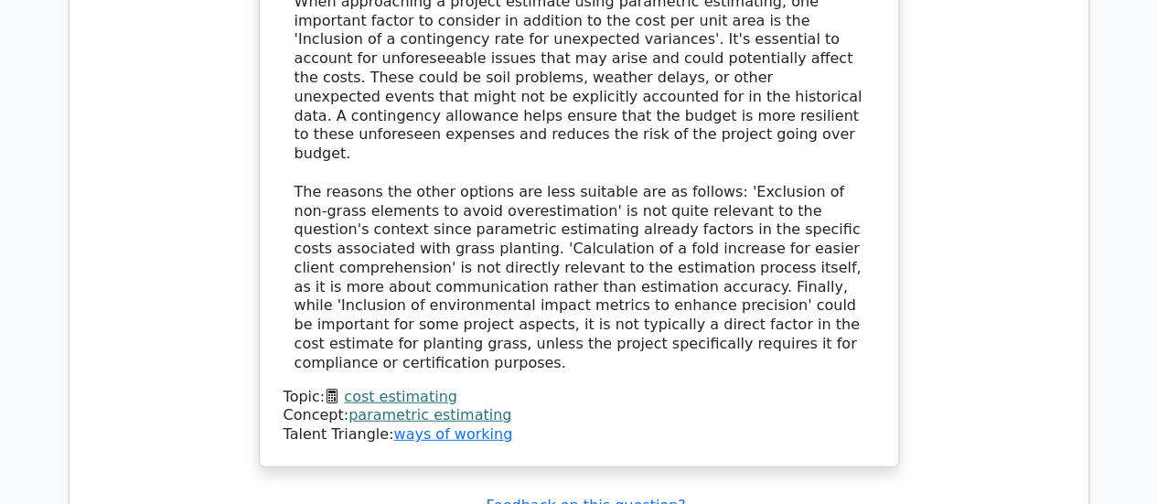
scroll to position [19644, 0]
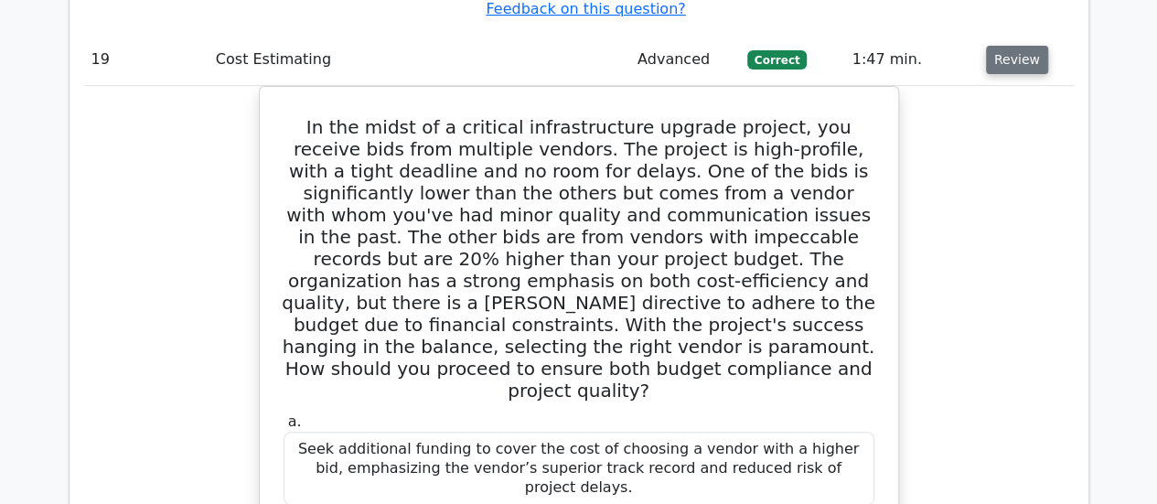
scroll to position [21068, 0]
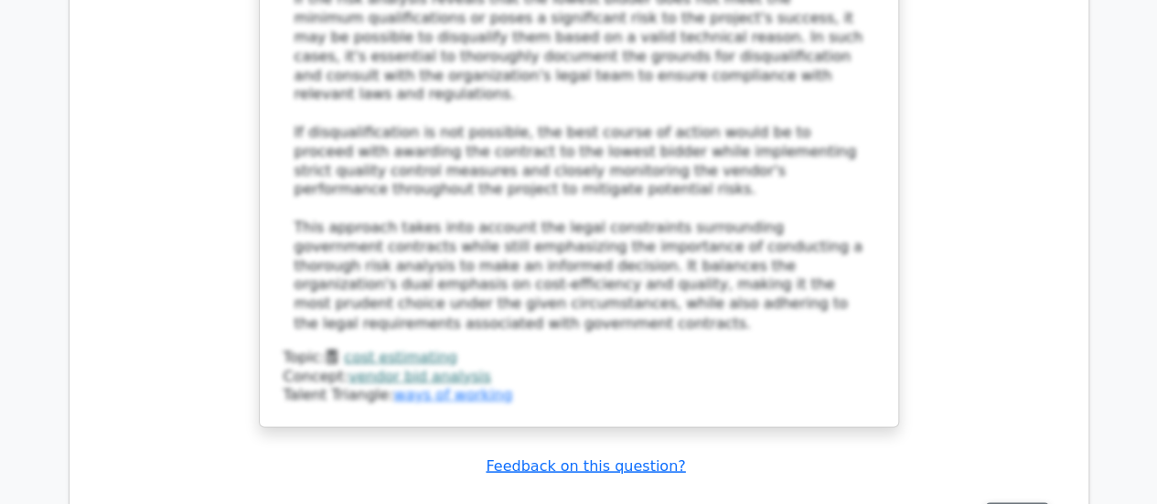
scroll to position [22253, 0]
